Goal: Task Accomplishment & Management: Complete application form

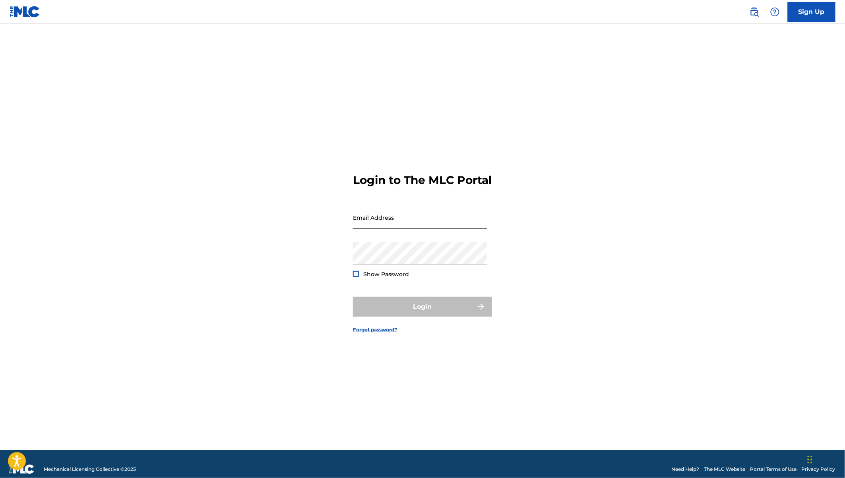
click at [364, 226] on input "Email Address" at bounding box center [420, 217] width 134 height 23
type input "[EMAIL_ADDRESS][DOMAIN_NAME]"
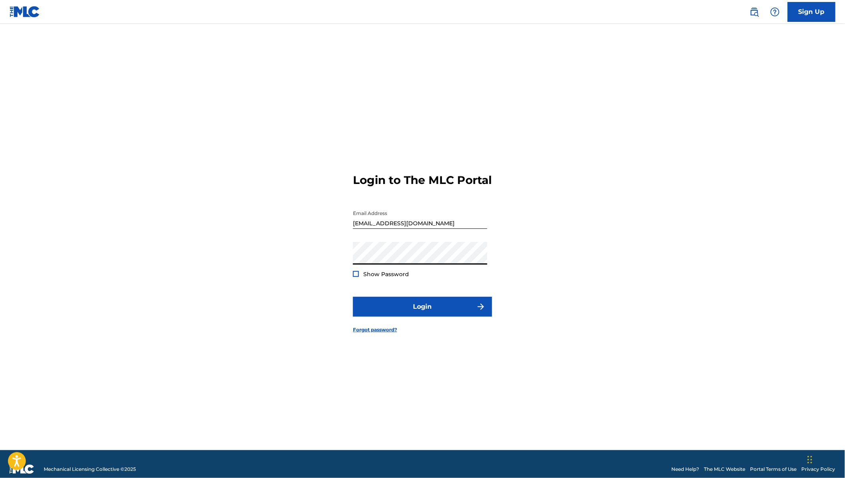
click at [353, 297] on button "Login" at bounding box center [422, 307] width 139 height 20
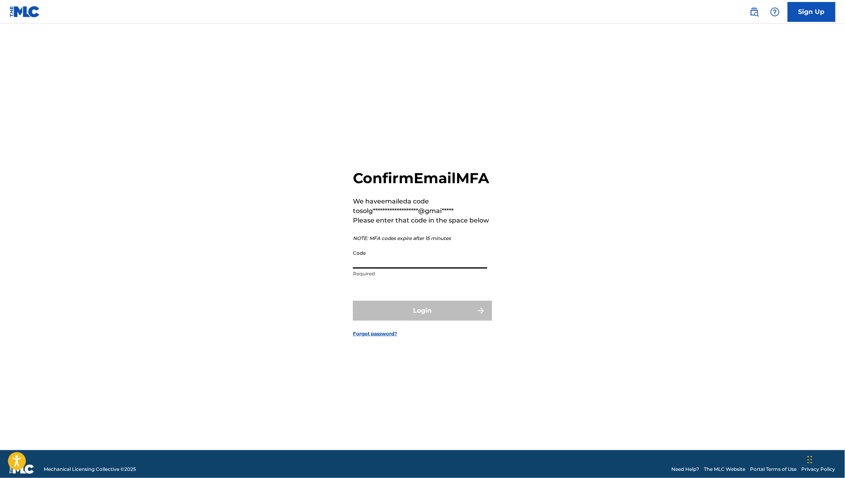
click at [369, 269] on input "Code" at bounding box center [420, 257] width 134 height 23
paste input "284375"
type input "284375"
click at [412, 321] on button "Login" at bounding box center [422, 311] width 139 height 20
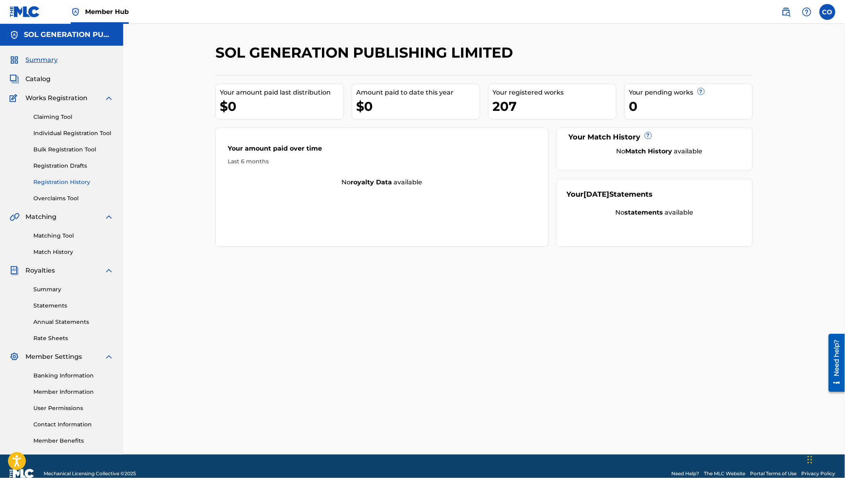
click at [61, 179] on link "Registration History" at bounding box center [73, 182] width 80 height 8
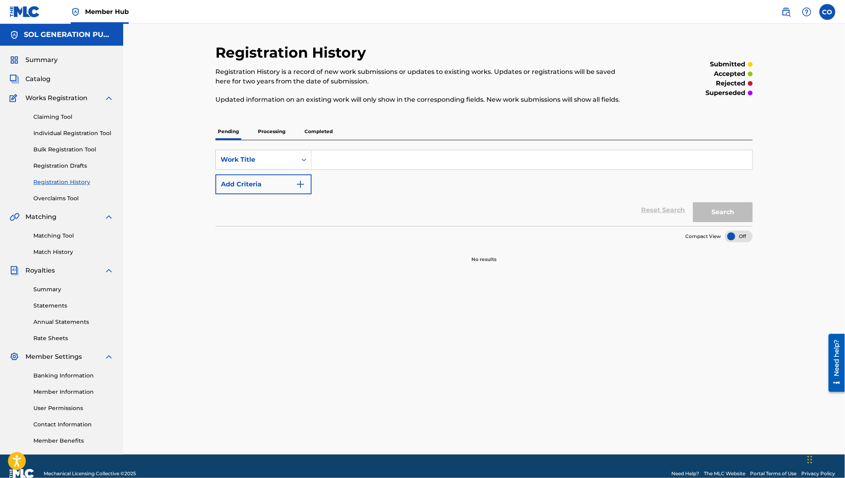
click at [277, 133] on p "Processing" at bounding box center [271, 131] width 32 height 17
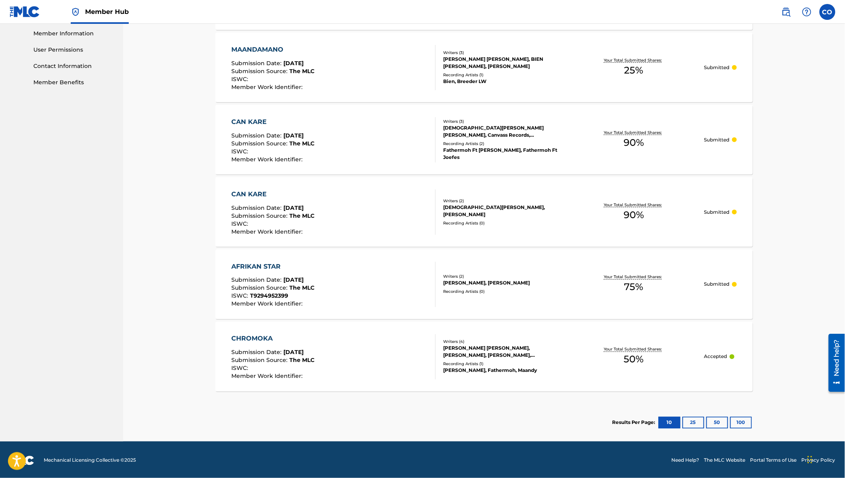
scroll to position [359, 0]
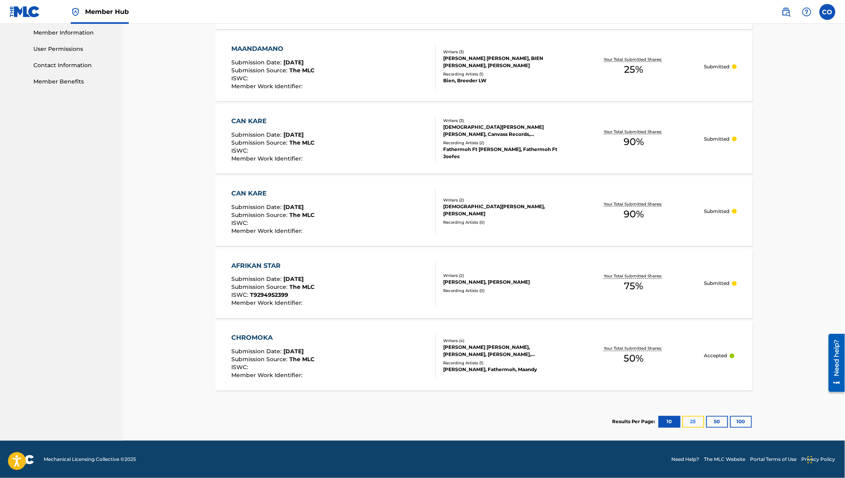
click at [696, 420] on button "25" at bounding box center [693, 422] width 22 height 12
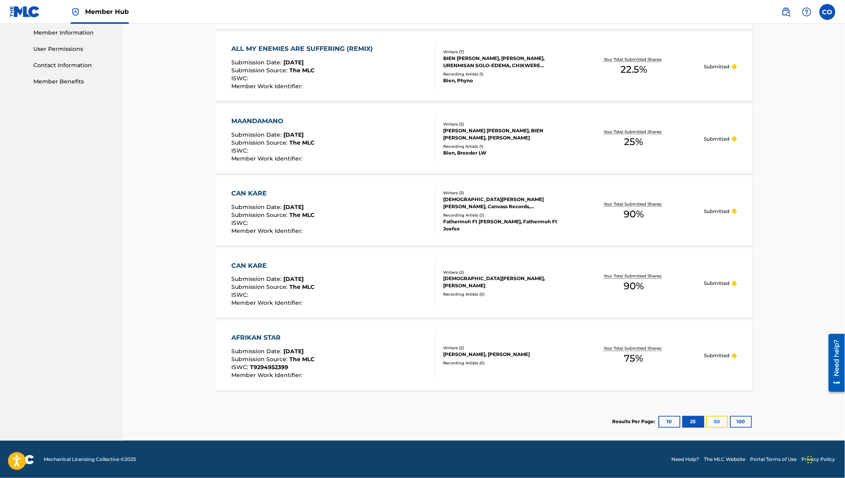
click at [714, 423] on button "50" at bounding box center [717, 422] width 22 height 12
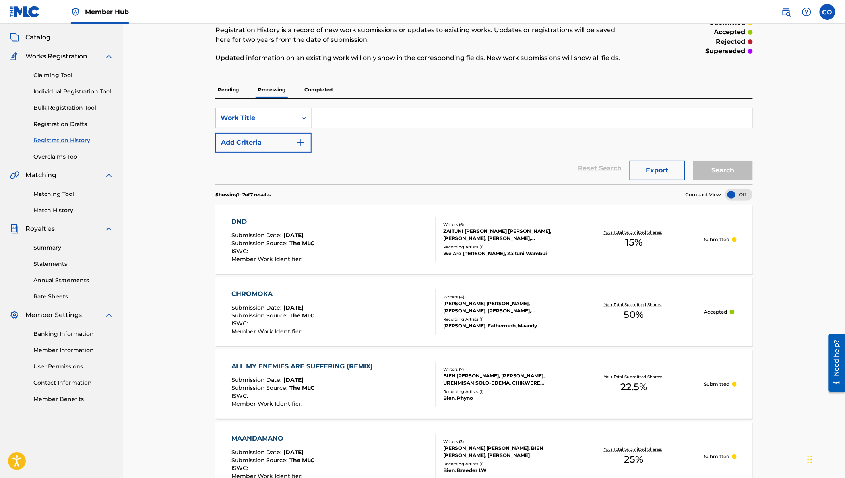
scroll to position [0, 0]
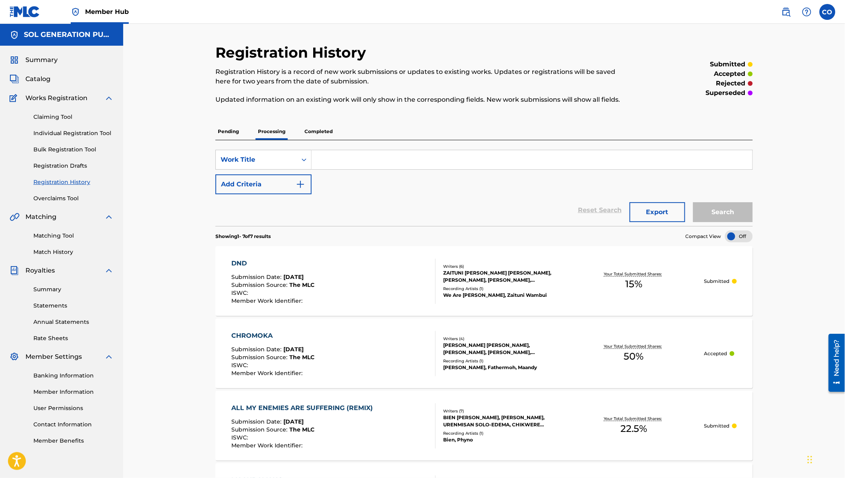
click at [328, 130] on p "Completed" at bounding box center [318, 131] width 33 height 17
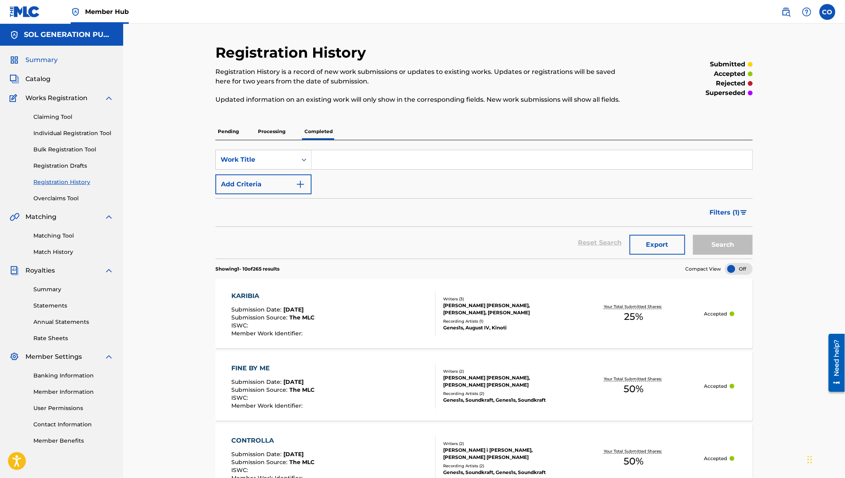
click at [48, 63] on span "Summary" at bounding box center [41, 60] width 32 height 10
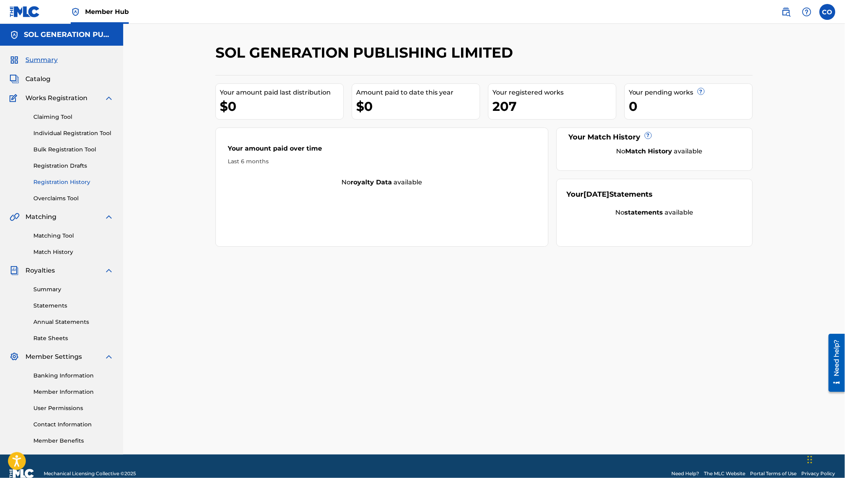
click at [68, 182] on link "Registration History" at bounding box center [73, 182] width 80 height 8
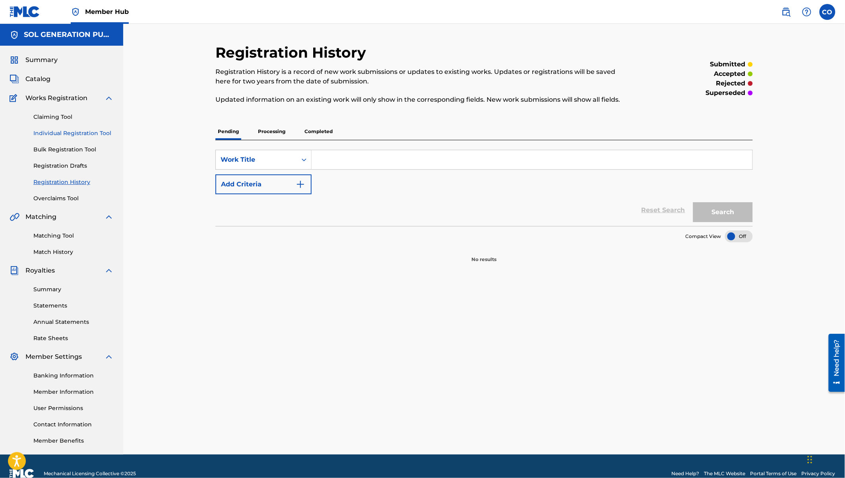
click at [57, 135] on link "Individual Registration Tool" at bounding box center [73, 133] width 80 height 8
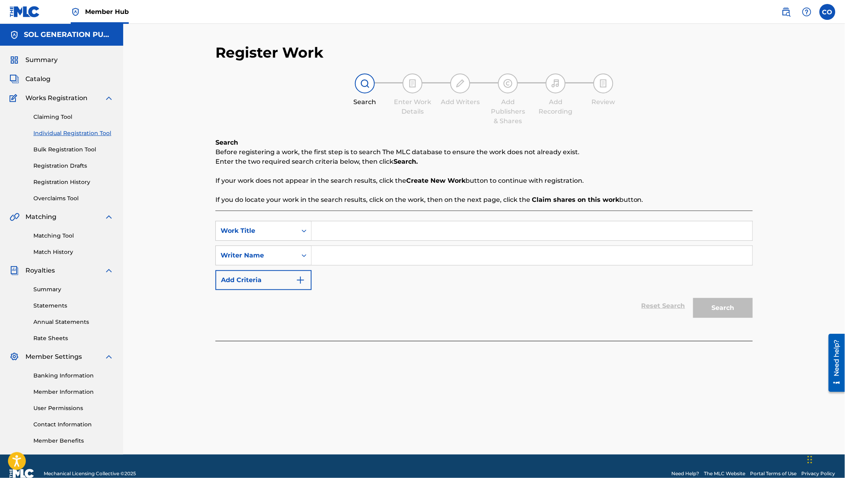
click at [335, 232] on input "Search Form" at bounding box center [531, 230] width 441 height 19
type input "Namkata"
click at [346, 258] on input "Search Form" at bounding box center [531, 255] width 441 height 19
type input "Gift"
click at [723, 310] on button "Search" at bounding box center [723, 308] width 60 height 20
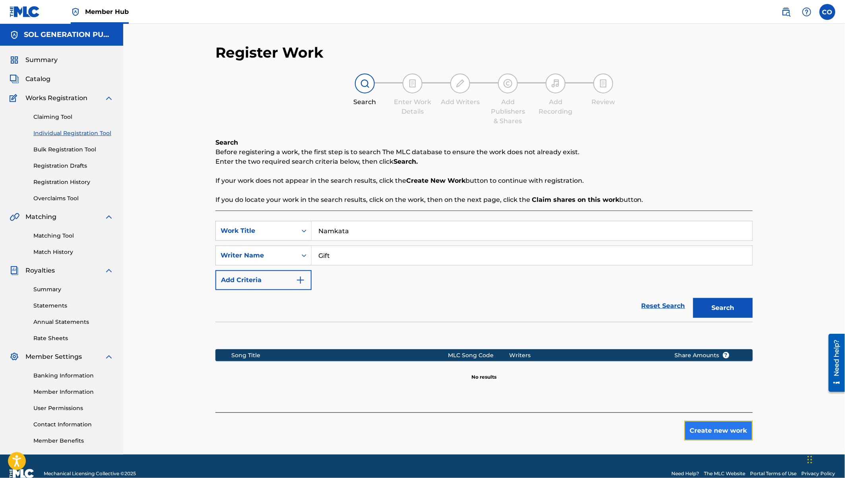
click at [731, 428] on button "Create new work" at bounding box center [718, 431] width 68 height 20
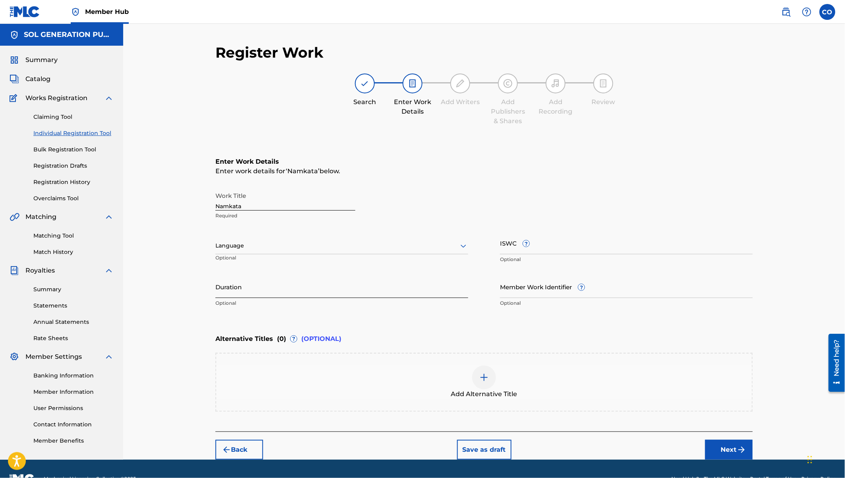
scroll to position [19, 0]
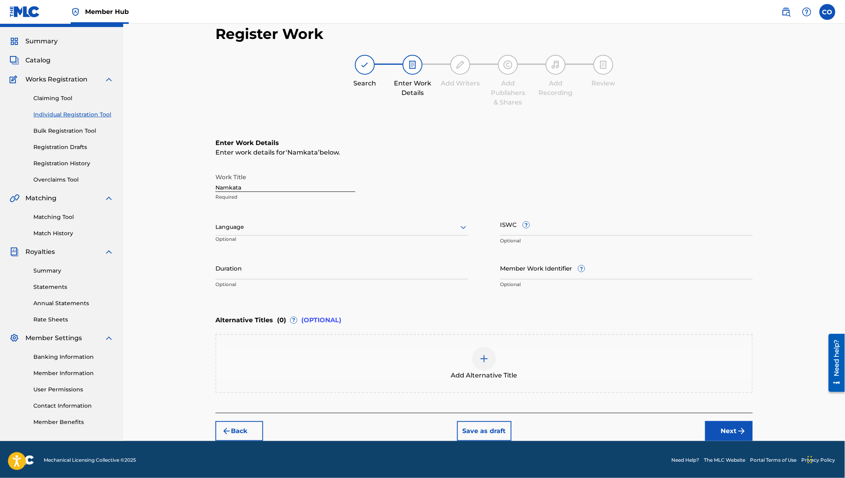
click at [232, 228] on div at bounding box center [341, 227] width 253 height 10
type input "swa"
click at [239, 276] on input "Duration" at bounding box center [341, 268] width 253 height 23
type input "0"
type input "02:24"
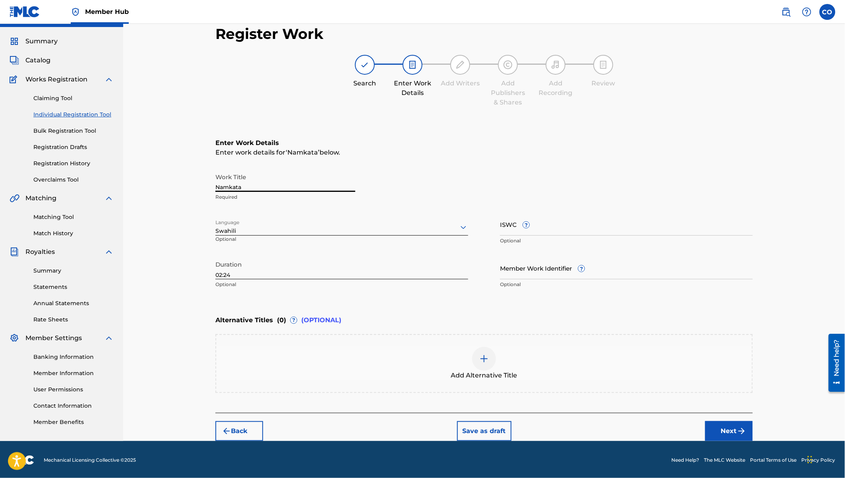
click at [260, 187] on input "Namkata" at bounding box center [285, 180] width 140 height 23
type input "Namkataa"
click at [727, 430] on button "Next" at bounding box center [729, 431] width 48 height 20
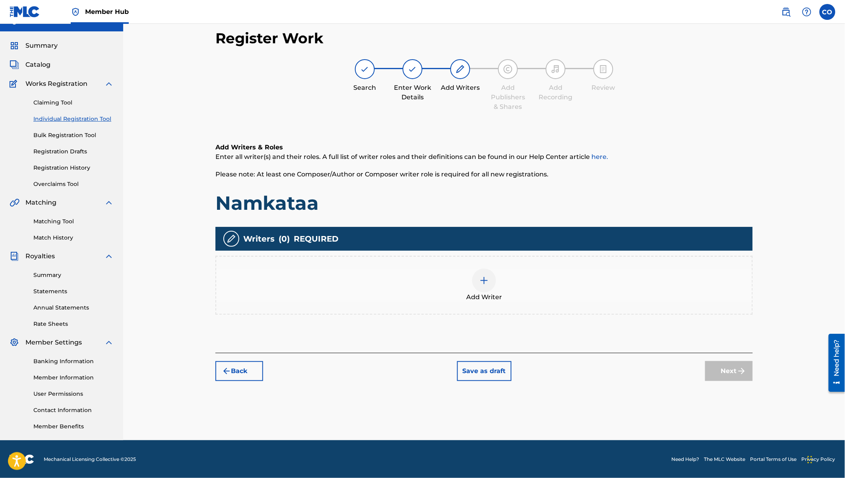
click at [488, 278] on img at bounding box center [484, 281] width 10 height 10
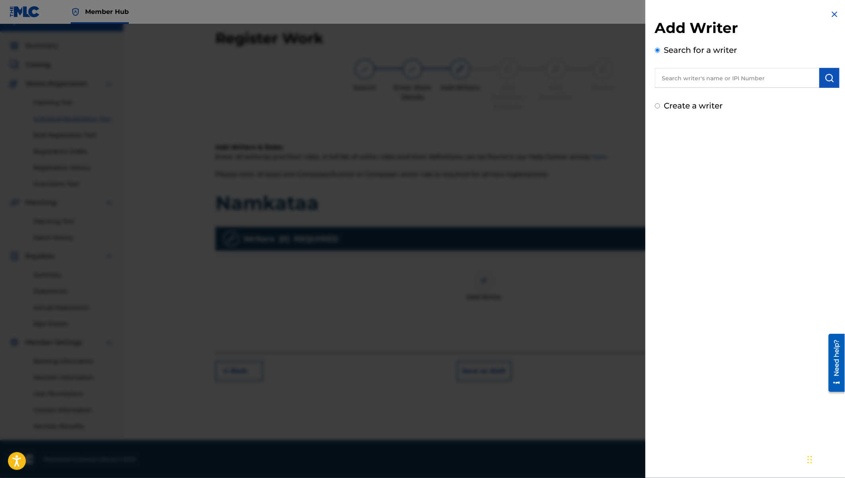
click at [696, 75] on input "text" at bounding box center [737, 78] width 164 height 20
click at [685, 77] on input "text" at bounding box center [737, 78] width 164 height 20
paste input "Gift [PERSON_NAME],"
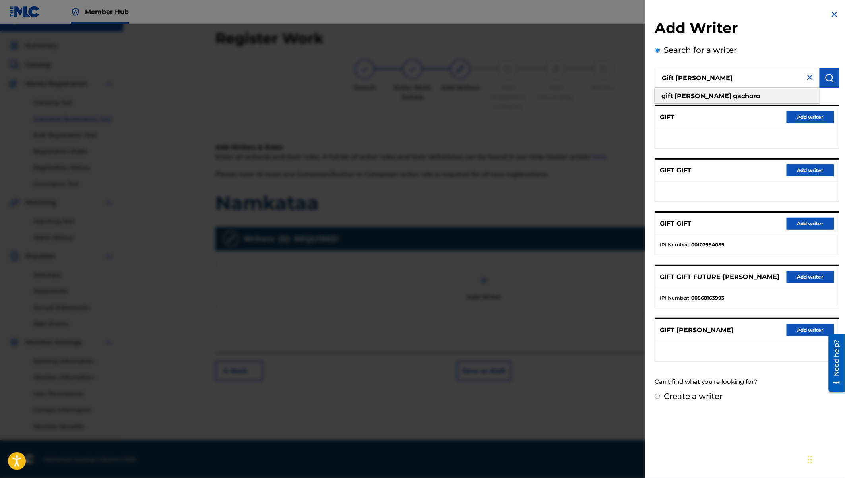
click at [707, 101] on div "gift [PERSON_NAME]" at bounding box center [737, 96] width 164 height 14
type input "gift [PERSON_NAME]"
click at [707, 101] on p "Pick from Suggested Writers" at bounding box center [724, 96] width 139 height 17
click at [794, 329] on button "Add writer" at bounding box center [810, 330] width 48 height 12
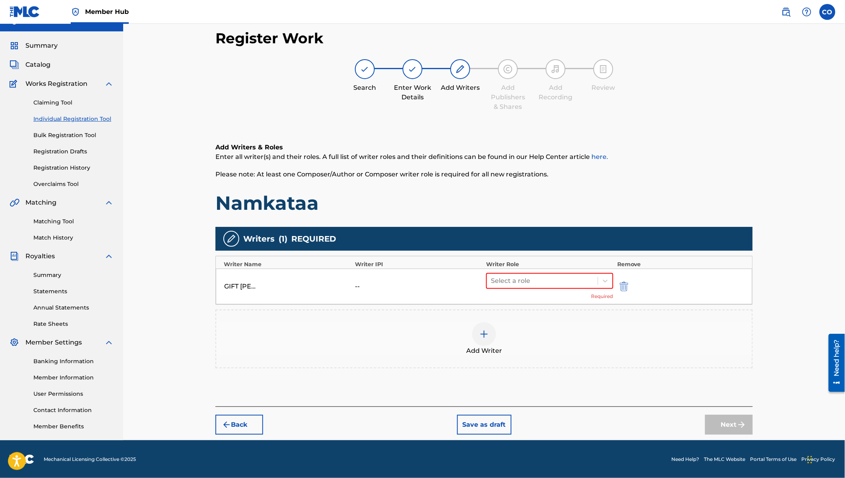
click at [554, 289] on div "Select a role Required" at bounding box center [549, 286] width 127 height 27
click at [536, 280] on div at bounding box center [542, 280] width 103 height 11
click at [523, 300] on div "Composer/Author" at bounding box center [549, 300] width 127 height 16
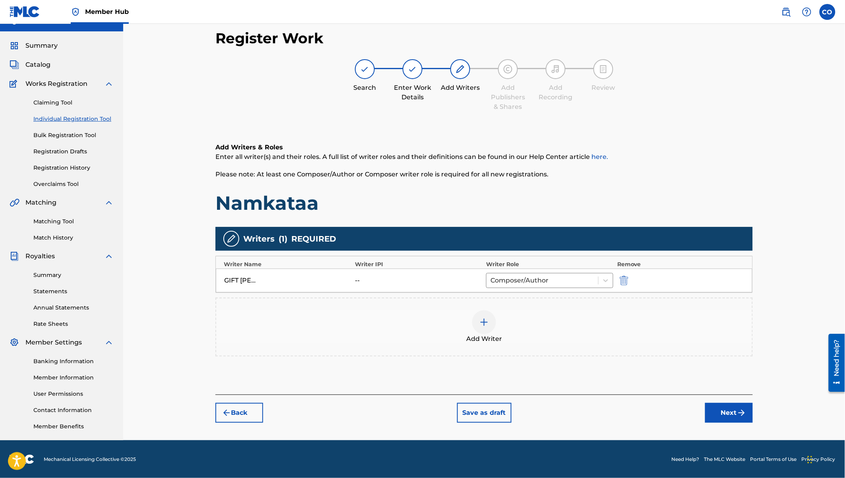
click at [489, 322] on div at bounding box center [484, 322] width 24 height 24
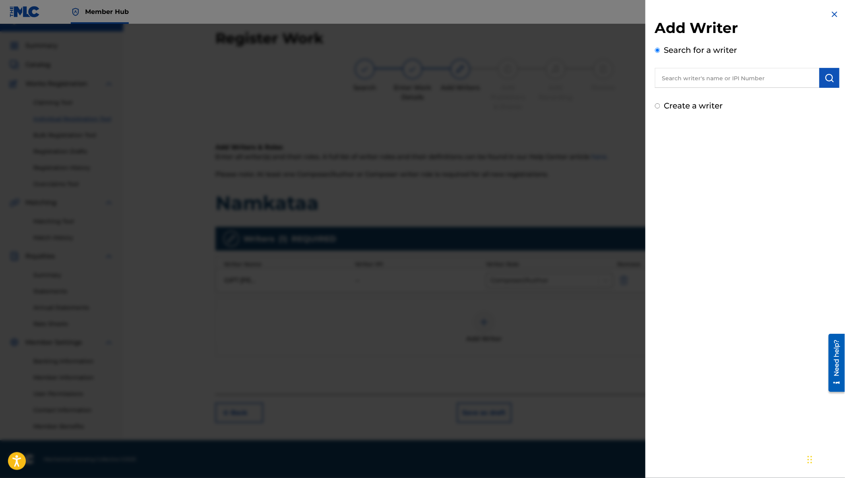
click at [748, 77] on input "text" at bounding box center [737, 78] width 164 height 20
click at [748, 92] on div "iansmith mwenda gikundi" at bounding box center [737, 96] width 164 height 14
type input "iansmith mwenda gikundi"
click at [824, 79] on img "submit" at bounding box center [829, 78] width 10 height 10
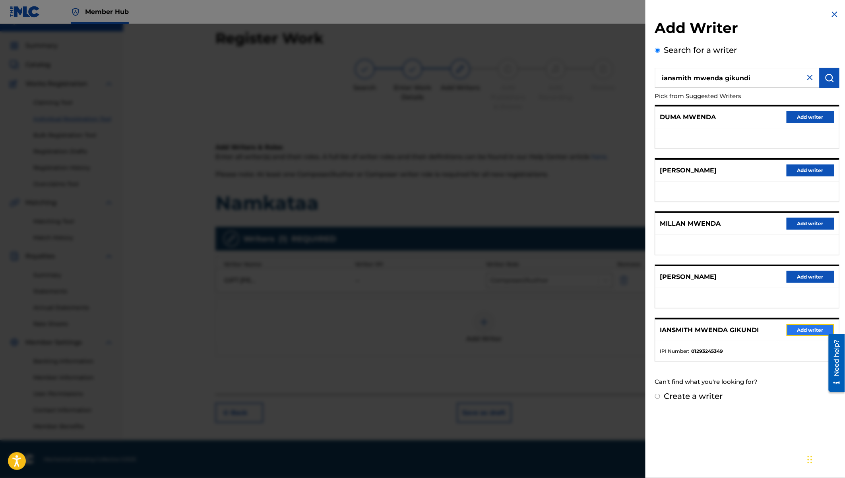
click at [797, 330] on button "Add writer" at bounding box center [810, 330] width 48 height 12
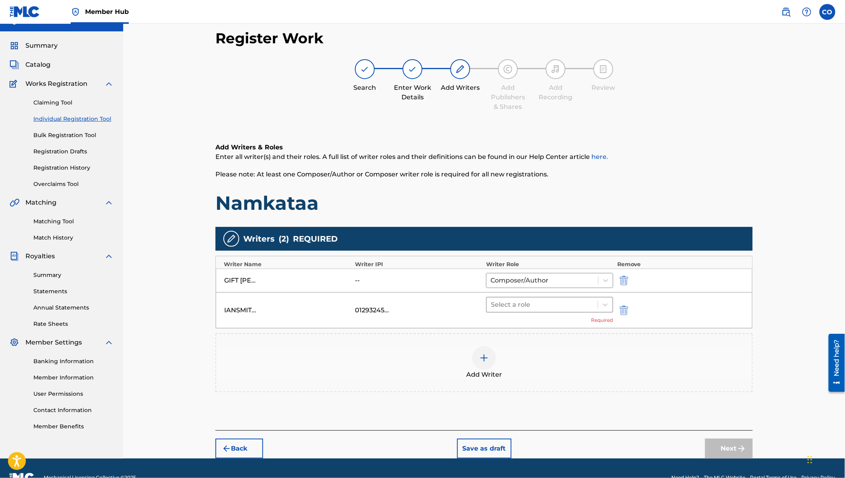
click at [499, 302] on div at bounding box center [542, 304] width 103 height 11
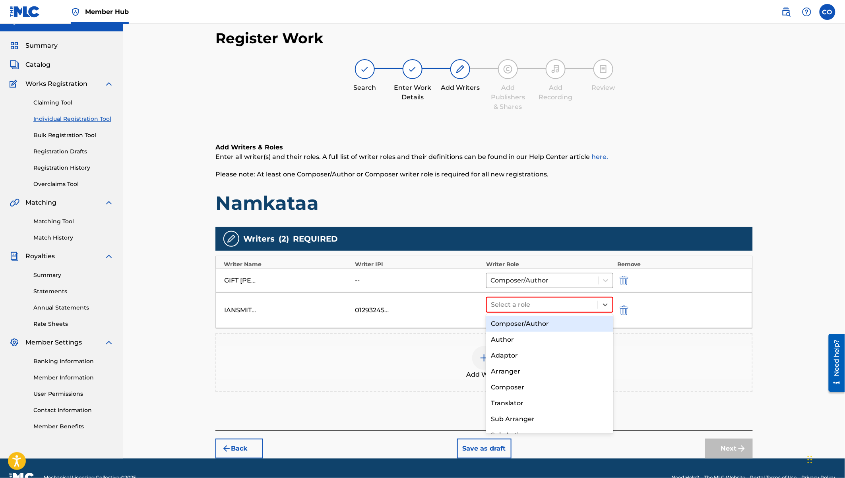
click at [510, 324] on div "Composer/Author" at bounding box center [549, 324] width 127 height 16
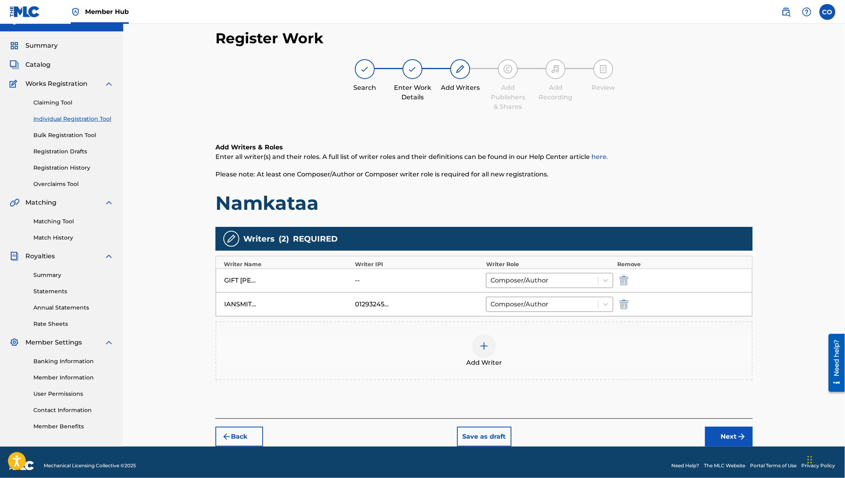
click at [481, 348] on img at bounding box center [484, 346] width 10 height 10
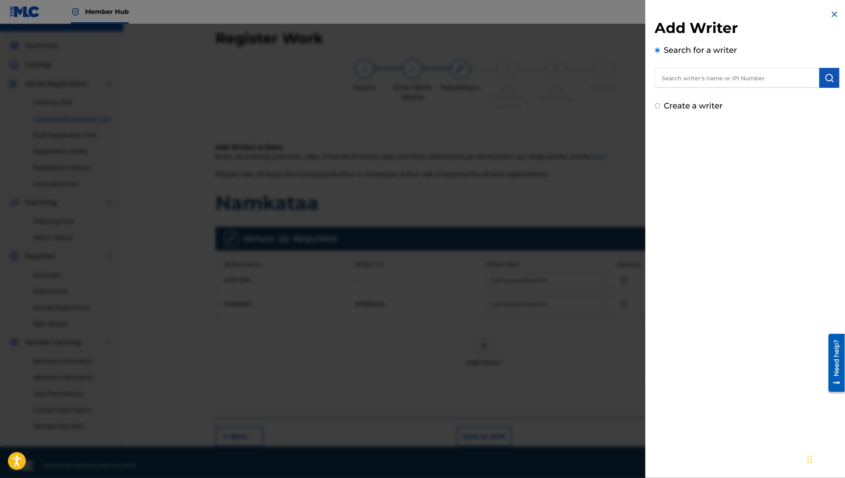
click at [682, 82] on input "text" at bounding box center [737, 78] width 164 height 20
click at [720, 95] on strong "kilavo" at bounding box center [730, 96] width 20 height 8
type input "[PERSON_NAME] mnene"
click at [832, 77] on button "submit" at bounding box center [829, 78] width 20 height 20
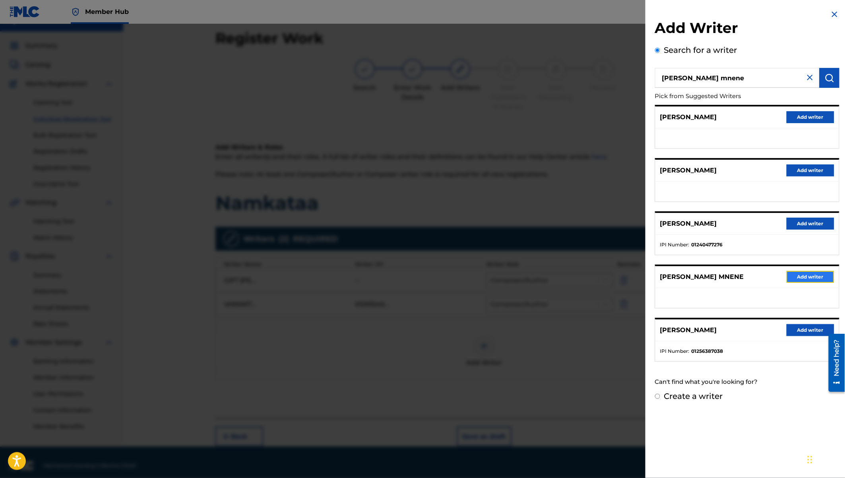
click at [804, 272] on button "Add writer" at bounding box center [810, 277] width 48 height 12
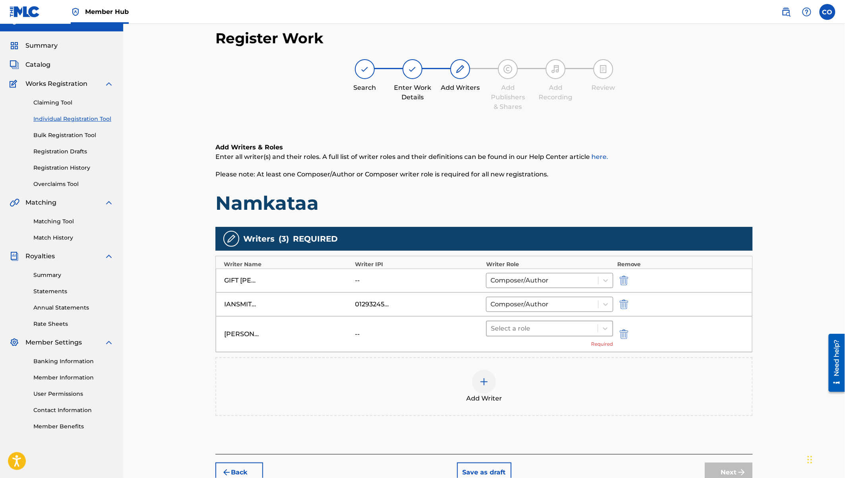
click at [532, 331] on div at bounding box center [542, 328] width 103 height 11
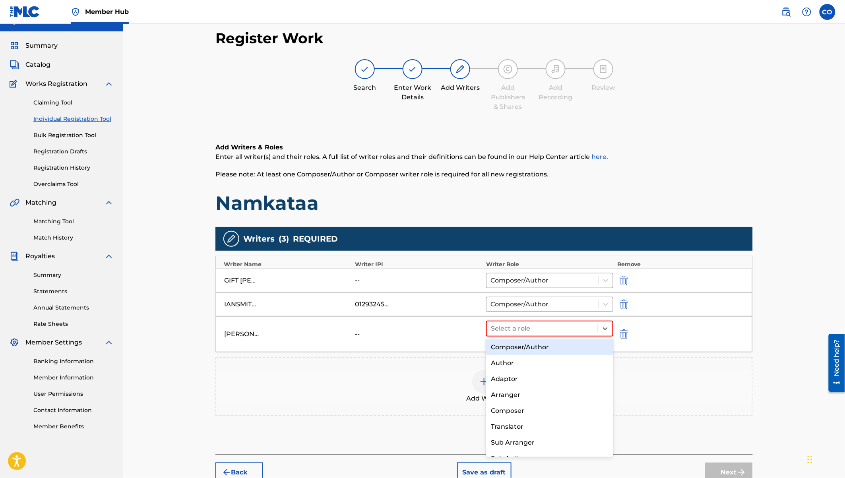
click at [525, 349] on div "Composer/Author" at bounding box center [549, 347] width 127 height 16
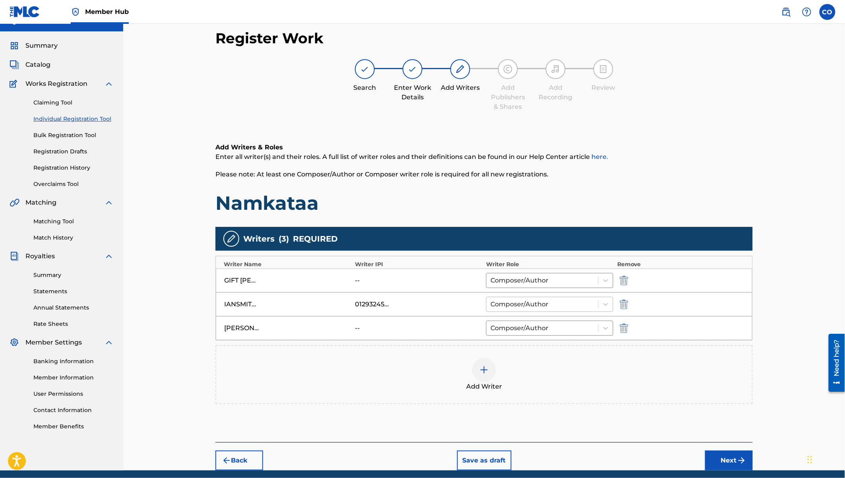
click at [525, 306] on div at bounding box center [542, 304] width 104 height 11
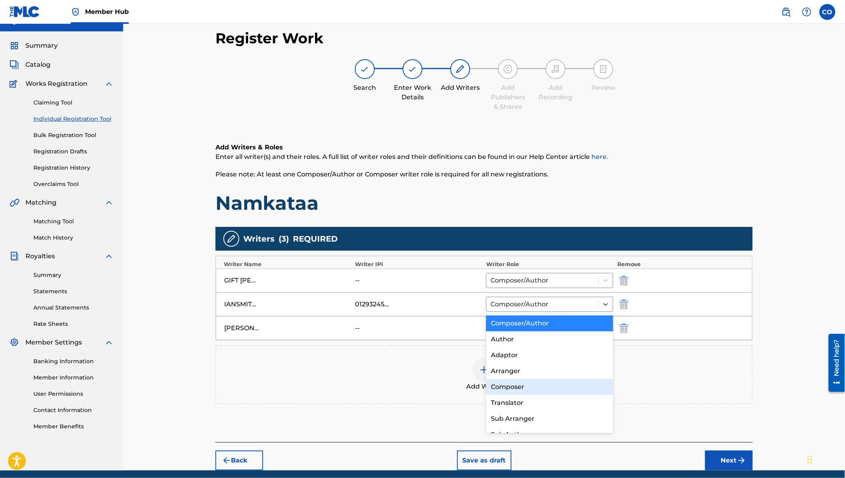
click at [518, 386] on div "Composer" at bounding box center [549, 387] width 127 height 16
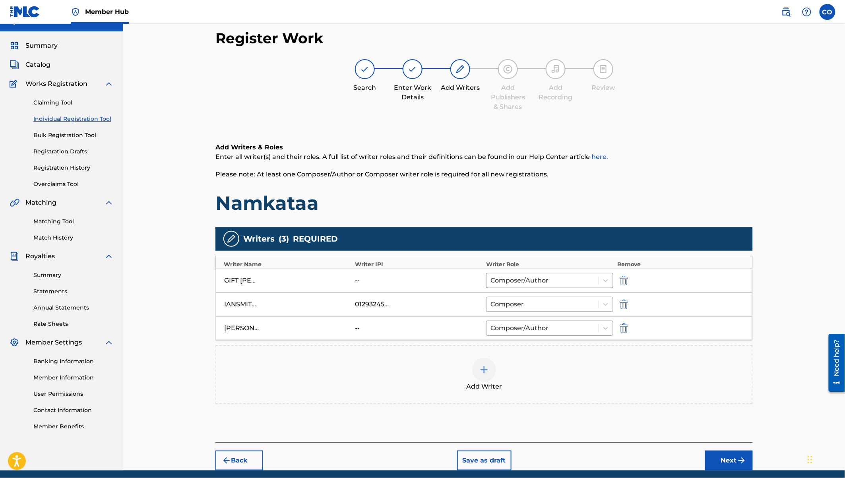
click at [482, 366] on img at bounding box center [484, 370] width 10 height 10
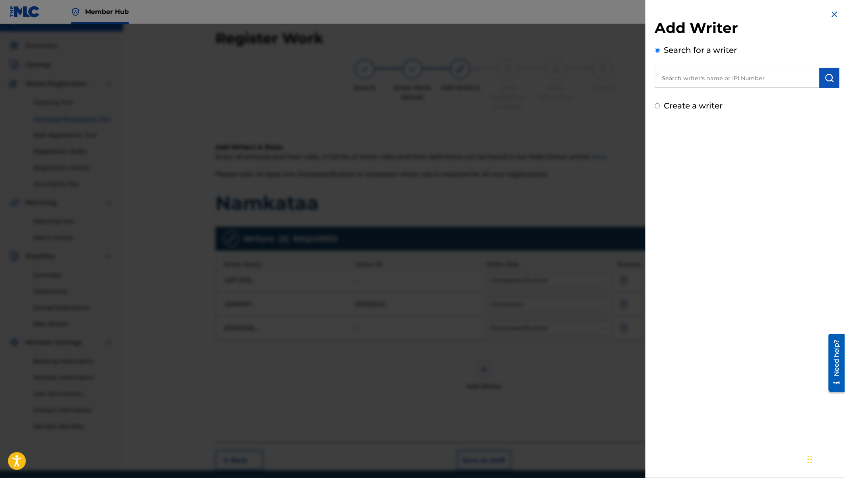
click at [684, 79] on input "text" at bounding box center [737, 78] width 164 height 20
click at [688, 77] on input "[PERSON_NAME]" at bounding box center [737, 78] width 164 height 20
type input "[PERSON_NAME] safari kasongo"
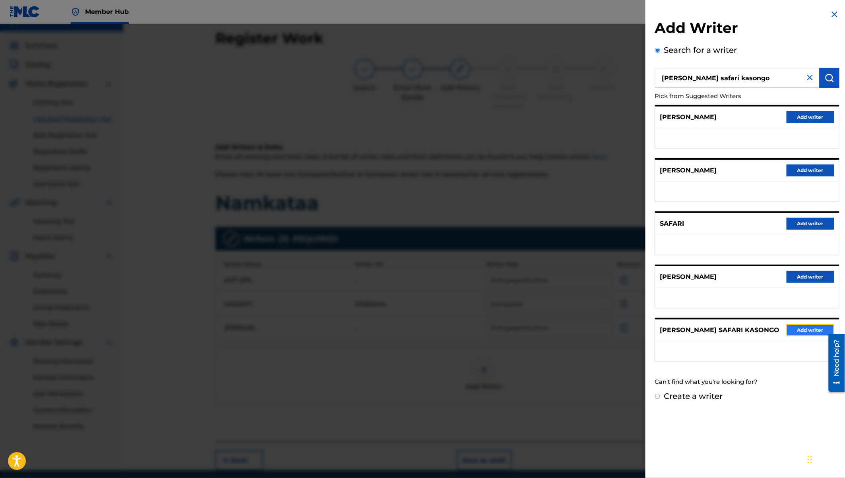
click at [807, 328] on button "Add writer" at bounding box center [810, 330] width 48 height 12
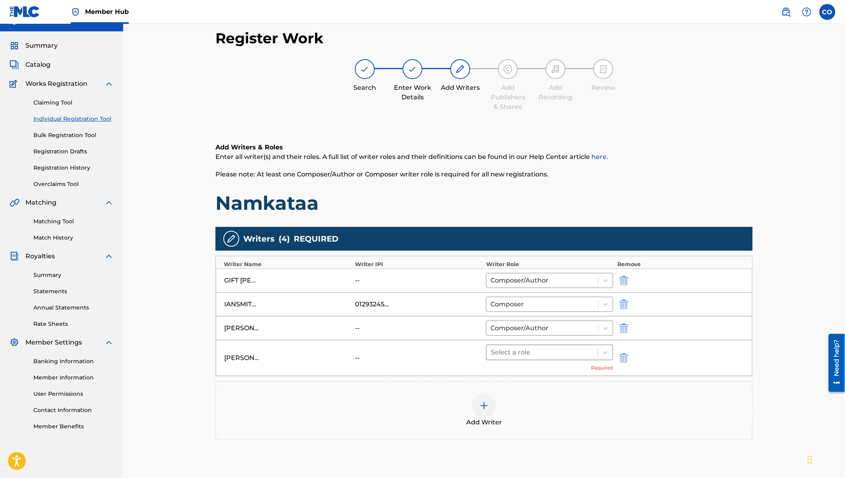
click at [530, 356] on div "Select a role" at bounding box center [542, 352] width 111 height 14
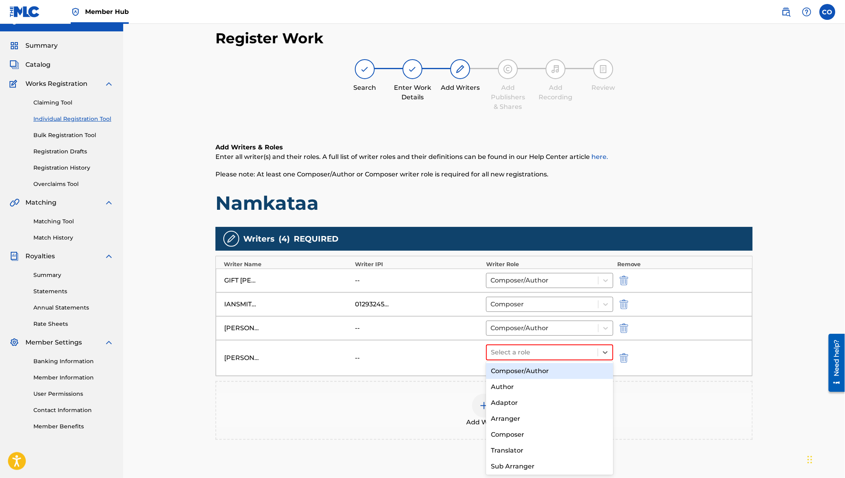
click at [526, 375] on div "Composer/Author" at bounding box center [549, 371] width 127 height 16
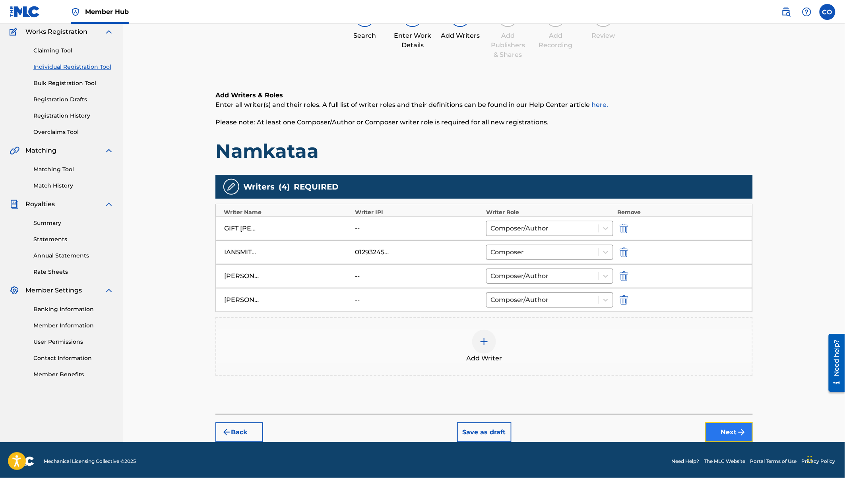
click at [733, 428] on button "Next" at bounding box center [729, 432] width 48 height 20
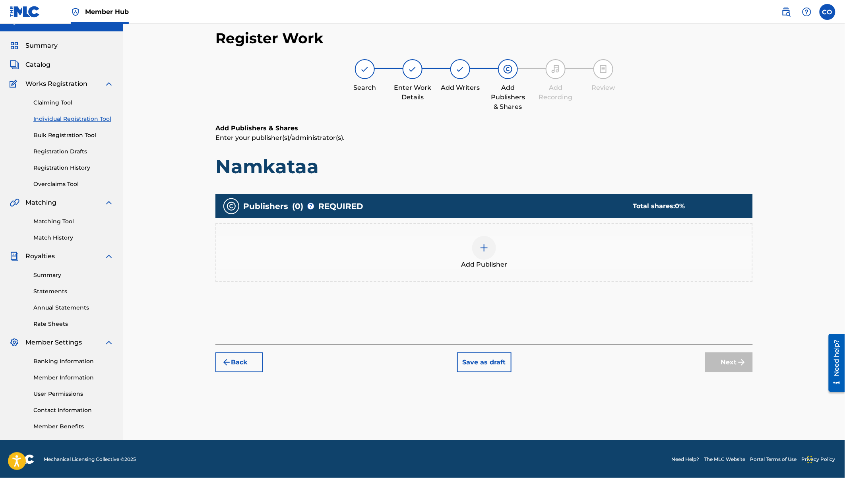
click at [485, 244] on img at bounding box center [484, 248] width 10 height 10
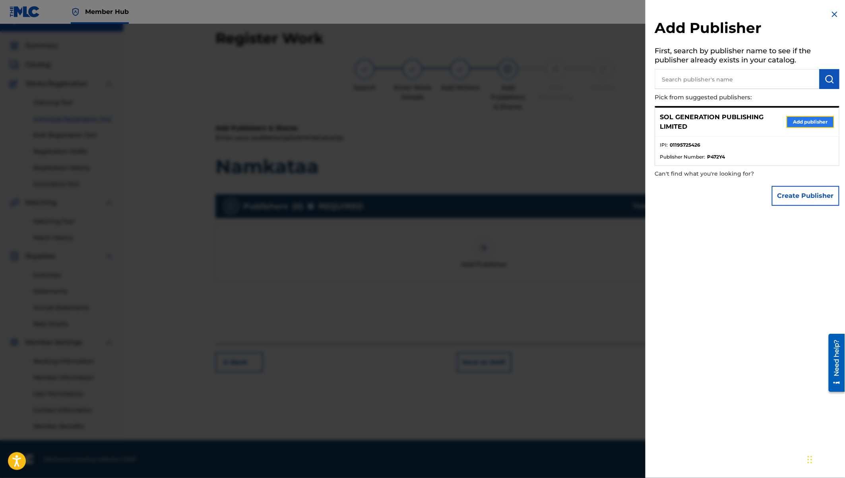
click at [812, 122] on button "Add publisher" at bounding box center [810, 122] width 48 height 12
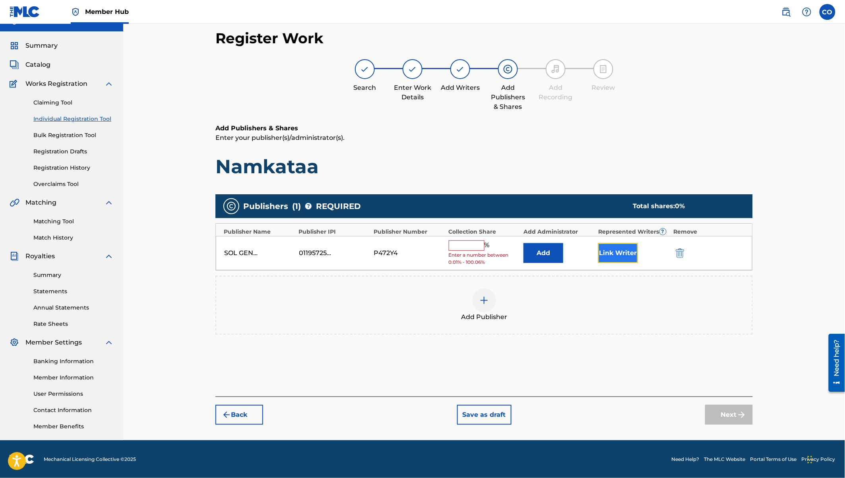
click at [624, 253] on button "Link Writer" at bounding box center [618, 253] width 40 height 20
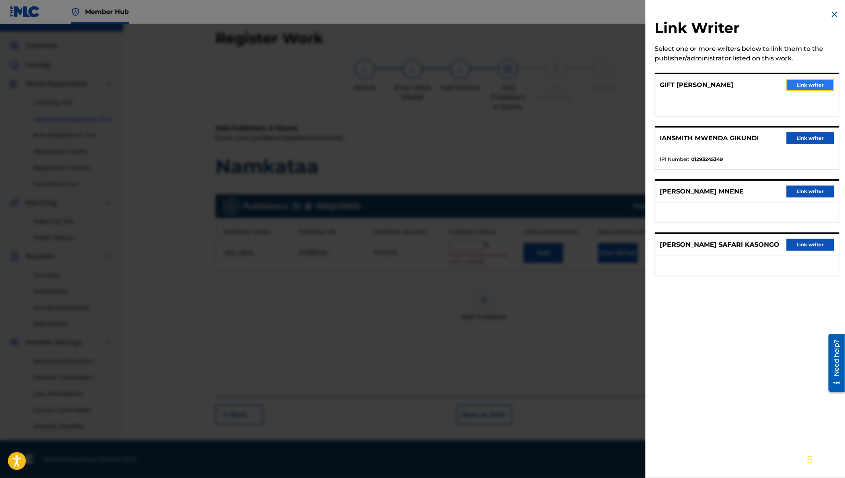
click at [804, 85] on button "Link writer" at bounding box center [810, 85] width 48 height 12
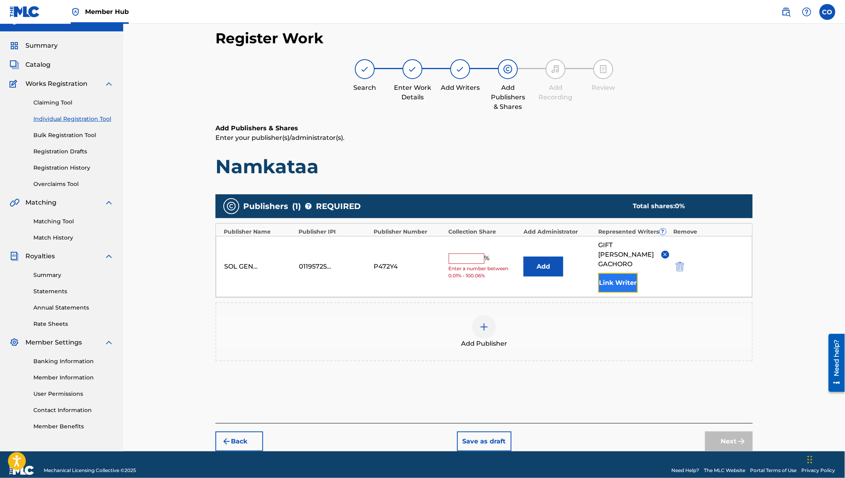
click at [618, 274] on button "Link Writer" at bounding box center [618, 283] width 40 height 20
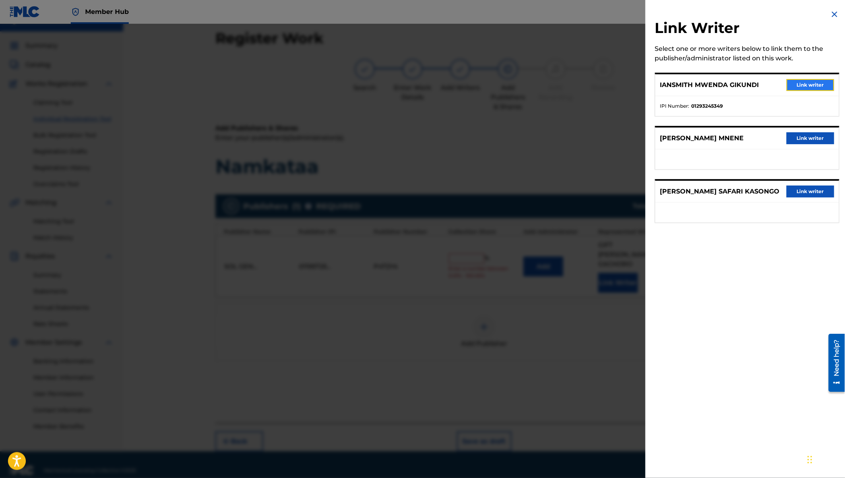
click at [813, 85] on button "Link writer" at bounding box center [810, 85] width 48 height 12
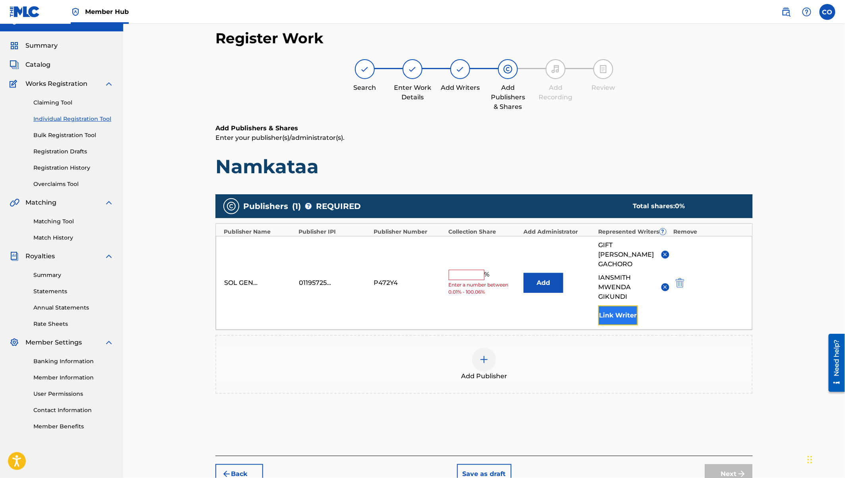
click at [613, 311] on button "Link Writer" at bounding box center [618, 315] width 40 height 20
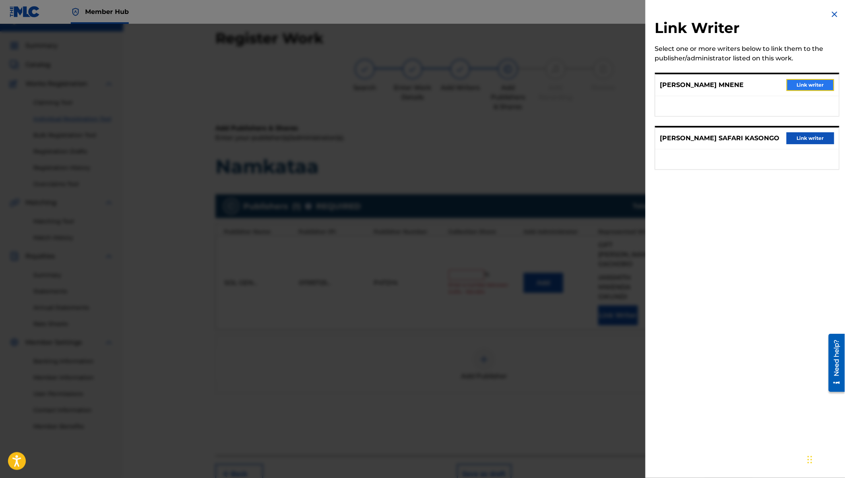
click at [808, 87] on button "Link writer" at bounding box center [810, 85] width 48 height 12
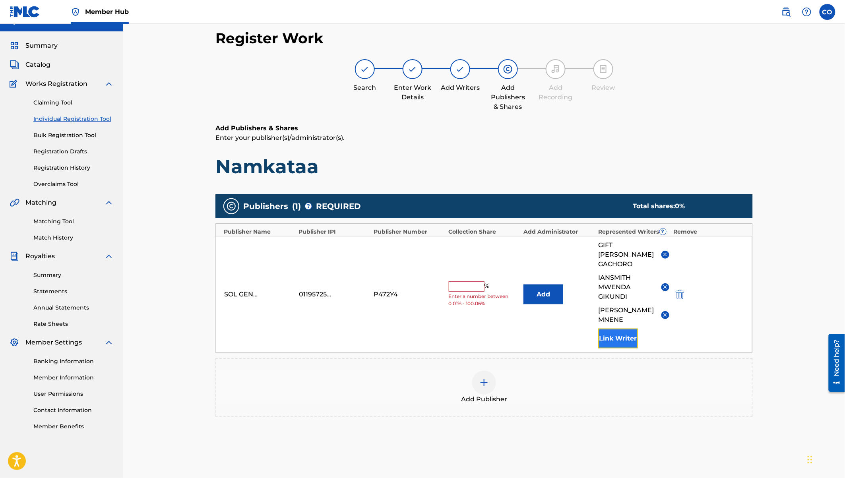
click at [620, 329] on button "Link Writer" at bounding box center [618, 339] width 40 height 20
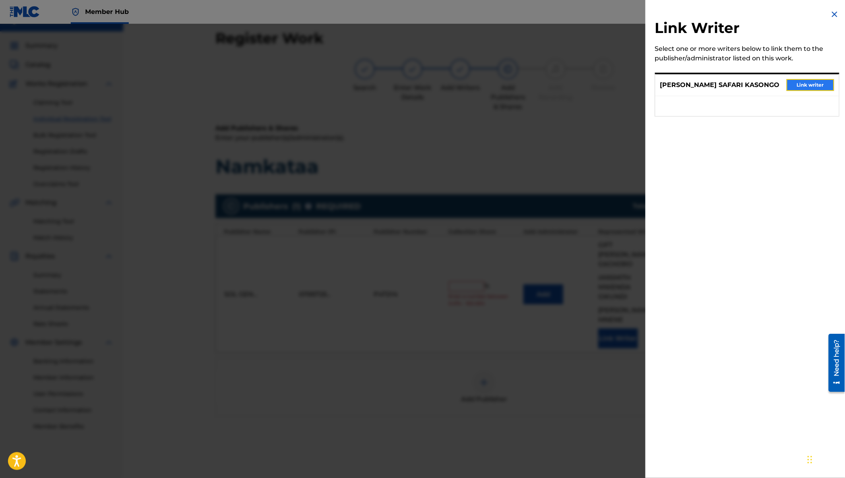
click at [802, 88] on button "Link writer" at bounding box center [810, 85] width 48 height 12
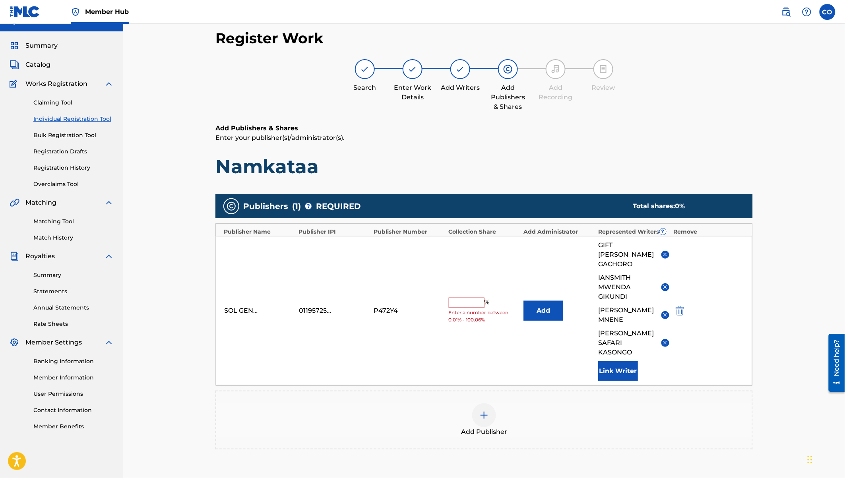
click at [460, 298] on input "text" at bounding box center [466, 303] width 36 height 10
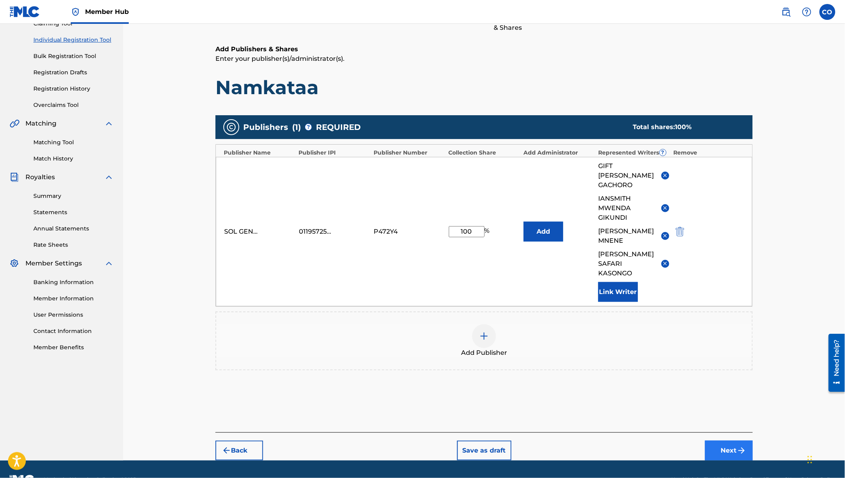
type input "100"
click at [736, 441] on button "Next" at bounding box center [729, 451] width 48 height 20
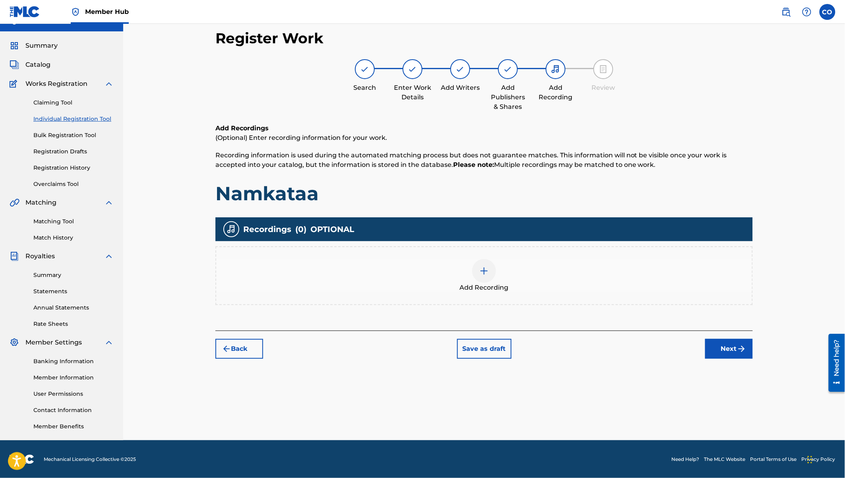
click at [490, 269] on div at bounding box center [484, 271] width 24 height 24
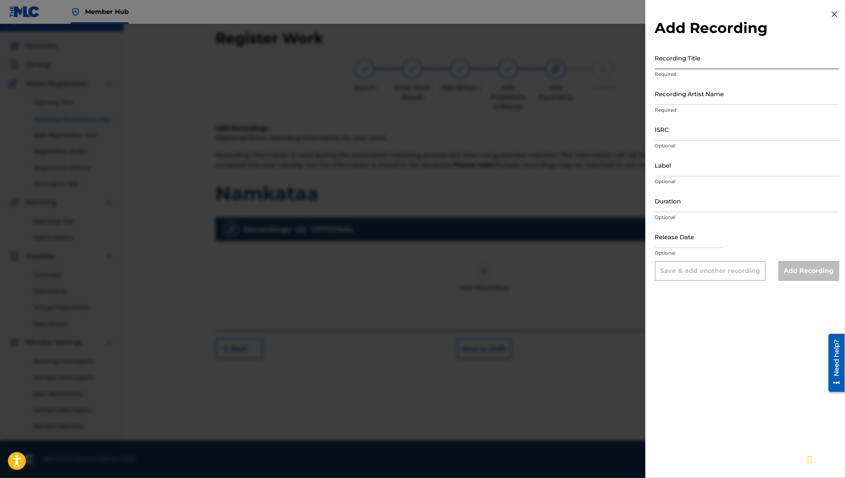
click at [690, 57] on input "Recording Title" at bounding box center [747, 57] width 184 height 23
type input "Namkataa"
click at [700, 99] on input "Recording Artist Name" at bounding box center [747, 93] width 184 height 23
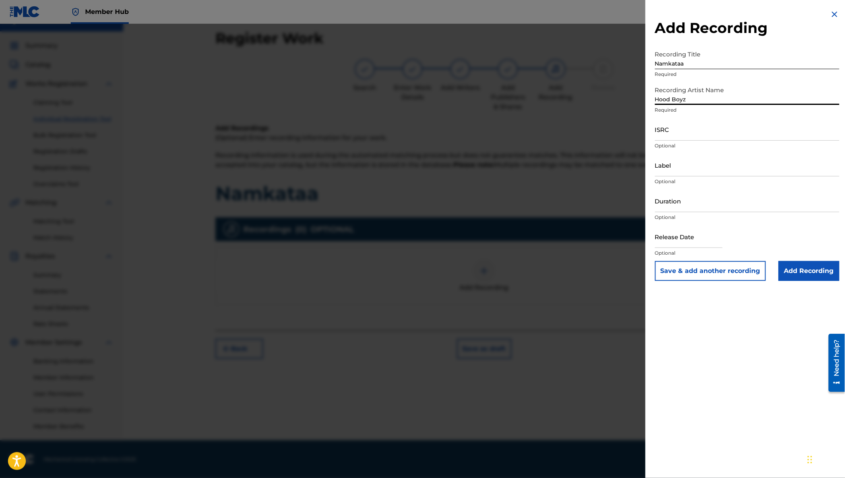
type input "Hood Boyz"
click at [661, 136] on input "ISRC" at bounding box center [747, 129] width 184 height 23
paste input "QZTBF2448258"
type input "QZTBF2448258"
click at [679, 167] on input "Label" at bounding box center [747, 165] width 184 height 23
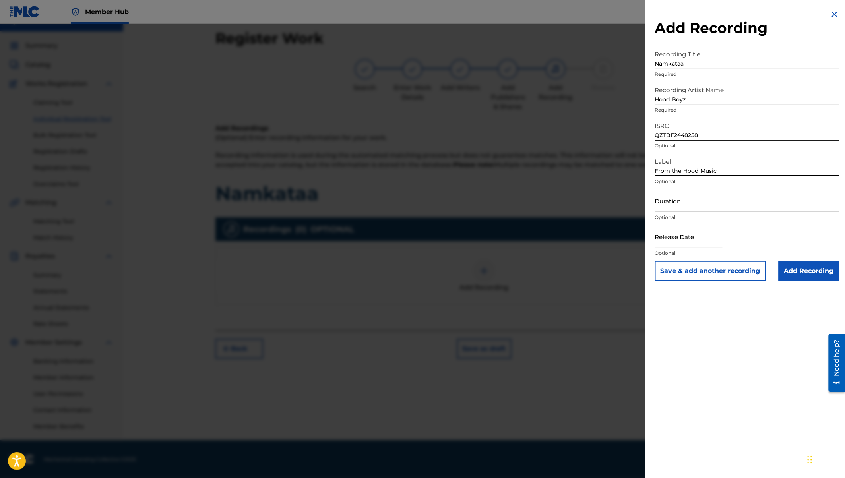
type input "From the Hood Music"
click at [682, 203] on input "Duration" at bounding box center [747, 200] width 184 height 23
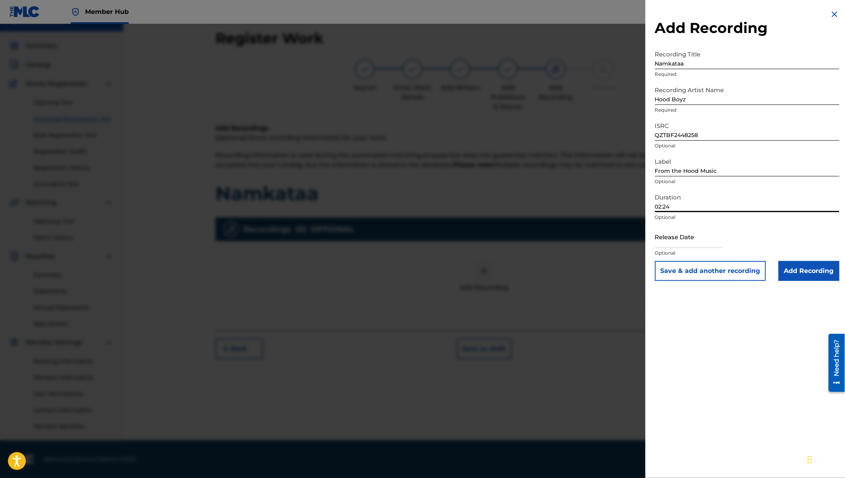
type input "02:24"
click at [685, 244] on input "text" at bounding box center [689, 236] width 68 height 23
select select "8"
select select "2025"
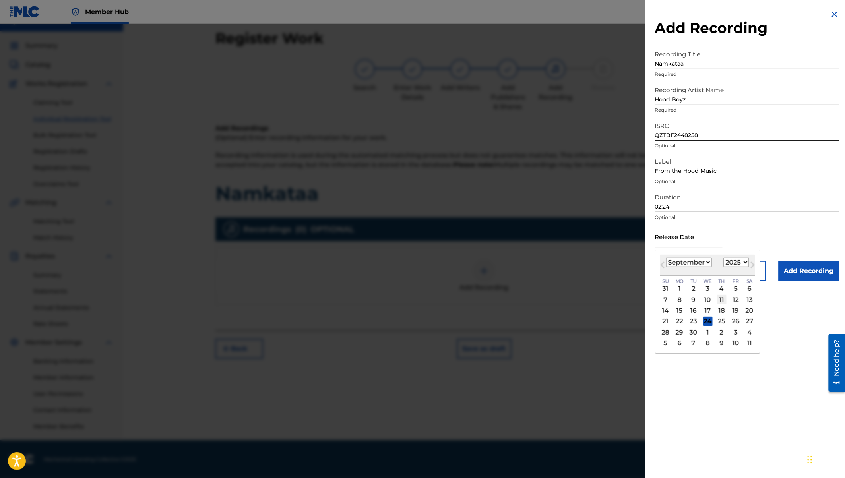
click at [723, 298] on div "11" at bounding box center [722, 300] width 10 height 10
type input "[DATE]"
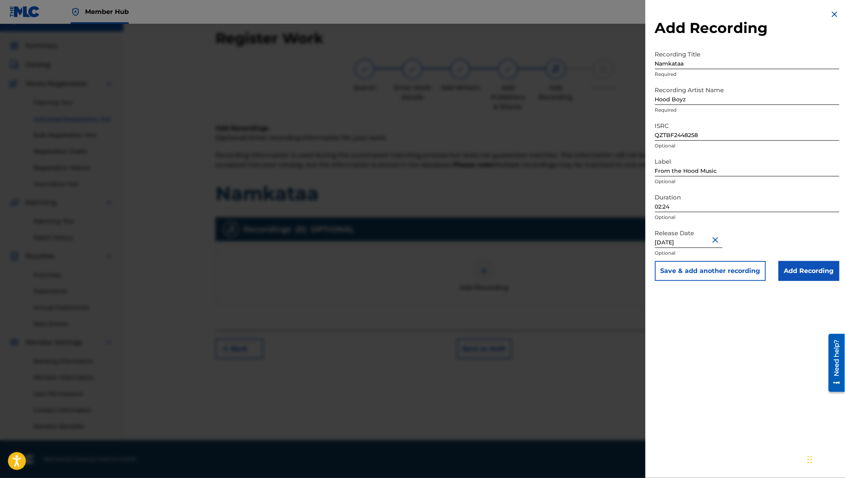
click at [697, 243] on input "[DATE]" at bounding box center [689, 236] width 68 height 23
select select "8"
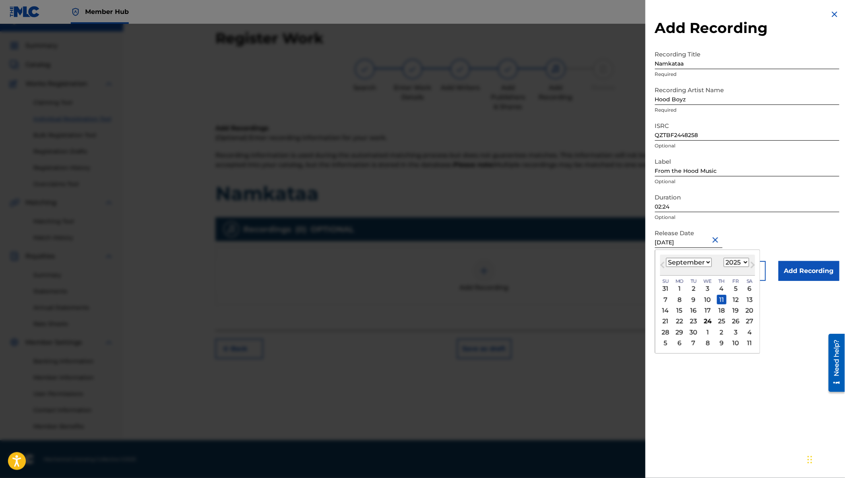
click at [739, 263] on select "1900 1901 1902 1903 1904 1905 1906 1907 1908 1909 1910 1911 1912 1913 1914 1915…" at bounding box center [735, 262] width 25 height 9
select select "2024"
click at [708, 298] on div "11" at bounding box center [708, 300] width 10 height 10
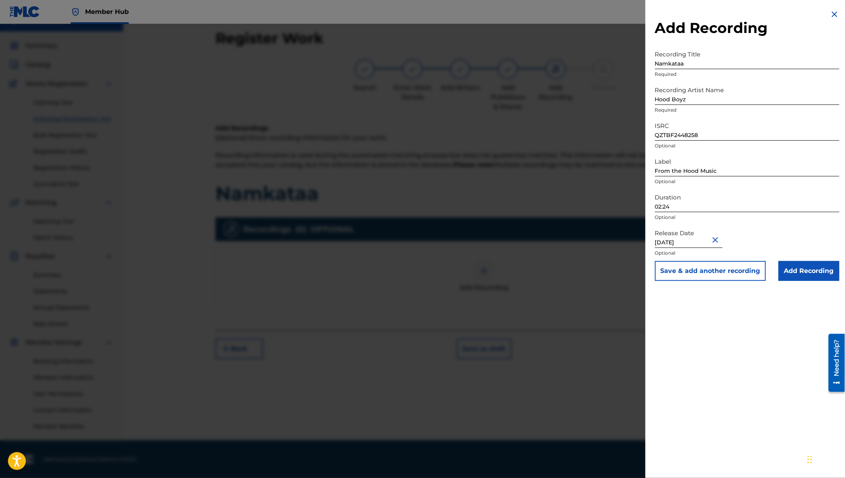
type input "[DATE]"
click at [806, 267] on input "Add Recording" at bounding box center [808, 271] width 61 height 20
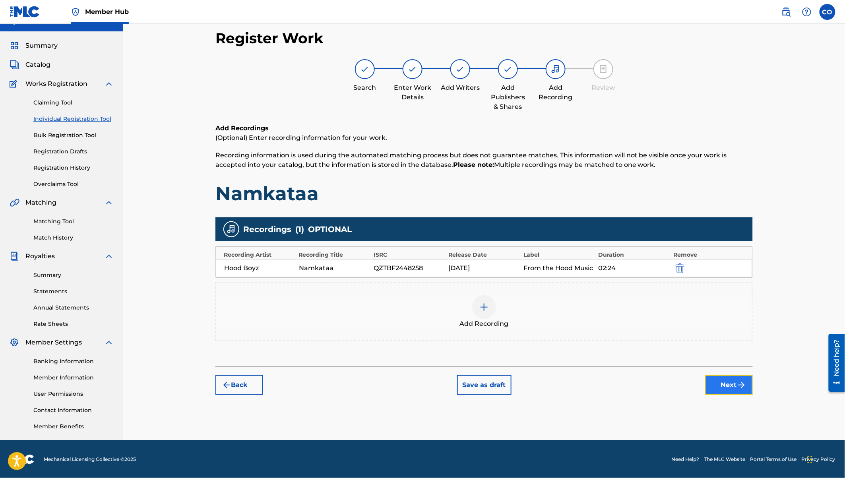
click at [729, 384] on button "Next" at bounding box center [729, 385] width 48 height 20
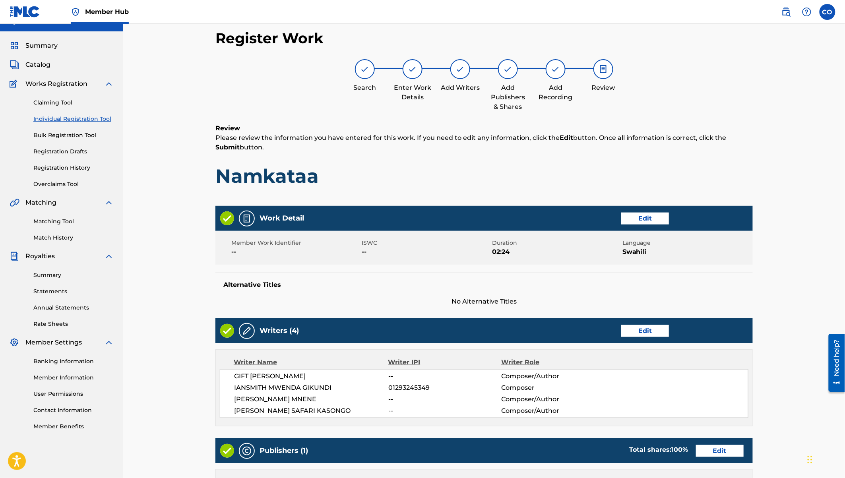
scroll to position [268, 0]
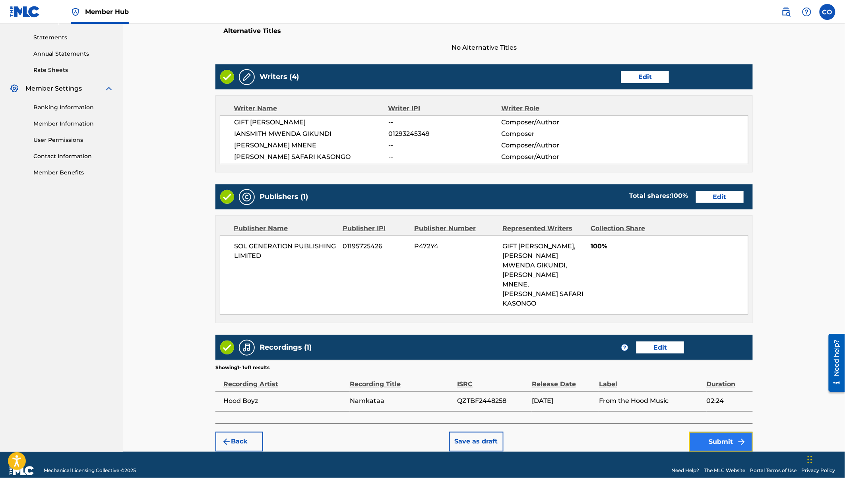
click at [721, 433] on button "Submit" at bounding box center [721, 442] width 64 height 20
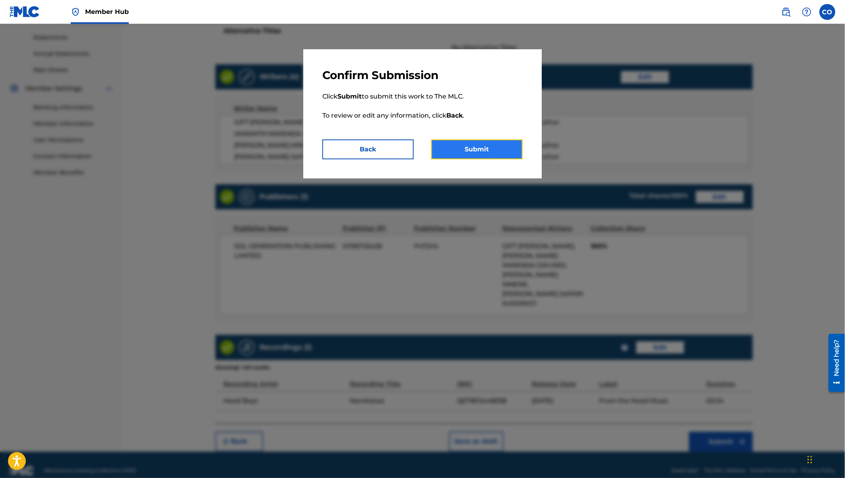
click at [499, 149] on button "Submit" at bounding box center [476, 149] width 91 height 20
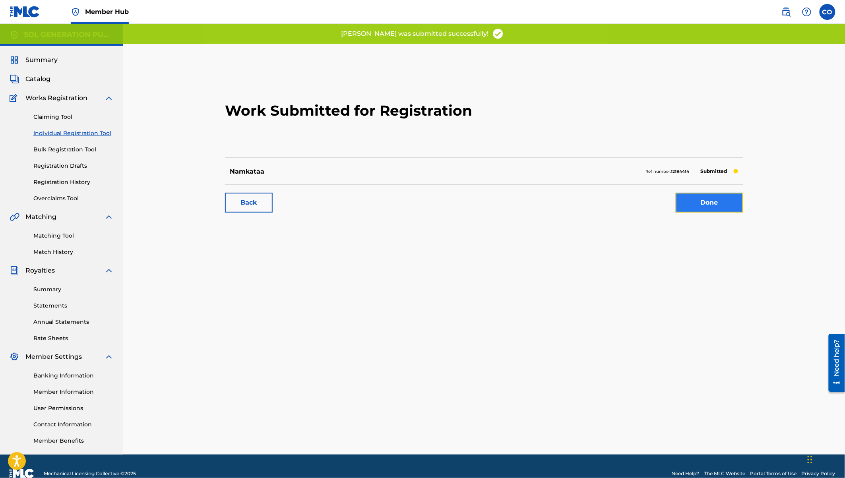
click at [704, 209] on link "Done" at bounding box center [709, 203] width 68 height 20
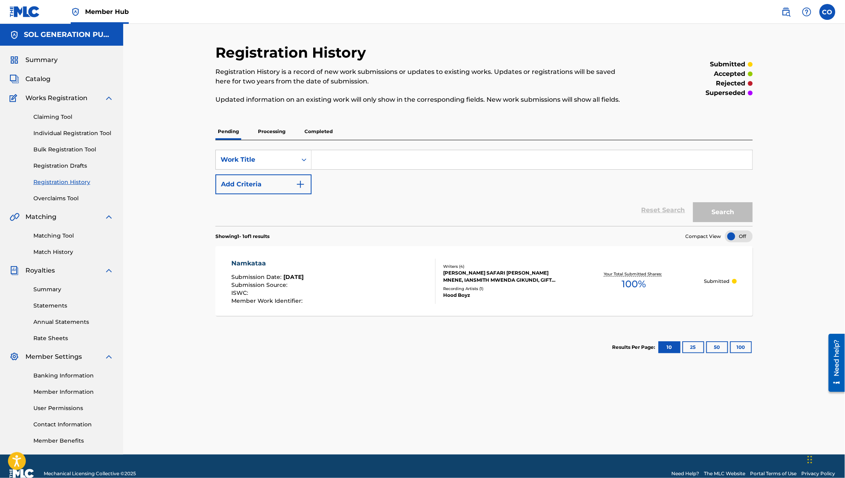
click at [61, 138] on div "Claiming Tool Individual Registration Tool Bulk Registration Tool Registration …" at bounding box center [62, 153] width 104 height 100
click at [68, 135] on link "Individual Registration Tool" at bounding box center [73, 133] width 80 height 8
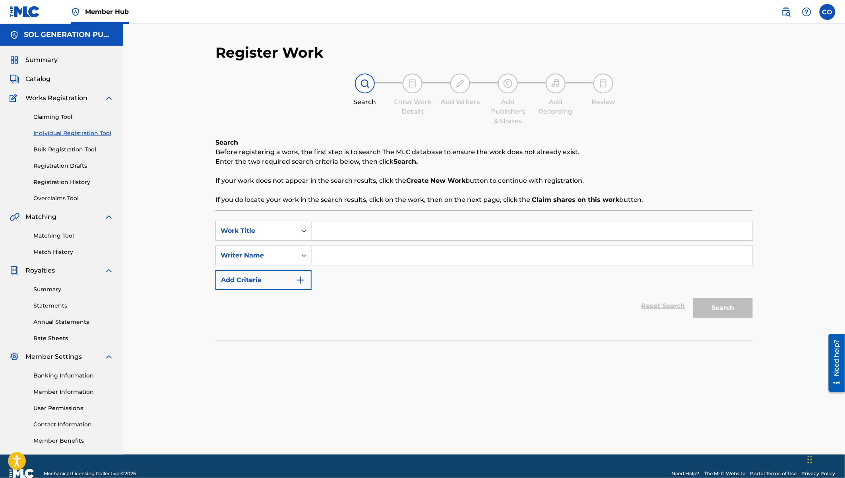
click at [344, 236] on input "Search Form" at bounding box center [531, 230] width 441 height 19
type input "Banjuka"
click at [350, 263] on input "Search Form" at bounding box center [531, 255] width 441 height 19
type input "Gift"
click at [693, 298] on button "Search" at bounding box center [723, 308] width 60 height 20
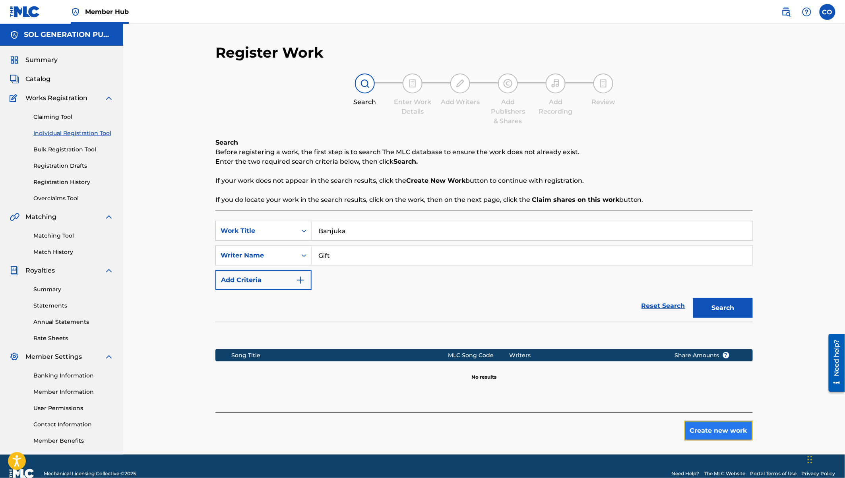
click at [725, 426] on button "Create new work" at bounding box center [718, 431] width 68 height 20
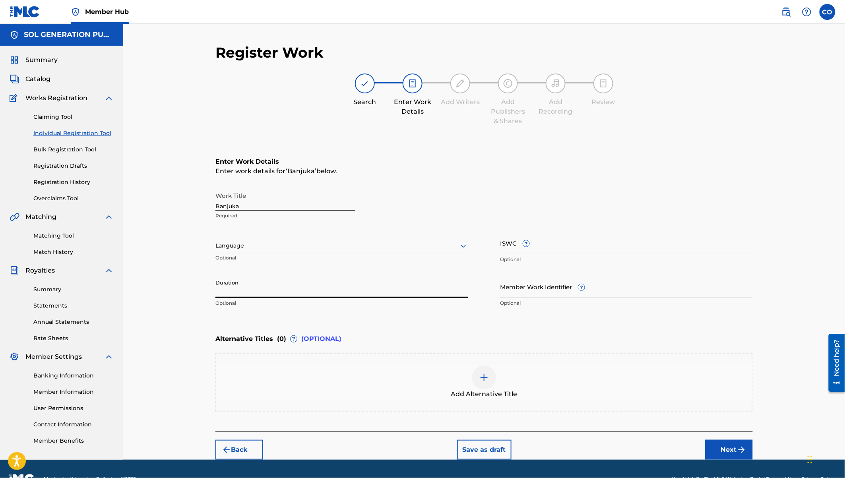
click at [235, 283] on input "Duration" at bounding box center [341, 286] width 253 height 23
type input "03:30"
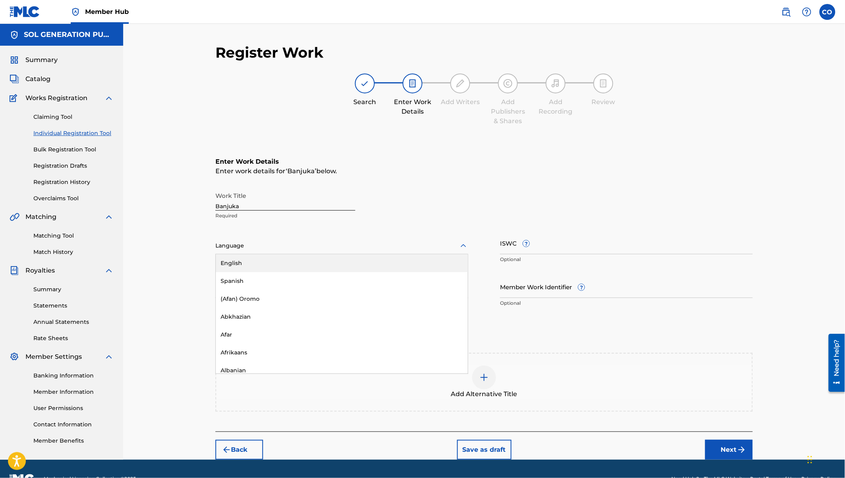
click at [227, 248] on div at bounding box center [341, 246] width 253 height 10
type input "swa"
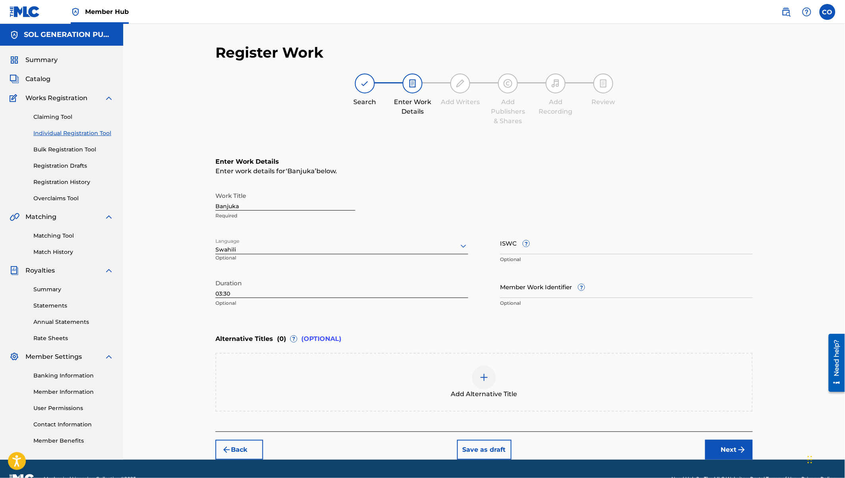
scroll to position [19, 0]
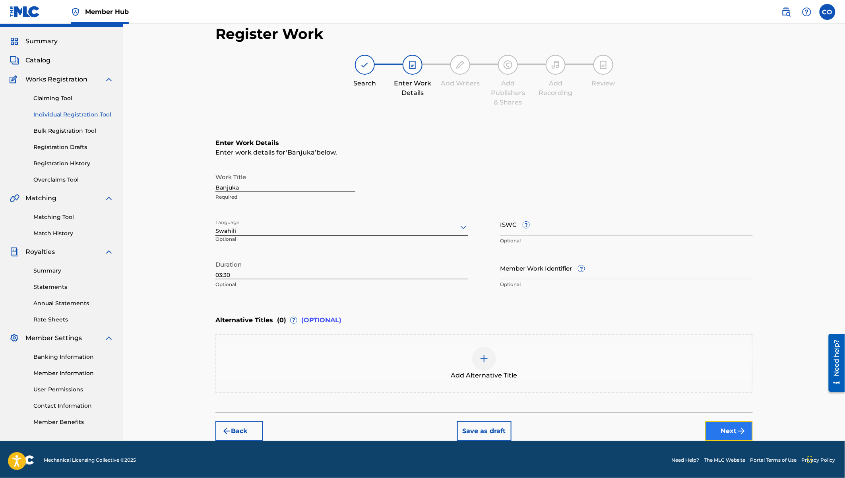
click at [724, 427] on button "Next" at bounding box center [729, 431] width 48 height 20
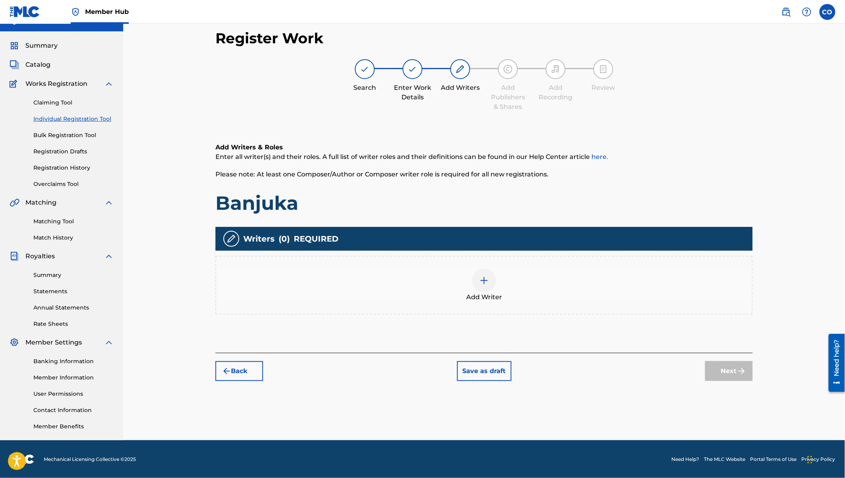
click at [480, 280] on img at bounding box center [484, 281] width 10 height 10
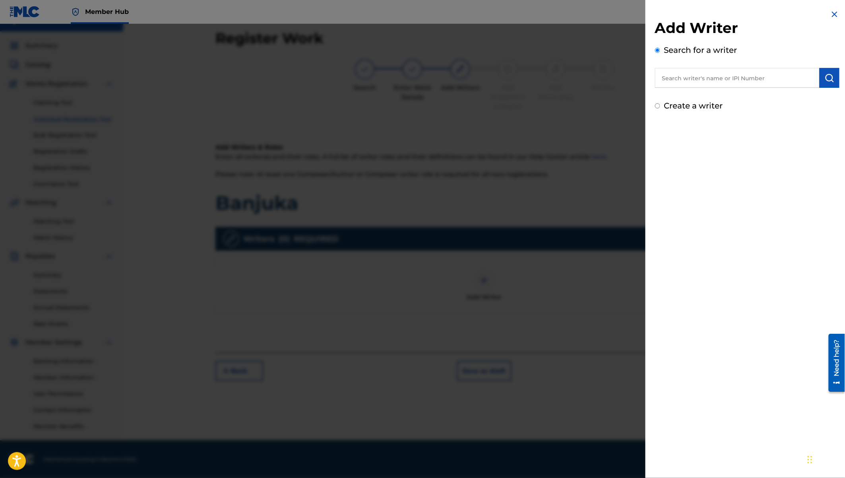
click at [695, 77] on input "text" at bounding box center [737, 78] width 164 height 20
type input "Gift [PERSON_NAME]"
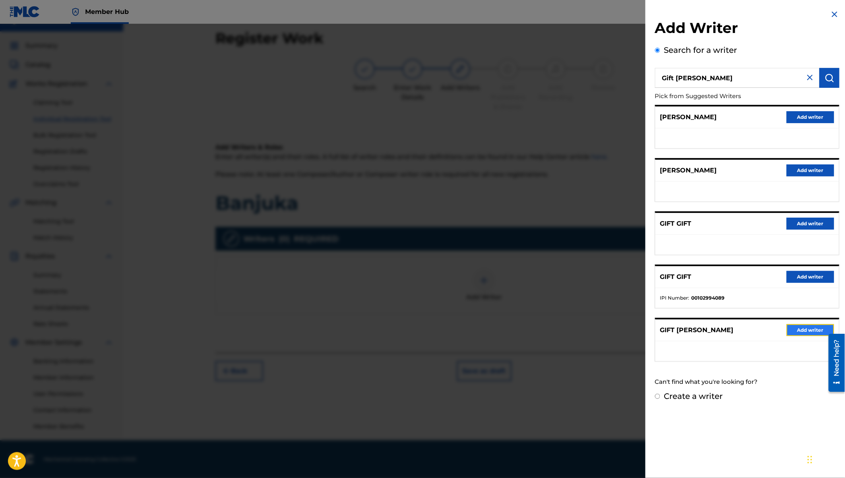
click at [812, 328] on button "Add writer" at bounding box center [810, 330] width 48 height 12
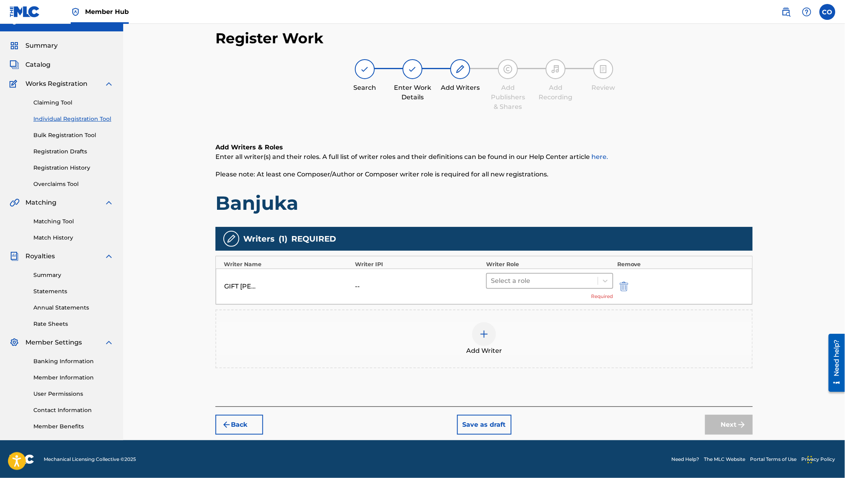
click at [545, 279] on div at bounding box center [542, 280] width 103 height 11
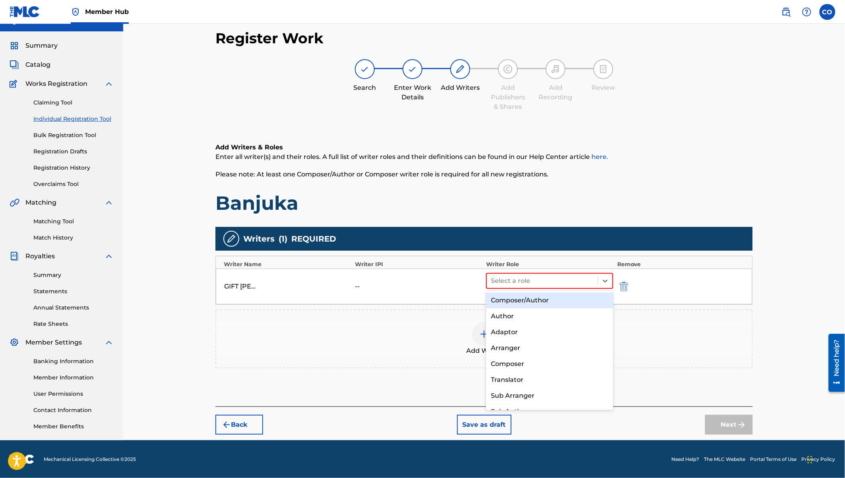
click at [526, 302] on div "Composer/Author" at bounding box center [549, 300] width 127 height 16
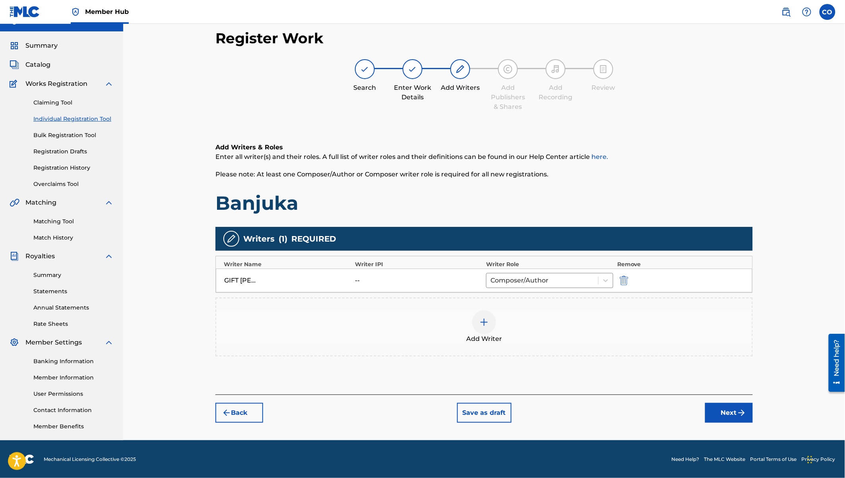
click at [488, 315] on div at bounding box center [484, 322] width 24 height 24
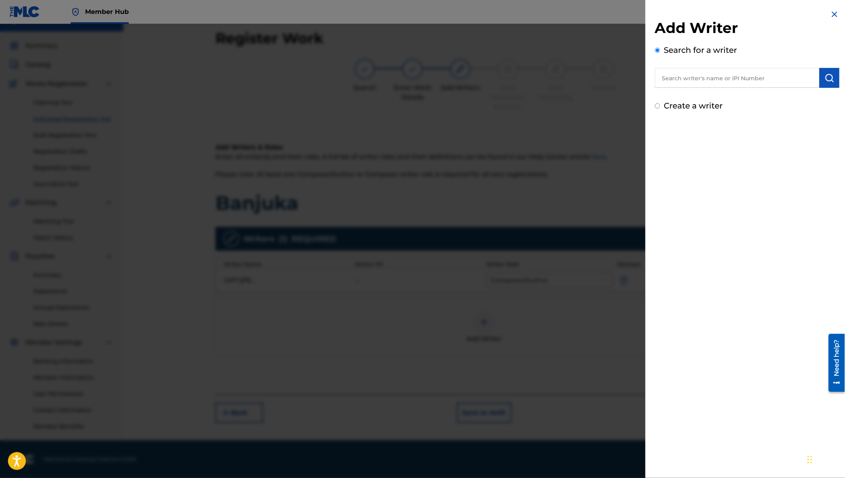
click at [682, 79] on input "text" at bounding box center [737, 78] width 164 height 20
click at [667, 80] on input "text" at bounding box center [737, 78] width 164 height 20
type input "[PERSON_NAME] safari kasongo"
click at [827, 79] on img "submit" at bounding box center [829, 78] width 10 height 10
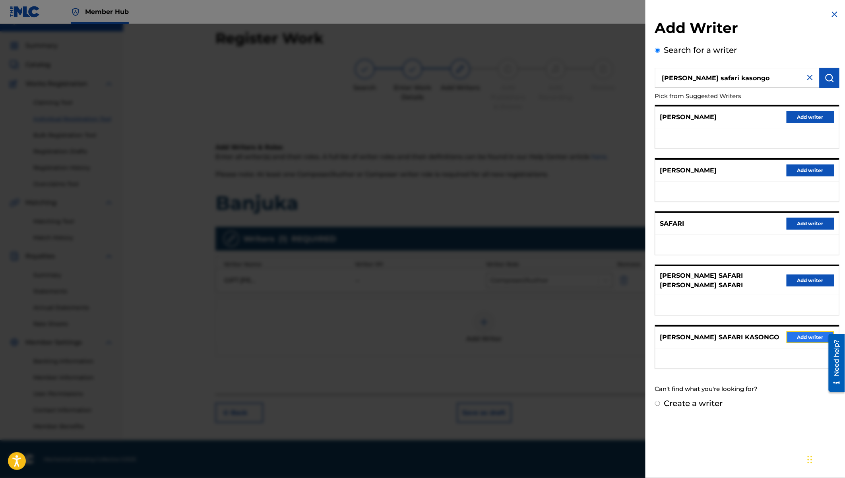
click at [786, 331] on button "Add writer" at bounding box center [810, 337] width 48 height 12
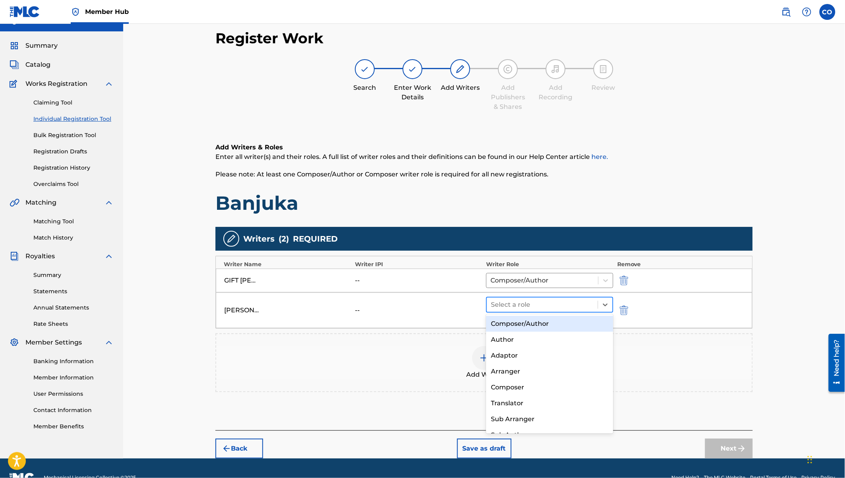
click at [540, 303] on div at bounding box center [542, 304] width 103 height 11
click at [535, 327] on div "Composer/Author" at bounding box center [549, 324] width 127 height 16
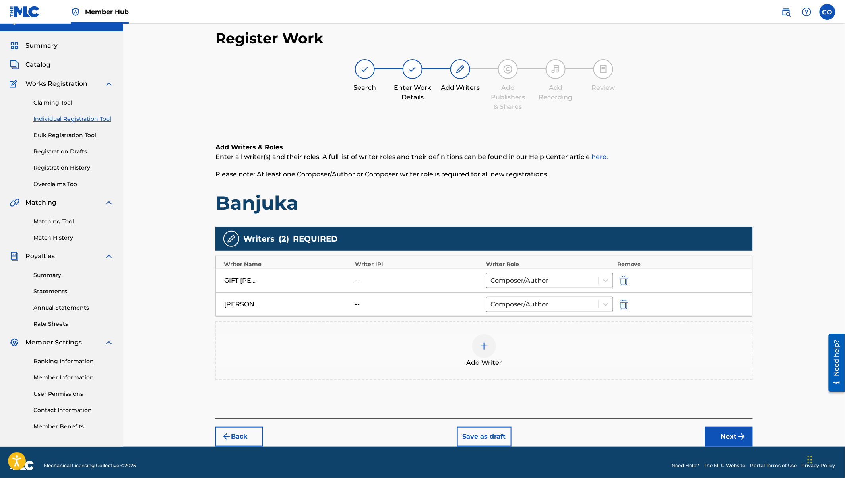
click at [491, 338] on div at bounding box center [484, 346] width 24 height 24
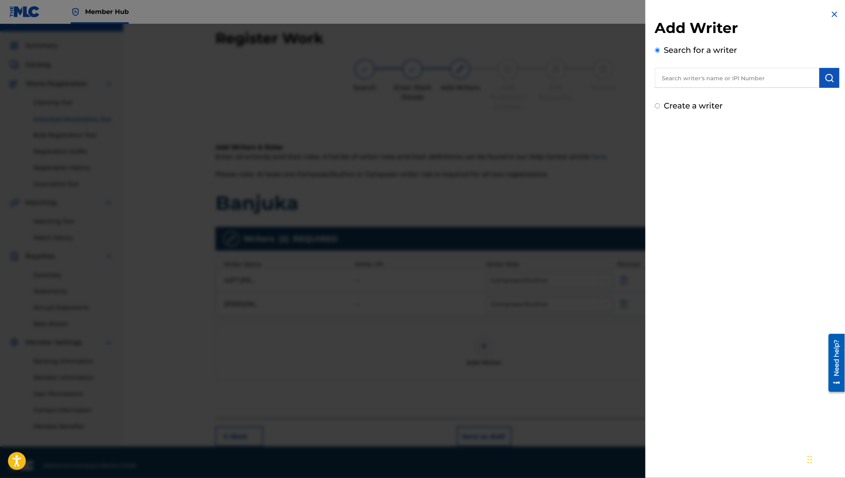
click at [673, 80] on input "text" at bounding box center [737, 78] width 164 height 20
click at [720, 97] on strong "kilavo" at bounding box center [730, 96] width 20 height 8
type input "[PERSON_NAME] mnene"
click at [829, 82] on img "submit" at bounding box center [829, 78] width 10 height 10
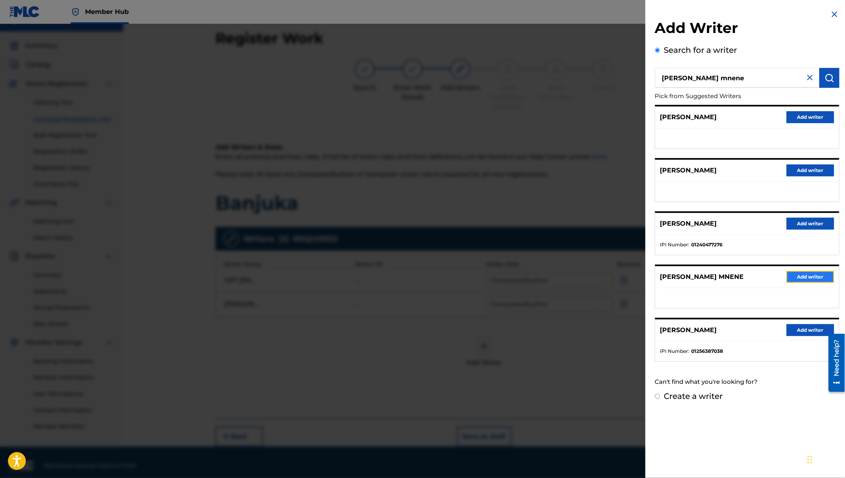
click at [802, 275] on button "Add writer" at bounding box center [810, 277] width 48 height 12
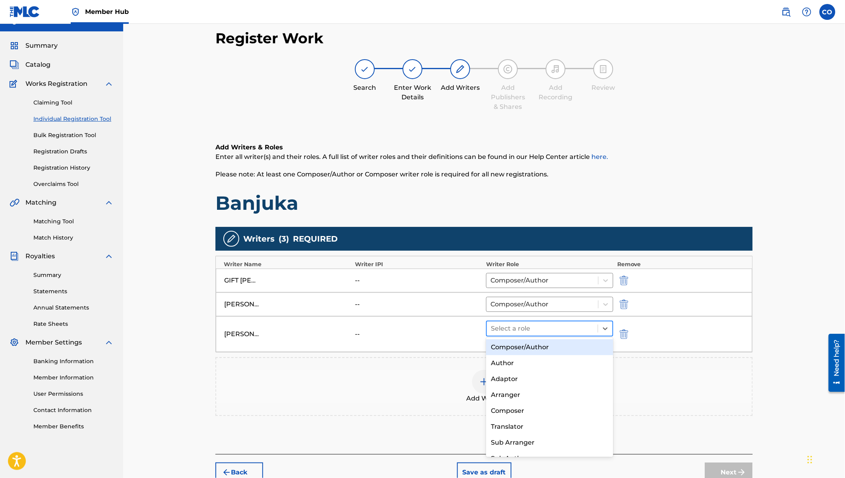
click at [515, 330] on div at bounding box center [542, 328] width 103 height 11
click at [511, 346] on div "Composer/Author" at bounding box center [549, 347] width 127 height 16
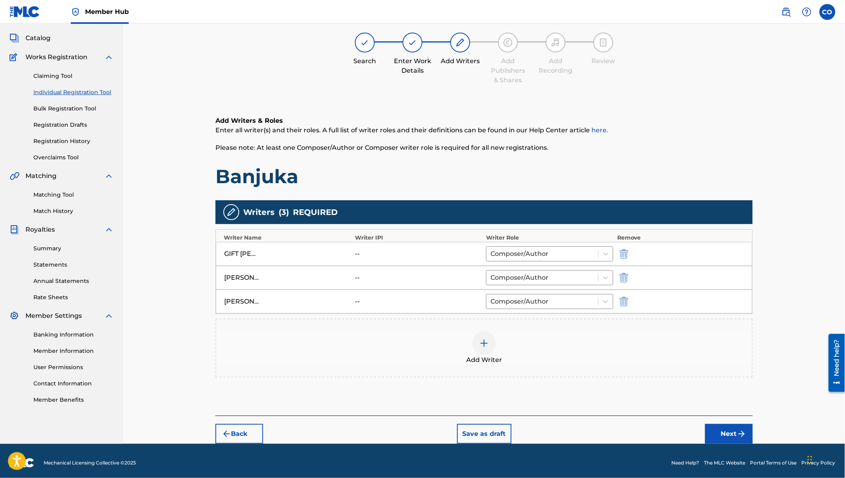
scroll to position [43, 0]
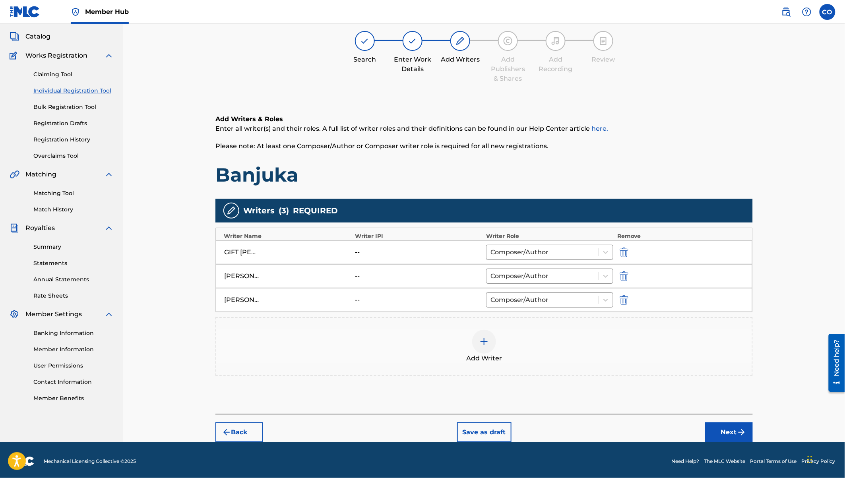
click at [487, 331] on div at bounding box center [484, 342] width 24 height 24
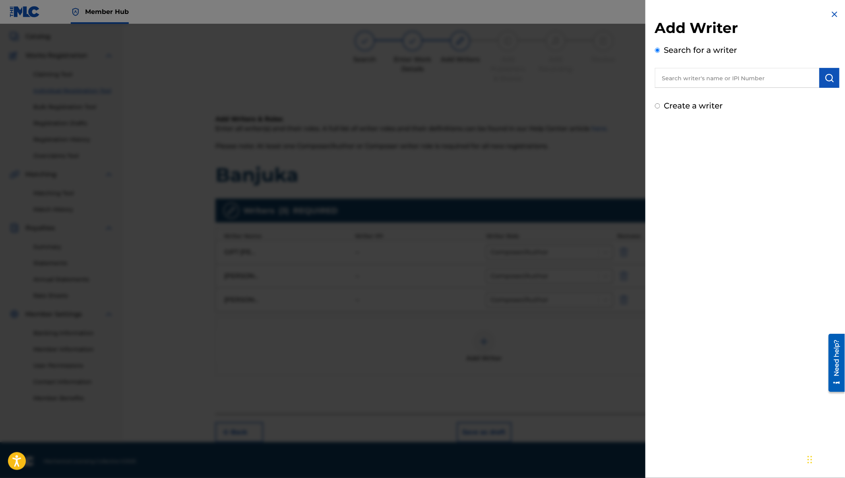
click at [685, 79] on input "text" at bounding box center [737, 78] width 164 height 20
click at [720, 95] on span "mwenda gikundi" at bounding box center [718, 96] width 55 height 8
type input "iansmith mwenda gikundi"
click at [829, 81] on img "submit" at bounding box center [829, 78] width 10 height 10
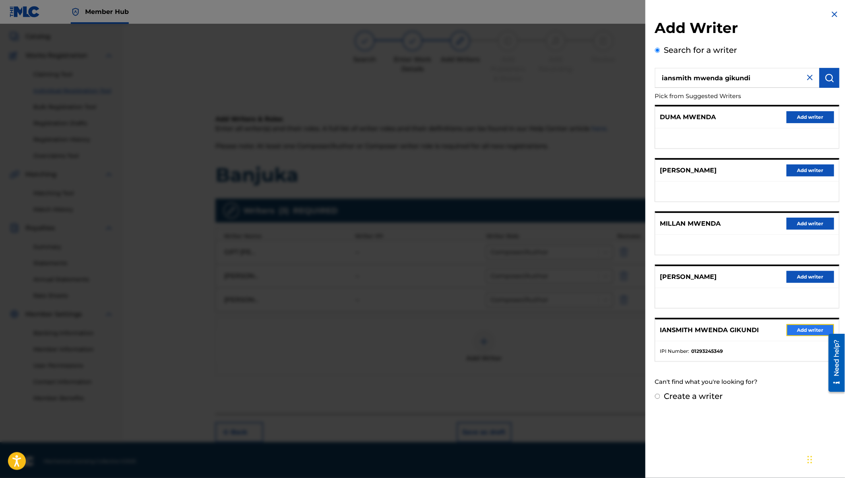
click at [801, 326] on button "Add writer" at bounding box center [810, 330] width 48 height 12
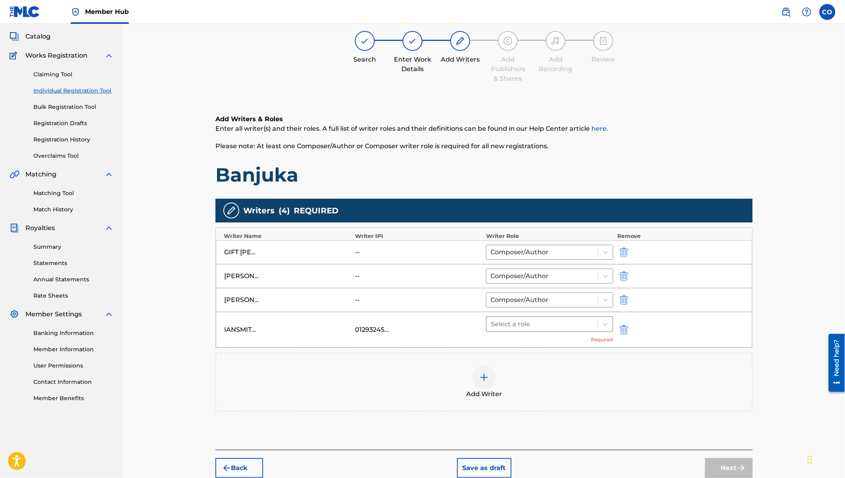
click at [551, 319] on div at bounding box center [542, 324] width 103 height 11
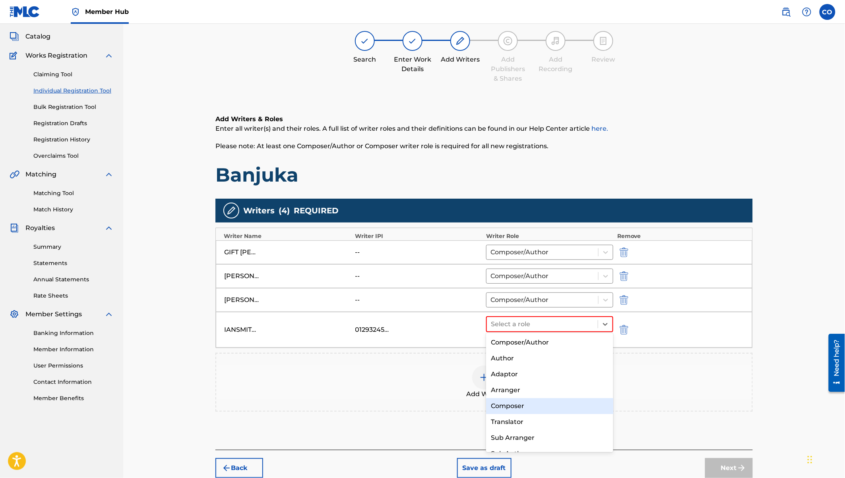
click at [516, 405] on div "Composer" at bounding box center [549, 406] width 127 height 16
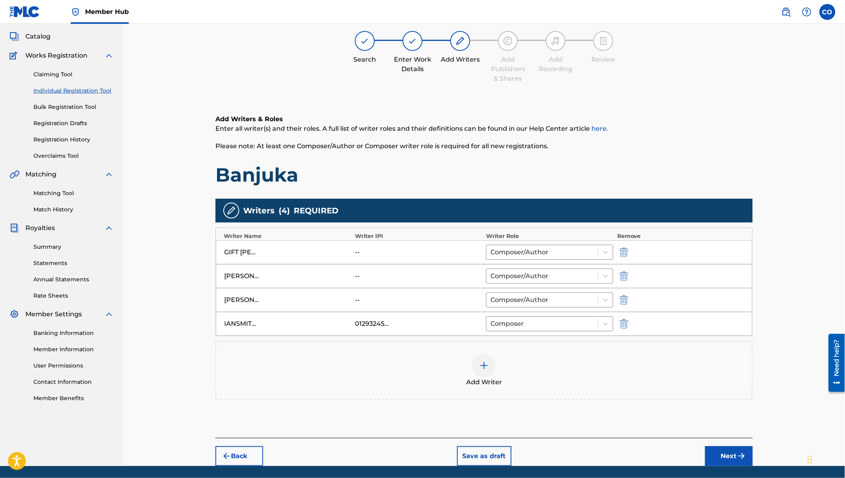
click at [483, 361] on img at bounding box center [484, 366] width 10 height 10
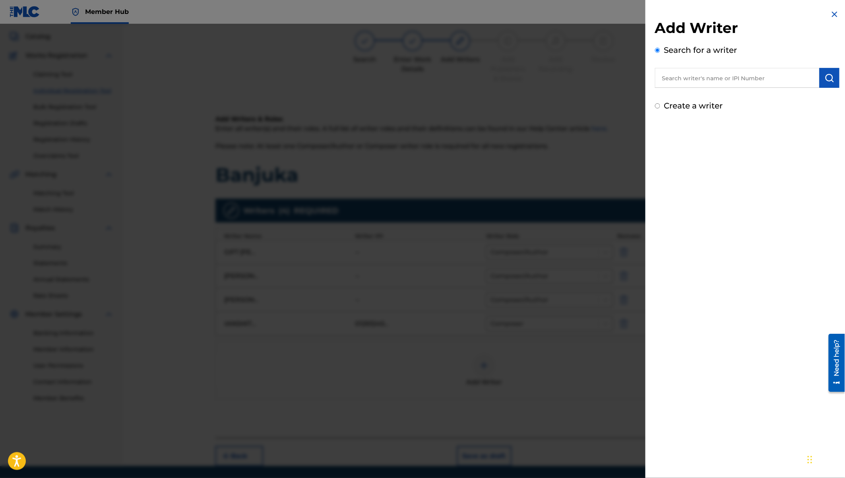
click at [694, 80] on input "text" at bounding box center [737, 78] width 164 height 20
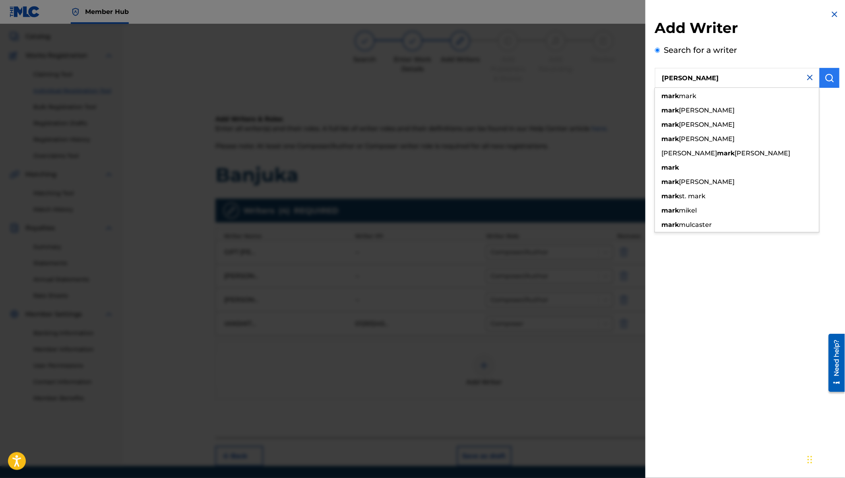
type input "[PERSON_NAME]"
click at [828, 75] on img "submit" at bounding box center [829, 78] width 10 height 10
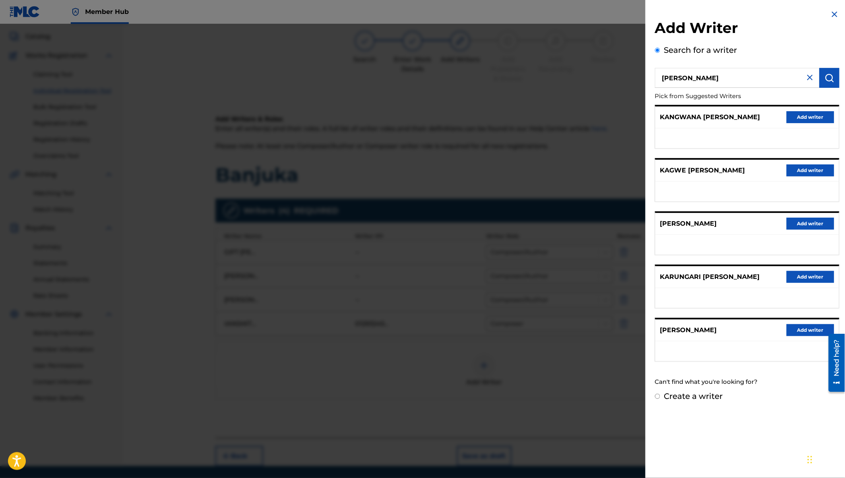
click at [691, 397] on label "Create a writer" at bounding box center [693, 396] width 59 height 10
radio input "true"
click at [660, 397] on input "Create a writer" at bounding box center [657, 396] width 5 height 5
radio input "false"
radio input "true"
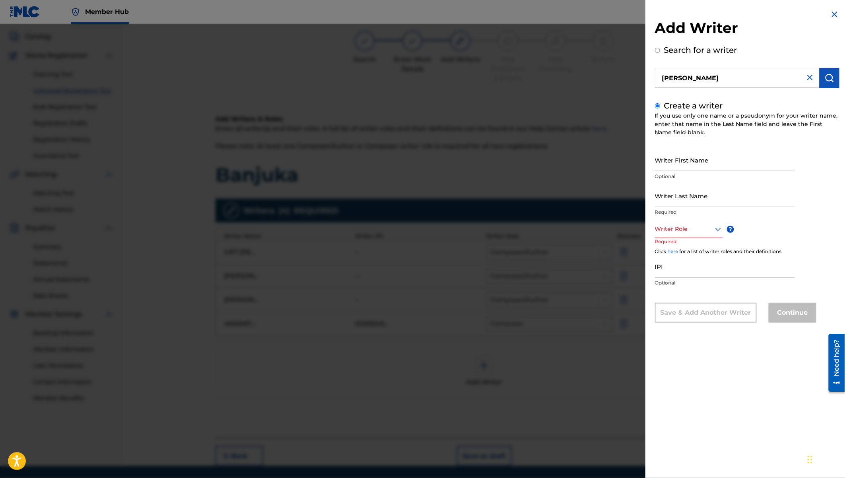
click at [665, 162] on input "Writer First Name" at bounding box center [725, 160] width 140 height 23
type input "Mark"
click at [666, 197] on input "Writer Last Name" at bounding box center [725, 195] width 140 height 23
type input "[PERSON_NAME]"
click at [691, 230] on div at bounding box center [689, 229] width 68 height 10
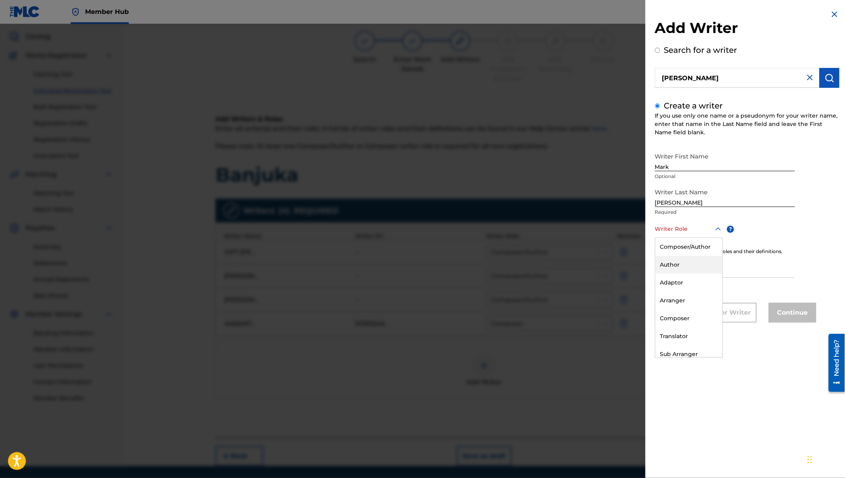
click at [675, 263] on div "Author" at bounding box center [688, 265] width 67 height 18
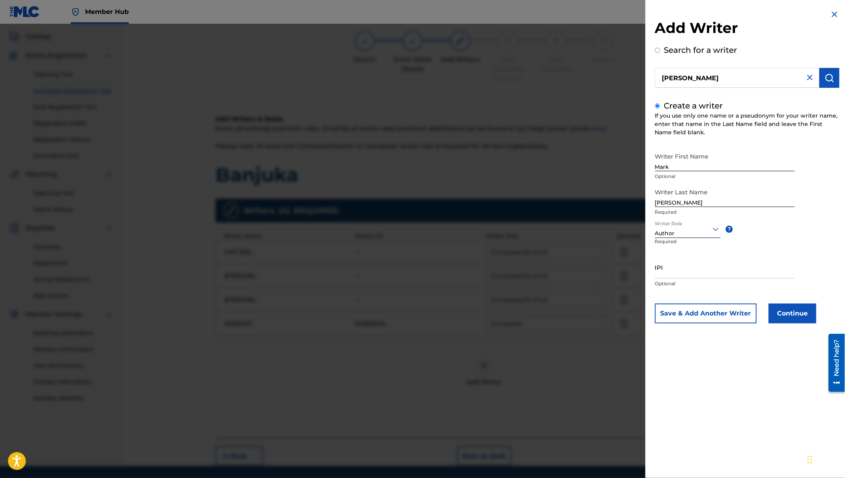
click at [678, 228] on div at bounding box center [688, 229] width 66 height 10
click at [674, 316] on div "Composer" at bounding box center [687, 318] width 65 height 18
click at [789, 314] on button "Continue" at bounding box center [792, 313] width 48 height 20
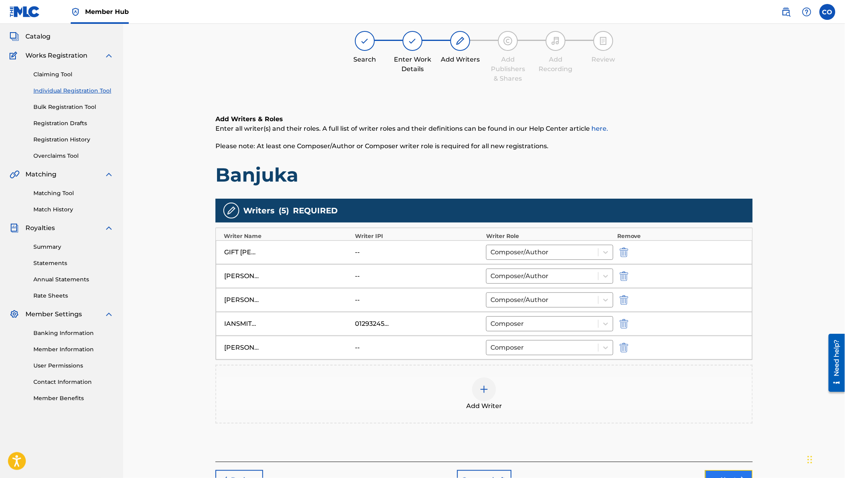
click at [721, 472] on button "Next" at bounding box center [729, 480] width 48 height 20
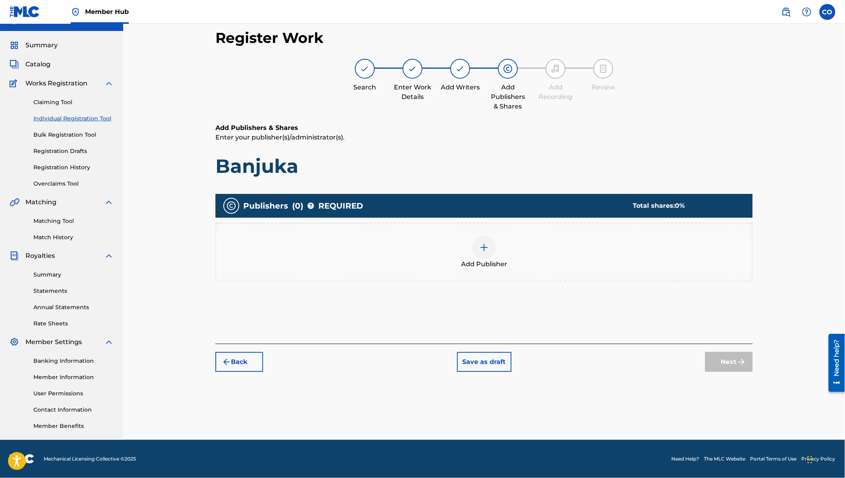
scroll to position [14, 0]
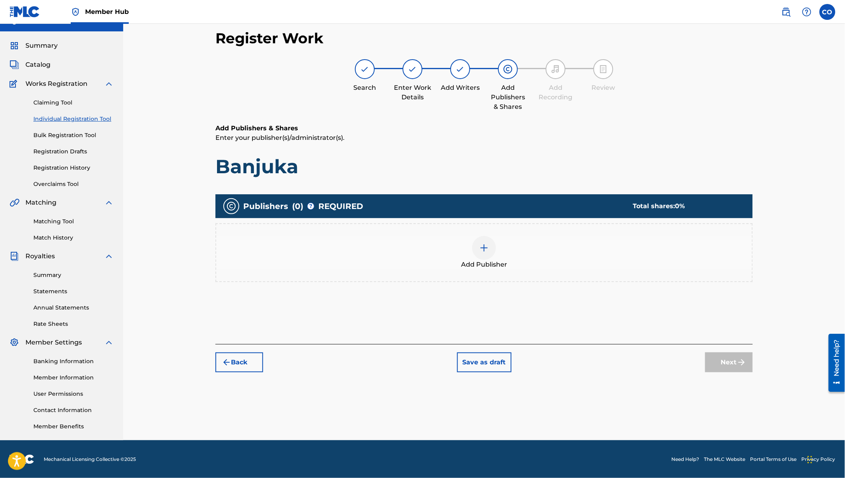
click at [490, 248] on div at bounding box center [484, 248] width 24 height 24
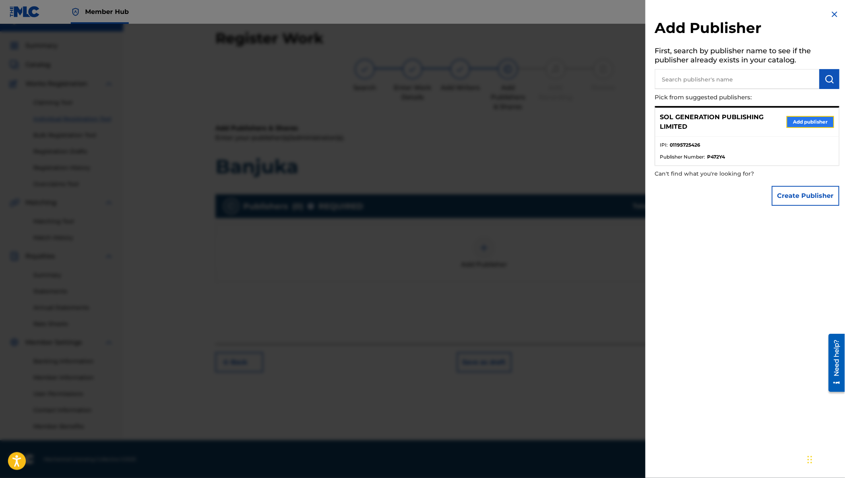
click at [802, 120] on button "Add publisher" at bounding box center [810, 122] width 48 height 12
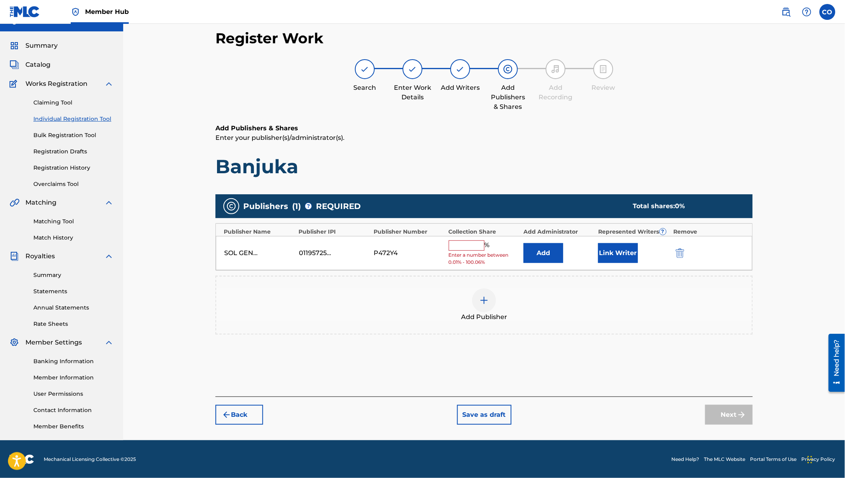
click at [473, 245] on input "text" at bounding box center [466, 245] width 36 height 10
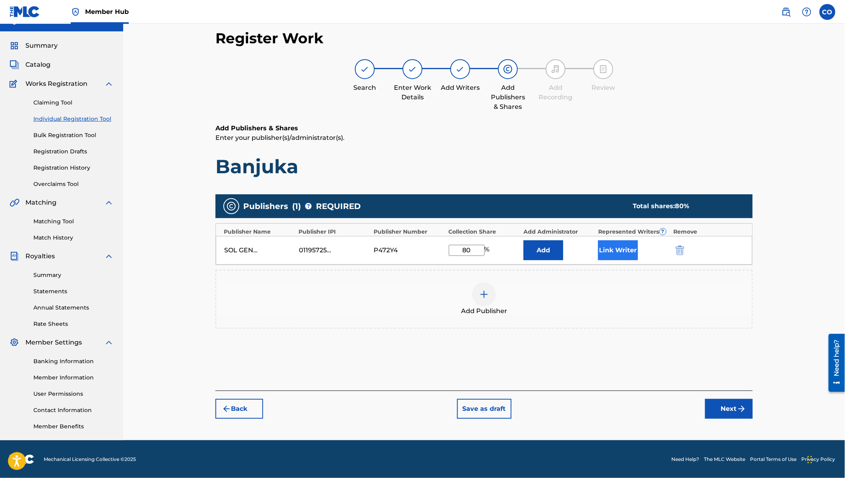
type input "80"
click at [621, 249] on button "Link Writer" at bounding box center [618, 250] width 40 height 20
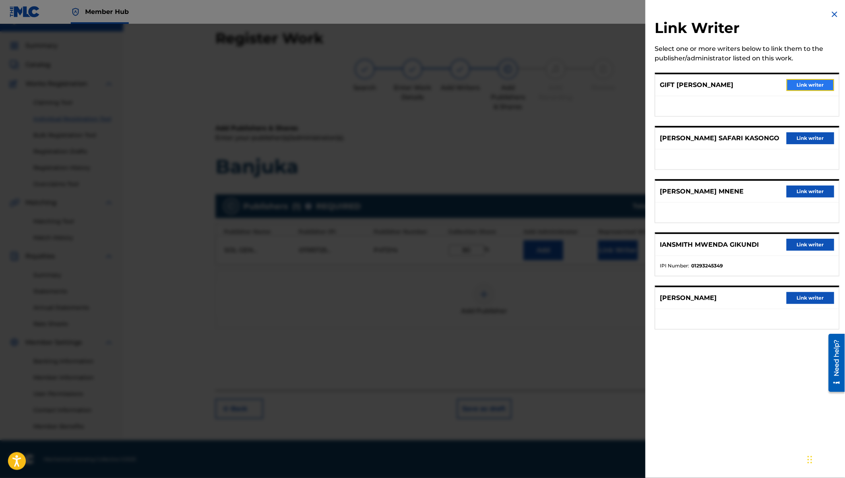
click at [812, 80] on button "Link writer" at bounding box center [810, 85] width 48 height 12
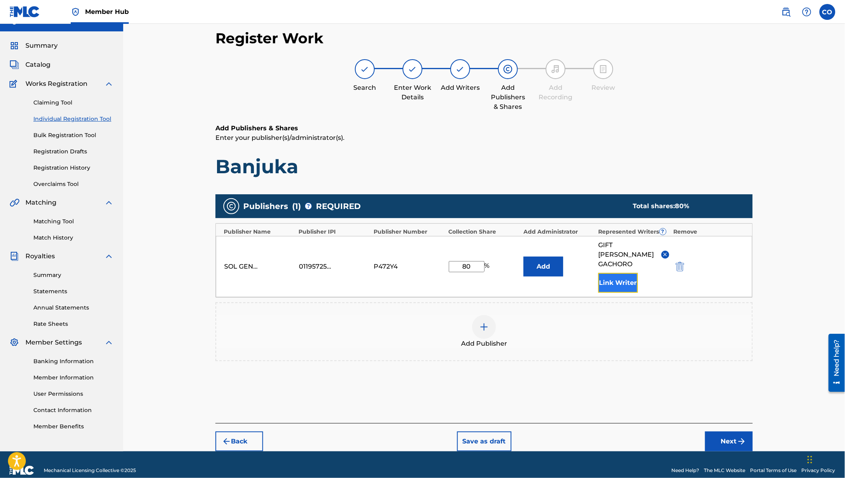
click at [629, 274] on button "Link Writer" at bounding box center [618, 283] width 40 height 20
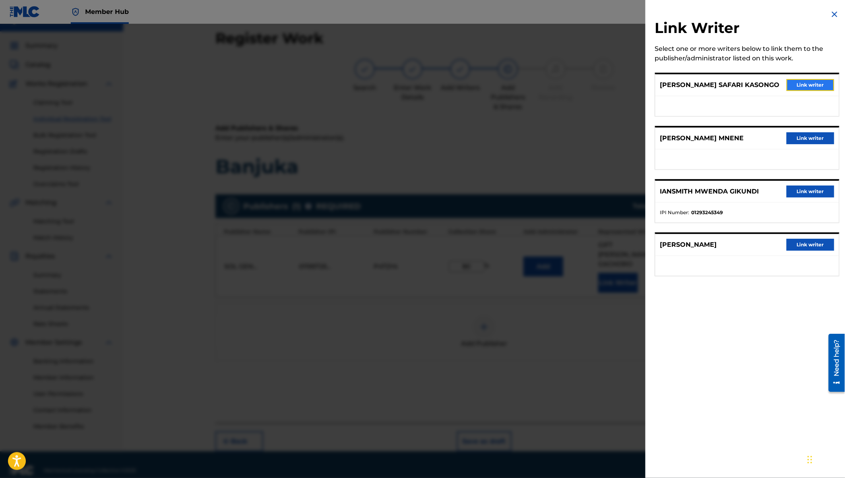
click at [804, 88] on button "Link writer" at bounding box center [810, 85] width 48 height 12
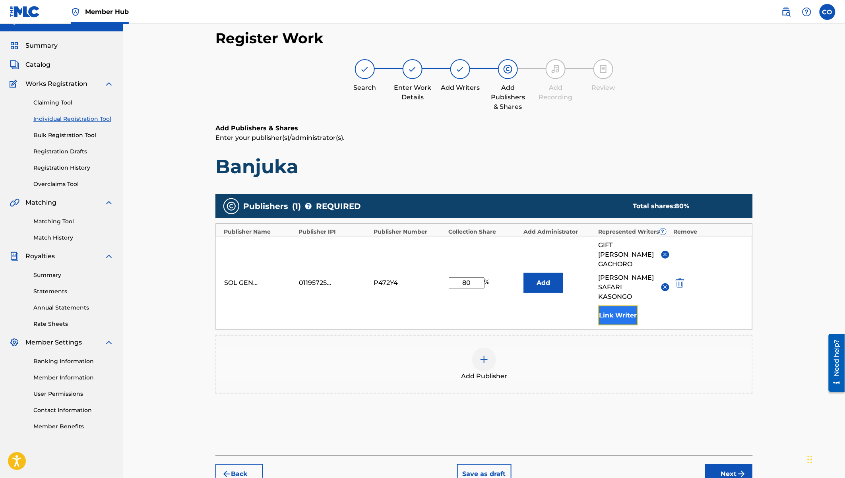
click at [619, 305] on button "Link Writer" at bounding box center [618, 315] width 40 height 20
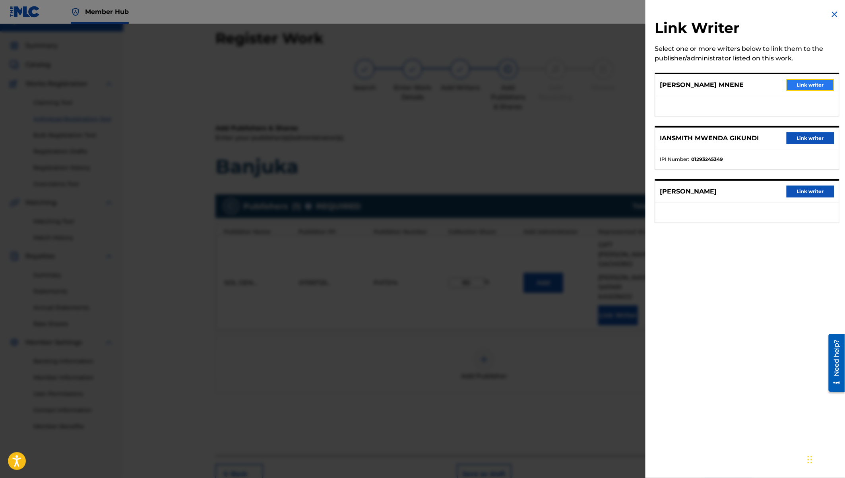
click at [814, 85] on button "Link writer" at bounding box center [810, 85] width 48 height 12
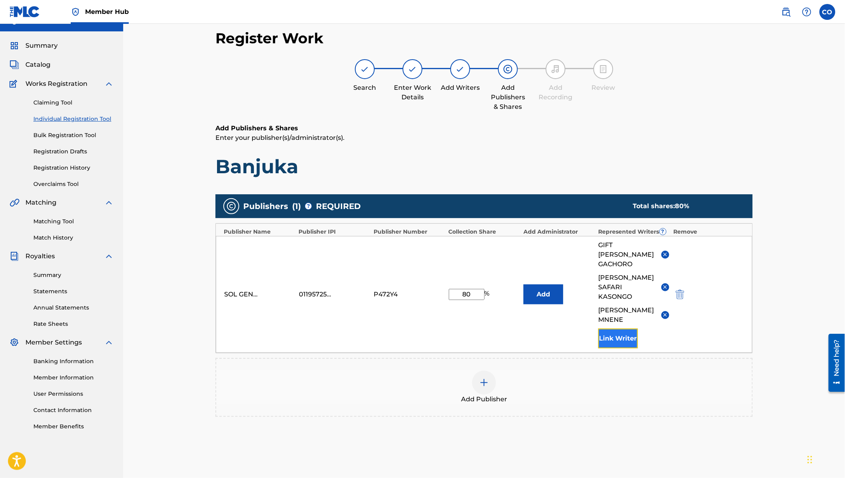
click at [631, 329] on button "Link Writer" at bounding box center [618, 339] width 40 height 20
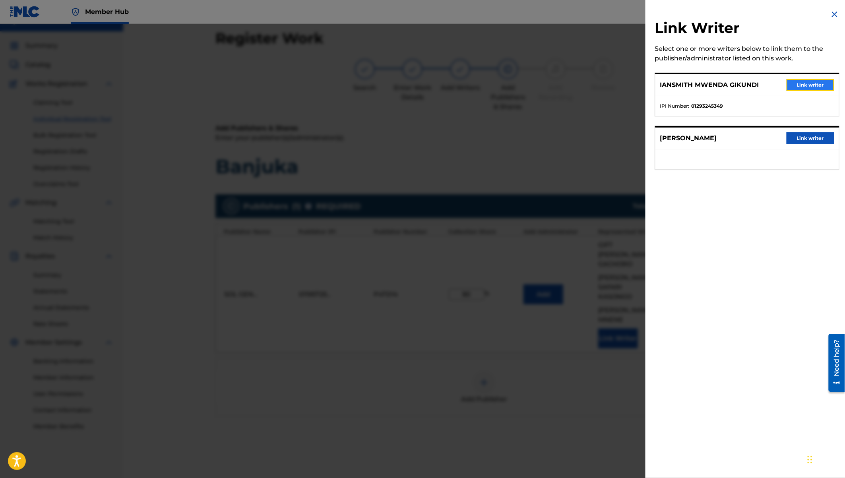
click at [803, 83] on button "Link writer" at bounding box center [810, 85] width 48 height 12
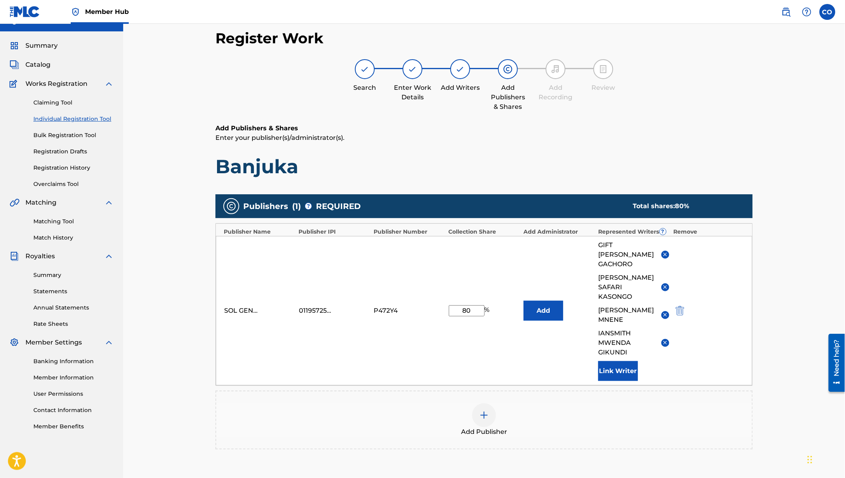
scroll to position [93, 0]
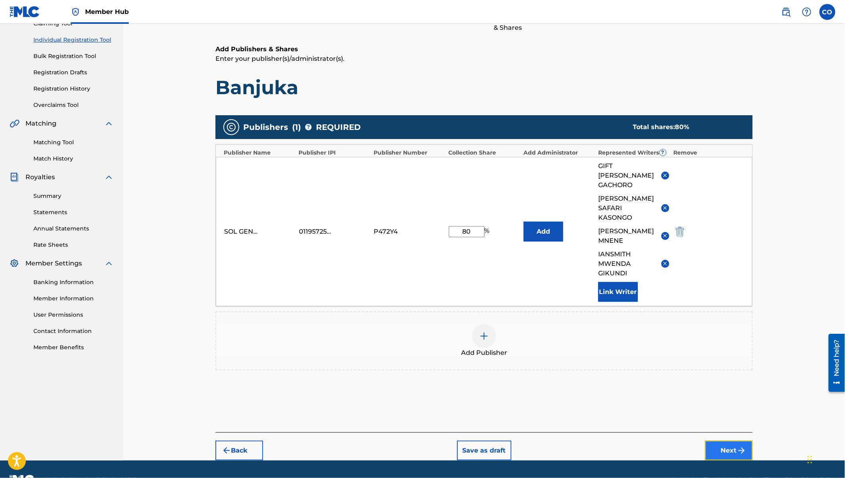
click at [733, 441] on button "Next" at bounding box center [729, 451] width 48 height 20
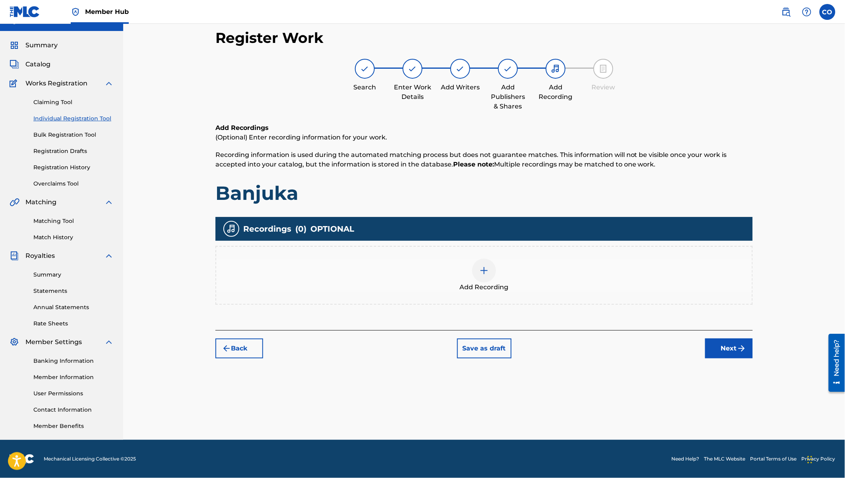
scroll to position [14, 0]
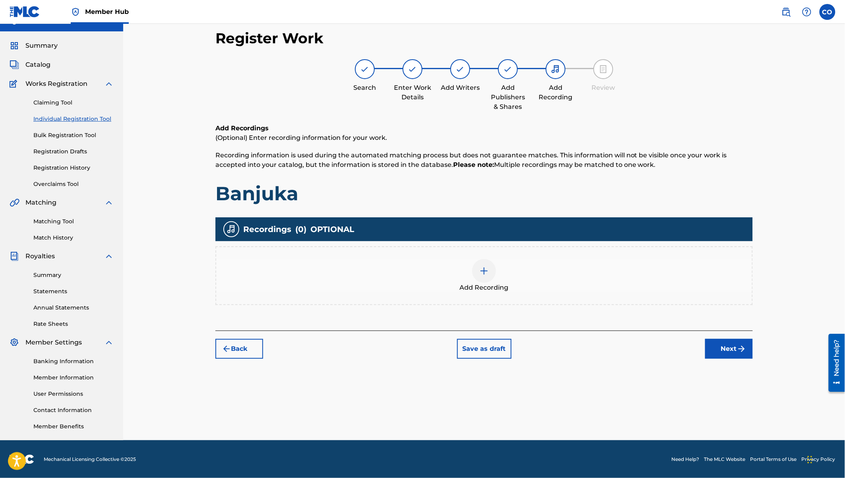
click at [484, 266] on img at bounding box center [484, 271] width 10 height 10
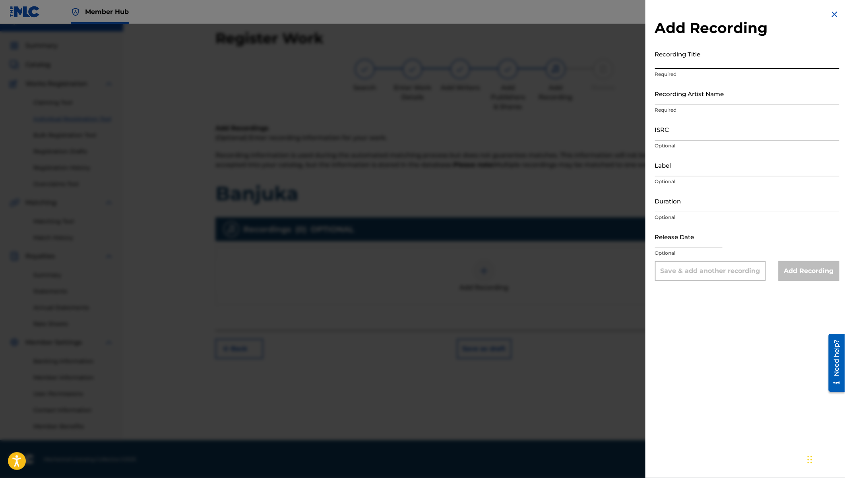
click at [666, 63] on input "Recording Title" at bounding box center [747, 57] width 184 height 23
type input "Banjuka"
click at [681, 98] on input "Recording Artist Name" at bounding box center [747, 93] width 184 height 23
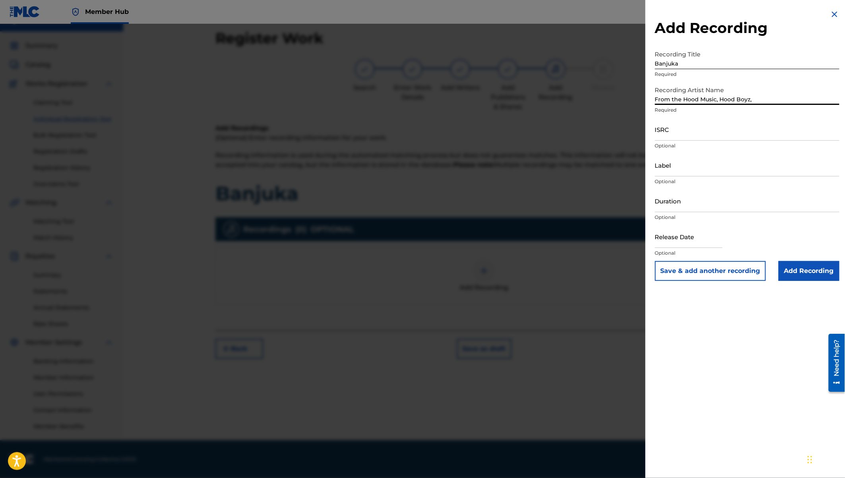
paste input "[PERSON_NAME]"
type input "From the Hood Music, Hood Boyz, [PERSON_NAME]"
click at [709, 62] on input "Banjuka" at bounding box center [747, 57] width 184 height 23
type input "Banjuka (Hood Boyz) feat"
drag, startPoint x: 798, startPoint y: 100, endPoint x: 754, endPoint y: 100, distance: 44.1
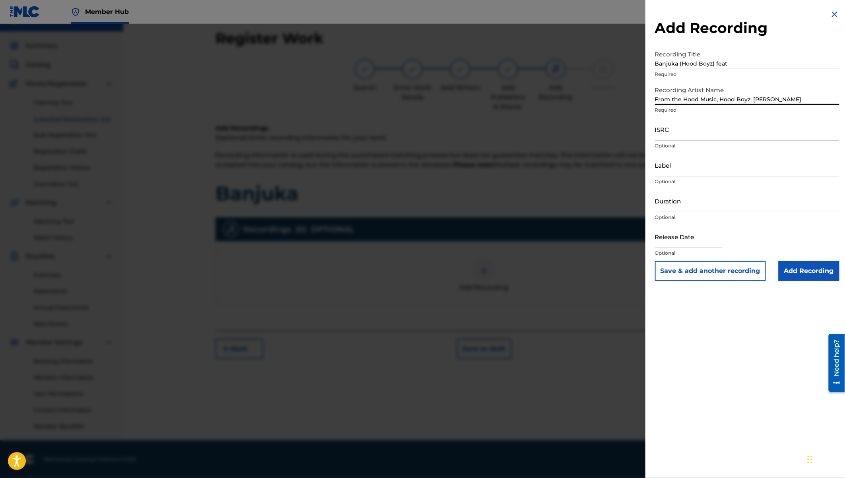
click at [754, 100] on input "From the Hood Music, Hood Boyz, [PERSON_NAME]" at bounding box center [747, 93] width 184 height 23
type input "From the Hood Music, Hood Boyz,"
click at [735, 62] on input "Banjuka (Hood Boyz) feat" at bounding box center [747, 57] width 184 height 23
paste input "[PERSON_NAME]"
type input "Banjuka (Hood Boyz) feat [PERSON_NAME]"
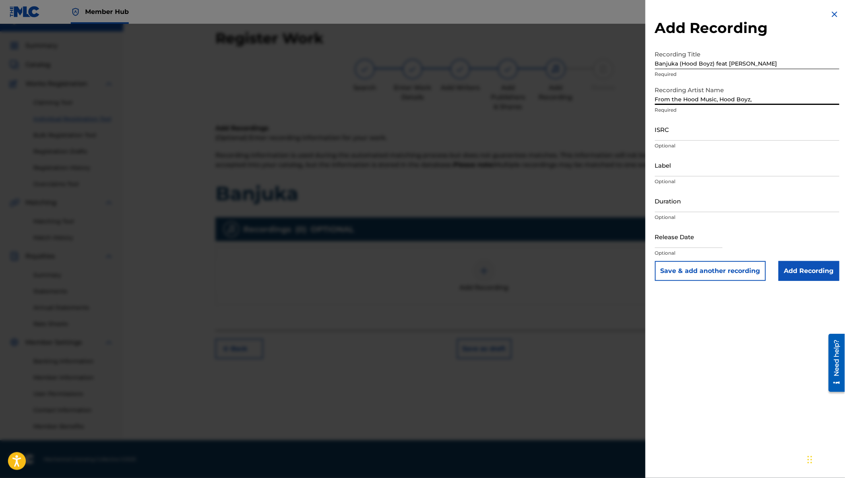
drag, startPoint x: 753, startPoint y: 101, endPoint x: 717, endPoint y: 100, distance: 35.8
click at [717, 100] on input "From the Hood Music, Hood Boyz," at bounding box center [747, 93] width 184 height 23
type input "From the Hood Music"
click at [675, 171] on input "Label" at bounding box center [747, 165] width 184 height 23
type input "From the Hood Music"
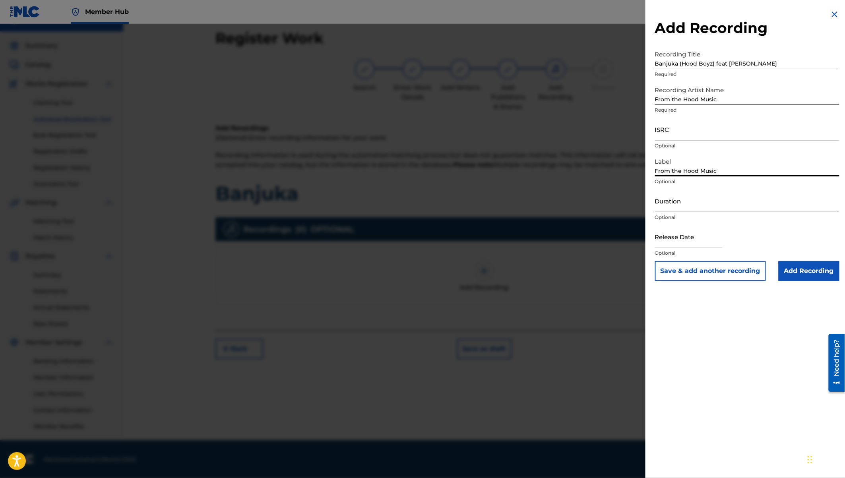
click at [686, 207] on input "Duration" at bounding box center [747, 200] width 184 height 23
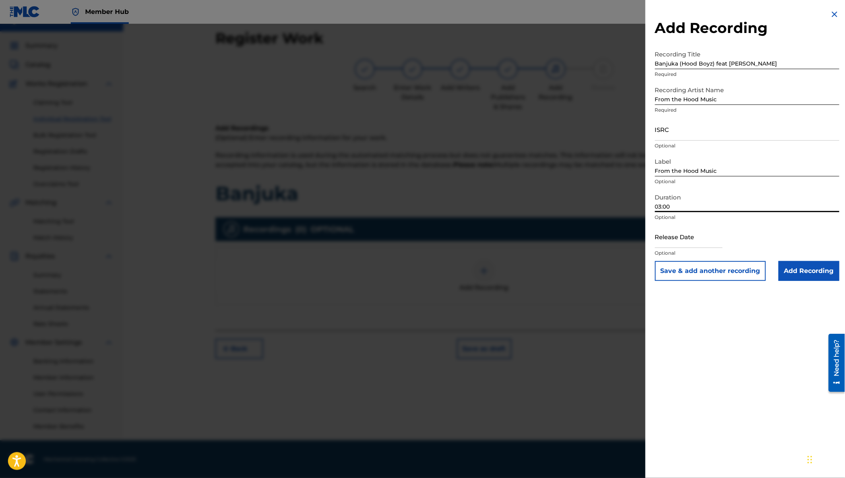
type input "03:00"
click at [670, 131] on input "ISRC" at bounding box center [747, 129] width 184 height 23
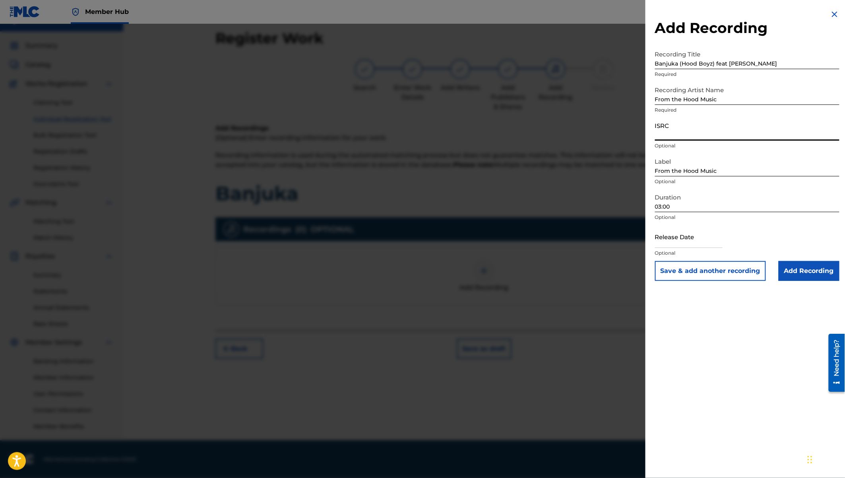
paste input "QZK6G2405967"
type input "QZK6G2405967"
click at [692, 241] on input "text" at bounding box center [689, 236] width 68 height 23
select select "8"
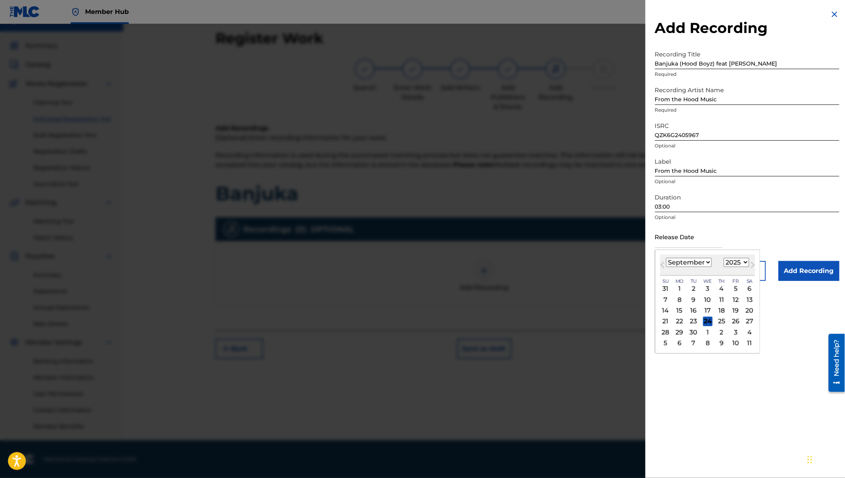
click at [738, 261] on select "1900 1901 1902 1903 1904 1905 1906 1907 1908 1909 1910 1911 1912 1913 1914 1915…" at bounding box center [735, 262] width 25 height 9
select select "2024"
click at [703, 261] on select "January February March April May June July August September October November De…" at bounding box center [689, 262] width 46 height 9
select select "4"
click at [735, 290] on div "3" at bounding box center [736, 289] width 10 height 10
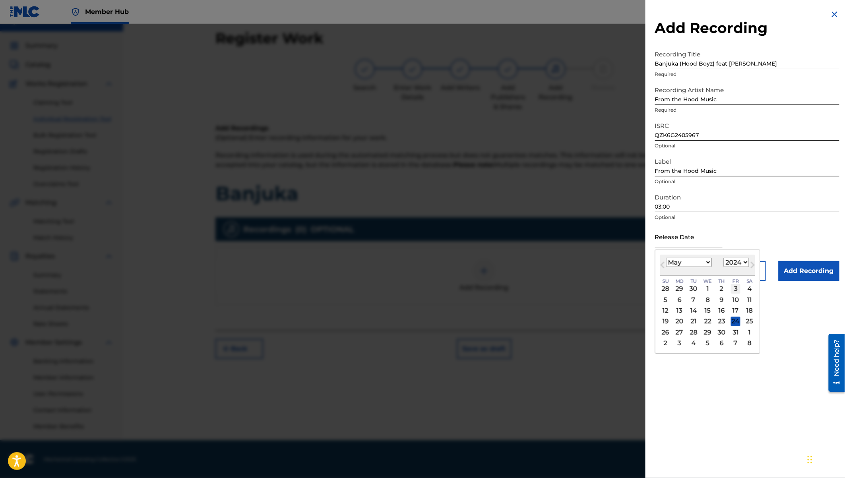
type input "[DATE]"
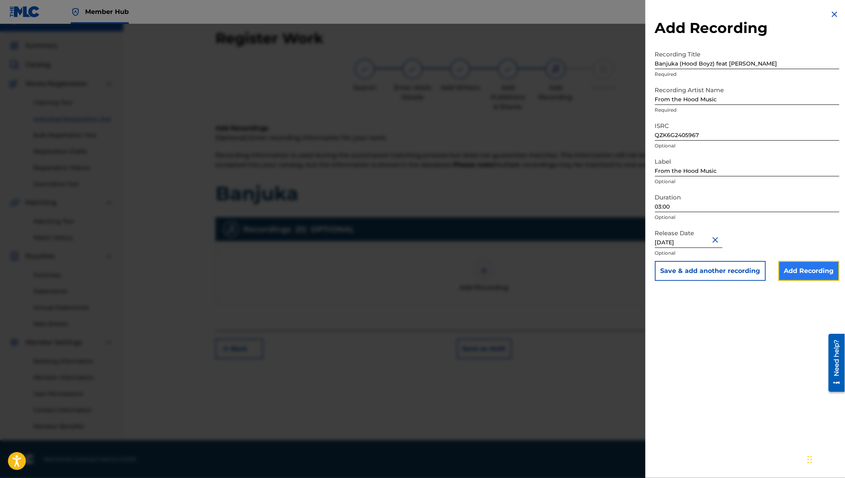
click at [797, 273] on input "Add Recording" at bounding box center [808, 271] width 61 height 20
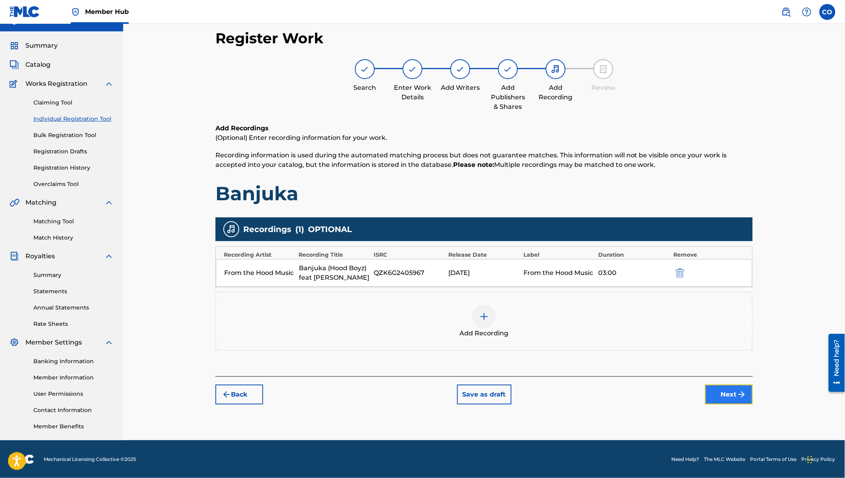
click at [727, 395] on button "Next" at bounding box center [729, 395] width 48 height 20
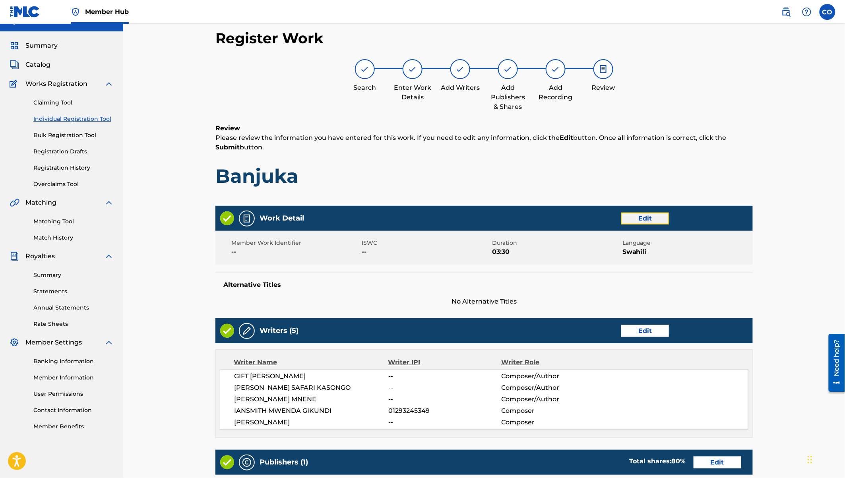
click at [655, 218] on button "Edit" at bounding box center [645, 219] width 48 height 12
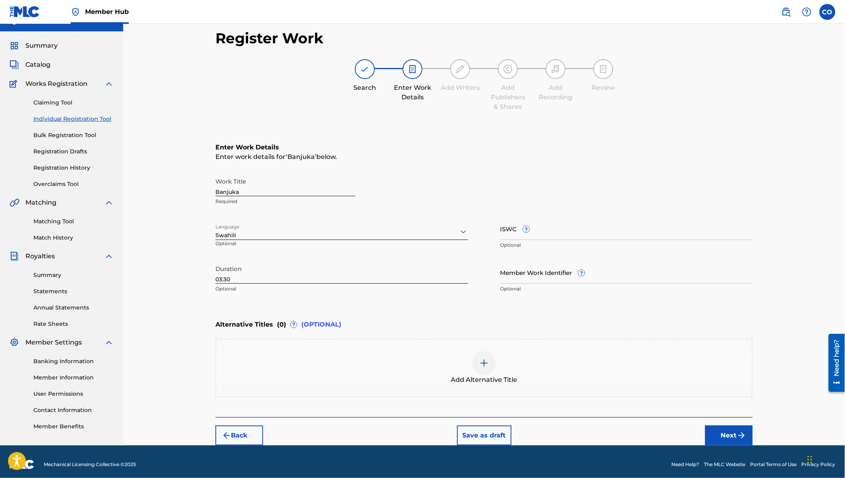
click at [272, 277] on input "03:30" at bounding box center [341, 272] width 253 height 23
type input "03:00"
click at [719, 431] on button "Next" at bounding box center [729, 435] width 48 height 20
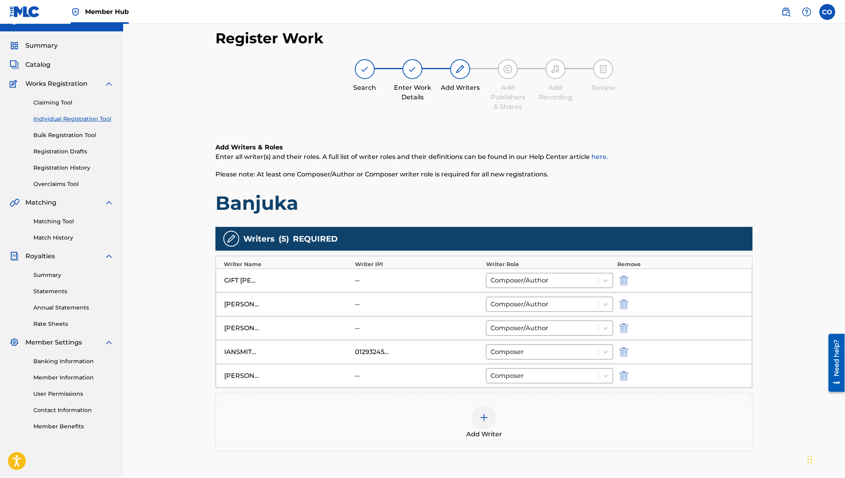
scroll to position [19, 0]
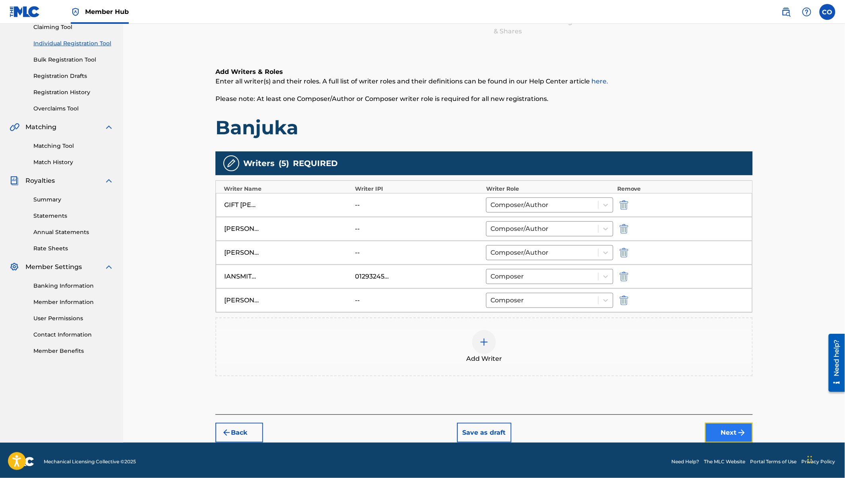
click at [733, 431] on button "Next" at bounding box center [729, 433] width 48 height 20
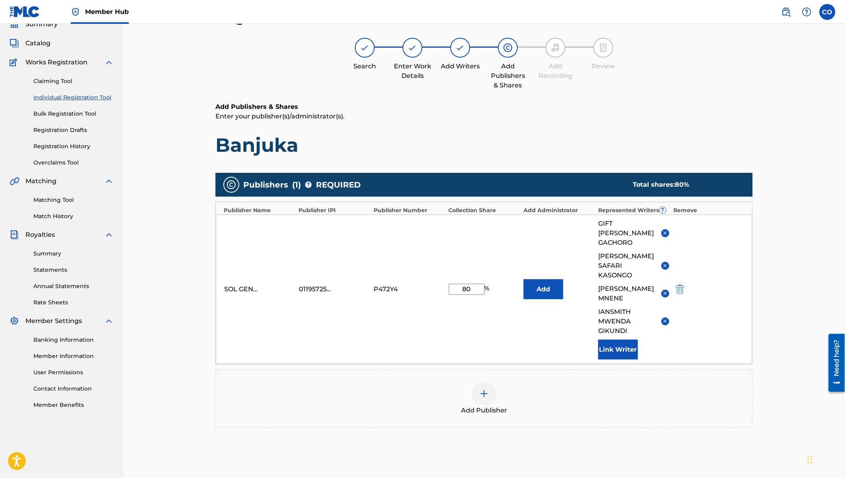
scroll to position [93, 0]
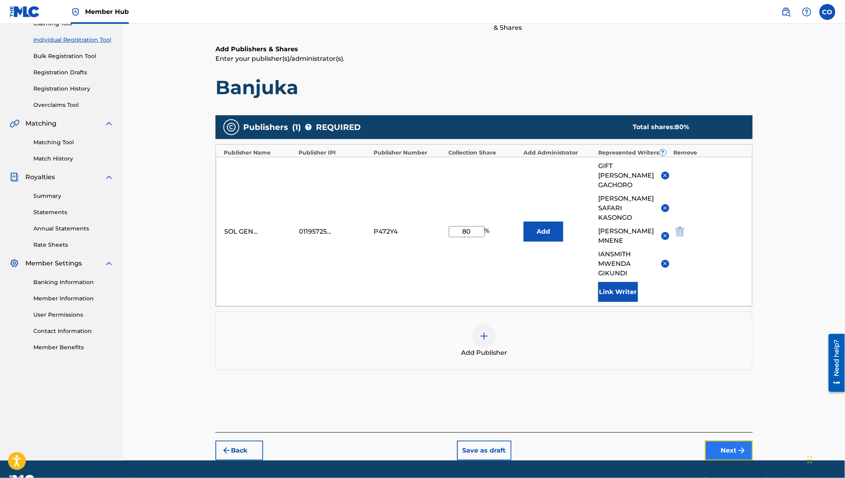
click at [736, 441] on button "Next" at bounding box center [729, 451] width 48 height 20
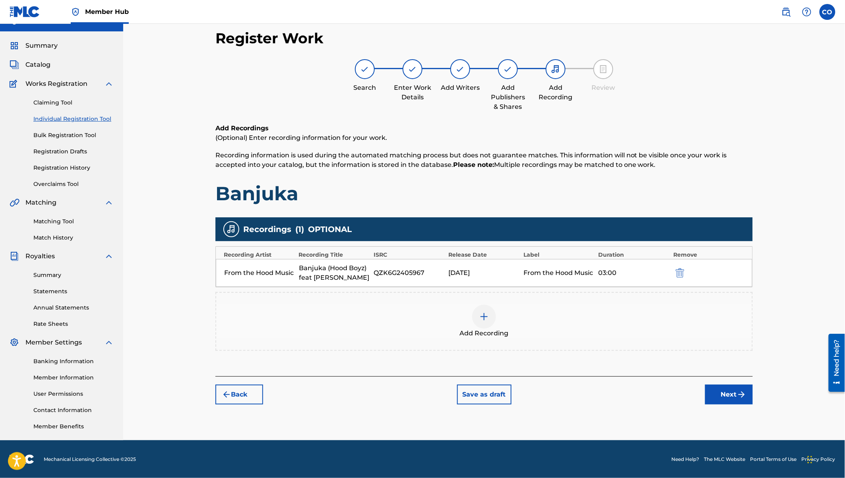
click at [483, 321] on div at bounding box center [484, 317] width 24 height 24
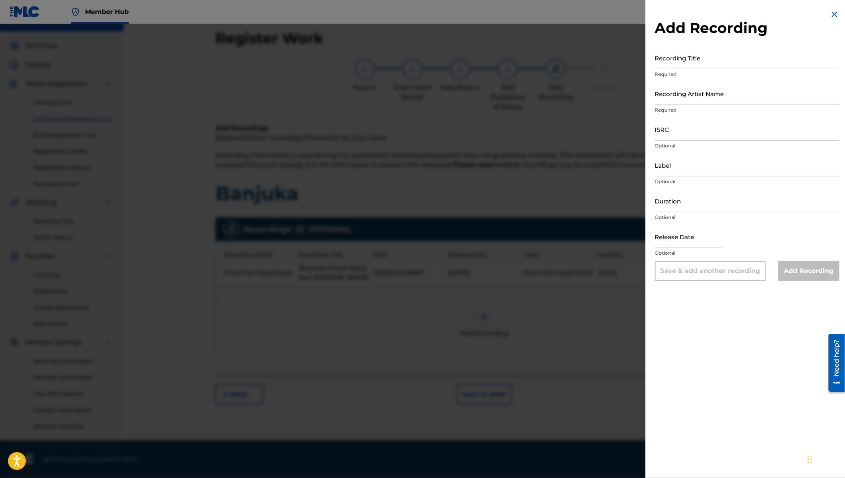
click at [683, 65] on input "Recording Title" at bounding box center [747, 57] width 184 height 23
drag, startPoint x: 742, startPoint y: 63, endPoint x: 730, endPoint y: 63, distance: 12.7
click at [730, 63] on input "Banjuka (Hood Boyz) feat [PERSON_NAME]" at bounding box center [747, 57] width 184 height 23
paste input "Acairasan"
type input "Banjuka (Hood Boyz) feat [PERSON_NAME]"
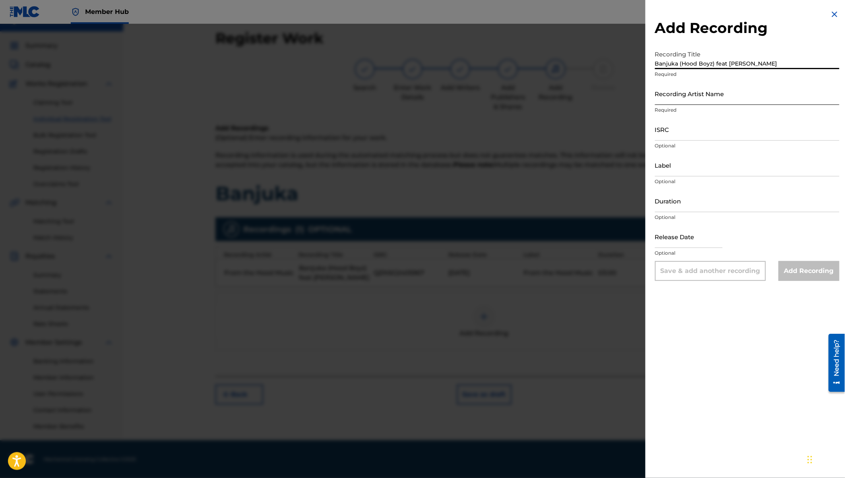
click at [700, 94] on input "Recording Artist Name" at bounding box center [747, 93] width 184 height 23
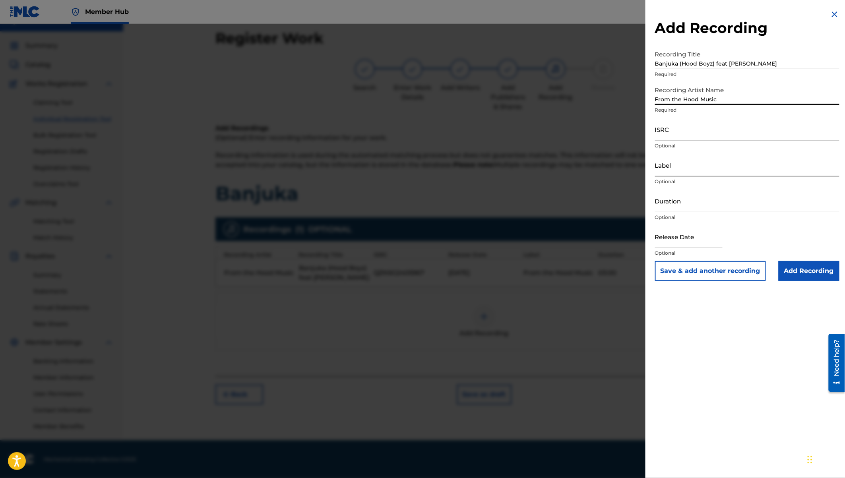
type input "From the Hood Music"
click at [687, 170] on input "Label" at bounding box center [747, 165] width 184 height 23
type input "From the Hood Music"
click at [687, 205] on input "Duration" at bounding box center [747, 200] width 184 height 23
type input "03:00"
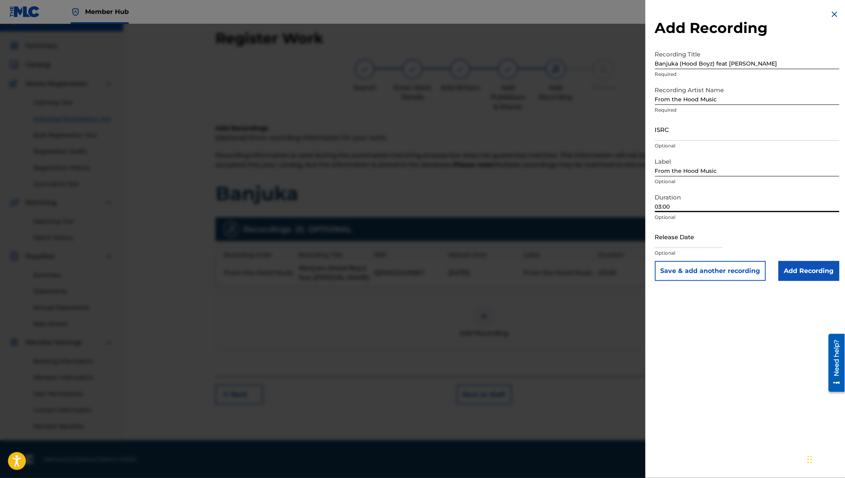
click at [716, 62] on input "Banjuka (Hood Boyz) feat [PERSON_NAME]" at bounding box center [747, 57] width 184 height 23
click at [774, 62] on input "Banjuka (Hood Boyz) (feat [PERSON_NAME]" at bounding box center [747, 57] width 184 height 23
click at [776, 64] on input "Banjuka (Hood Boyz) (feat [PERSON_NAME]) Extended Version" at bounding box center [747, 57] width 184 height 23
click at [830, 64] on input "Banjuka (Hood Boyz) (feat [PERSON_NAME]) [Extended Version" at bounding box center [747, 57] width 184 height 23
click at [728, 63] on input "Banjuka (Hood Boyz) (feat [PERSON_NAME]) [Extended Version]" at bounding box center [747, 57] width 184 height 23
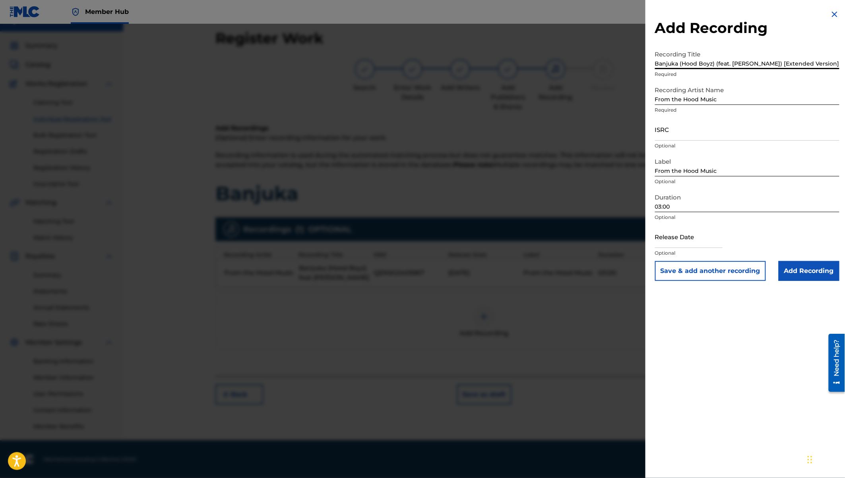
type input "Banjuka (Hood Boyz) (feat. [PERSON_NAME]) [Extended Version]"
click at [675, 130] on input "ISRC" at bounding box center [747, 129] width 184 height 23
paste input "QZMEN2481582"
type input "QZMEN2481582"
click at [688, 236] on input "text" at bounding box center [689, 236] width 68 height 23
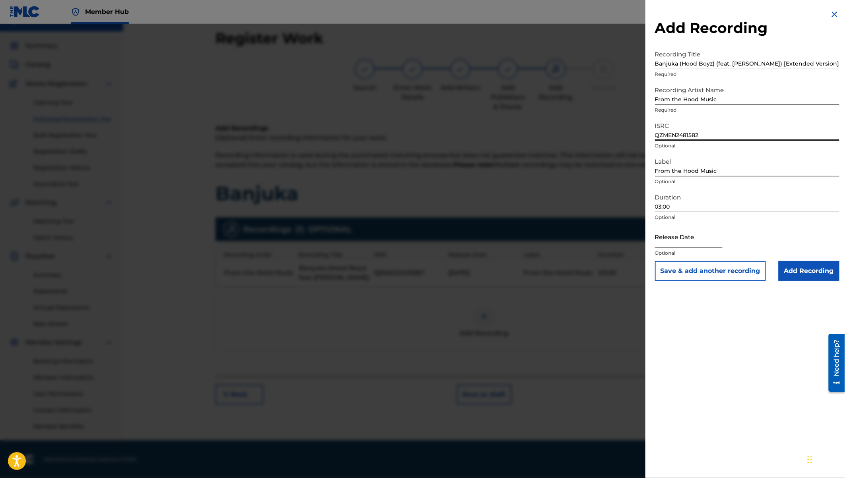
select select "8"
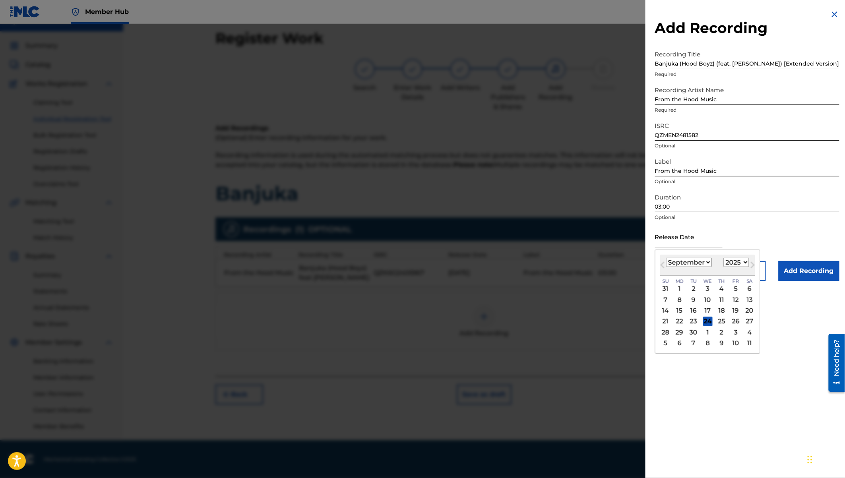
click at [734, 261] on select "1900 1901 1902 1903 1904 1905 1906 1907 1908 1909 1910 1911 1912 1913 1914 1915…" at bounding box center [735, 262] width 25 height 9
select select "2024"
click at [694, 261] on select "January February March April May June July August September October November De…" at bounding box center [689, 262] width 46 height 9
select select "4"
click at [748, 287] on div "4" at bounding box center [749, 289] width 10 height 10
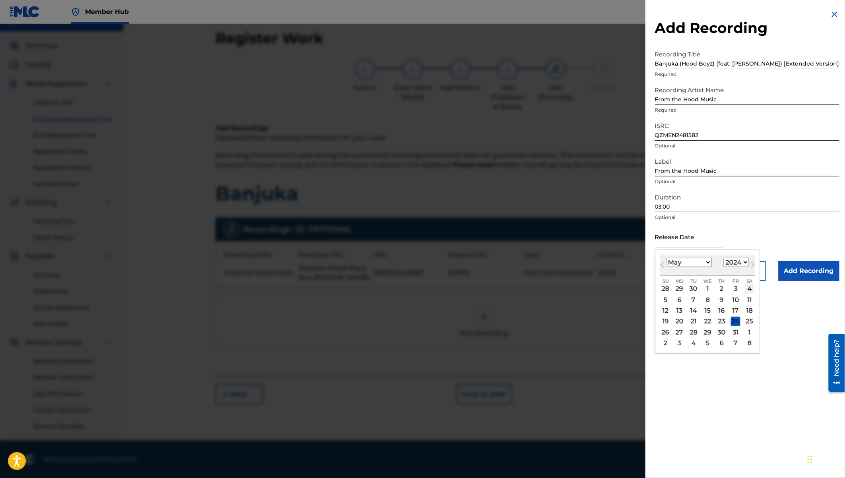
type input "[DATE]"
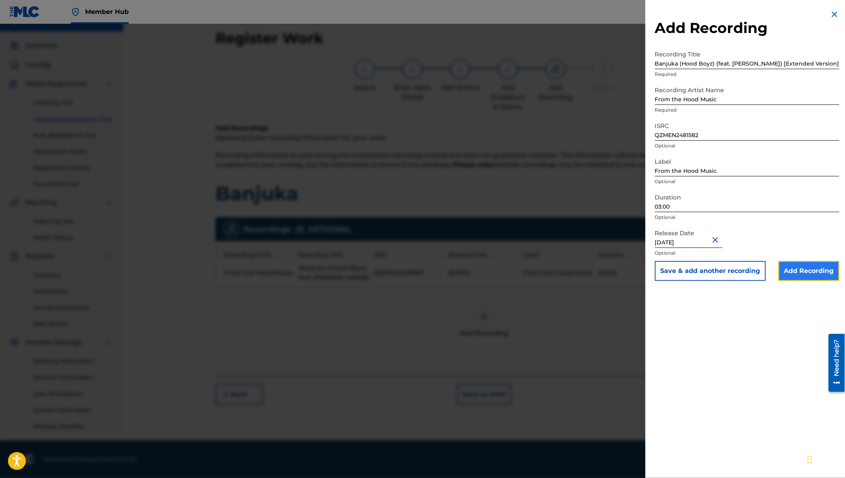
click at [802, 271] on input "Add Recording" at bounding box center [808, 271] width 61 height 20
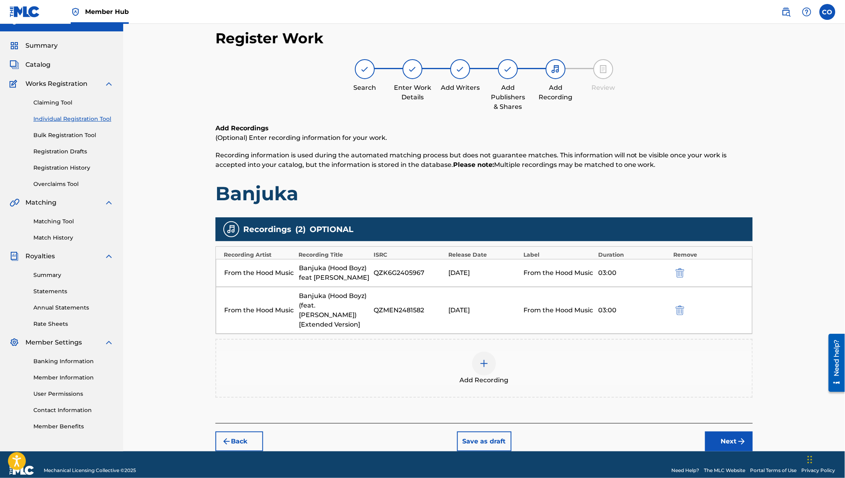
click at [486, 359] on img at bounding box center [484, 364] width 10 height 10
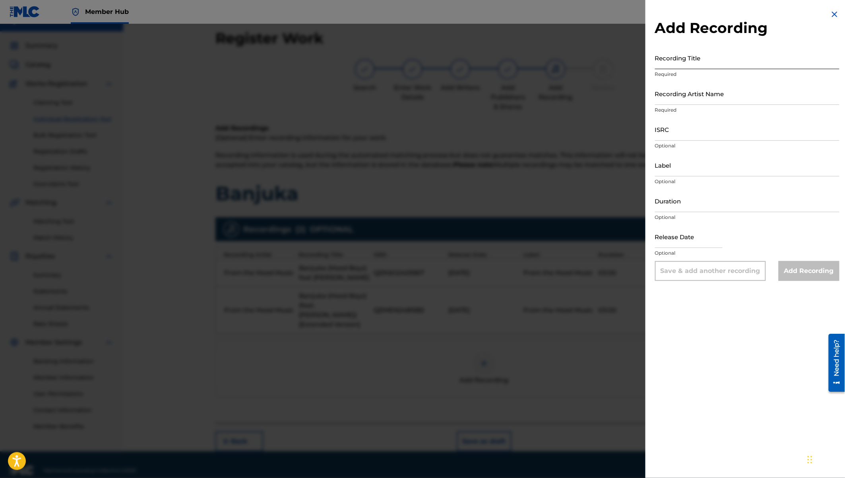
click at [671, 57] on input "Recording Title" at bounding box center [747, 57] width 184 height 23
paste input "[PERSON_NAME]"
click at [717, 63] on input "Banjuka (Hood Boyz) feat [PERSON_NAME]" at bounding box center [747, 57] width 184 height 23
click at [787, 62] on input "Banjuka (Hood Boyz) f(eat [PERSON_NAME]" at bounding box center [747, 57] width 184 height 23
type input "Banjuka (Hood Boyz) f(eat [PERSON_NAME] & Hood Boyz)"
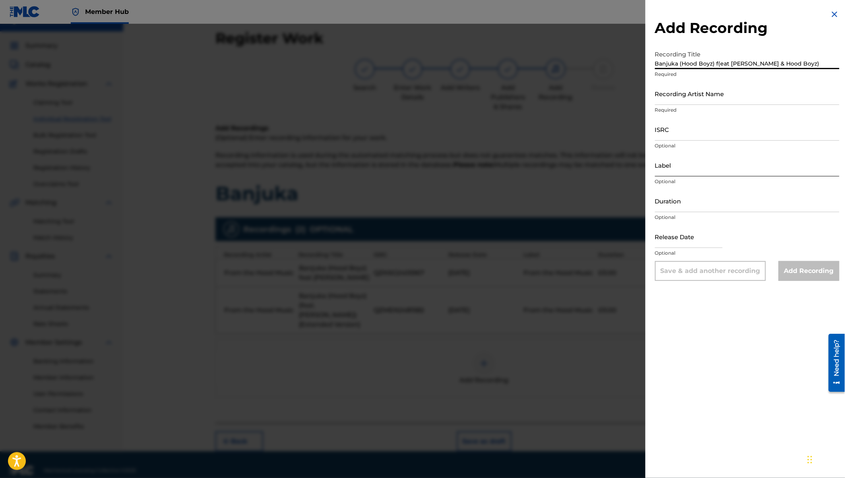
click at [669, 172] on input "Label" at bounding box center [747, 165] width 184 height 23
type input "From the Hood Music"
click at [666, 204] on input "Duration" at bounding box center [747, 200] width 184 height 23
type input "03:00"
click at [687, 242] on input "text" at bounding box center [689, 236] width 68 height 23
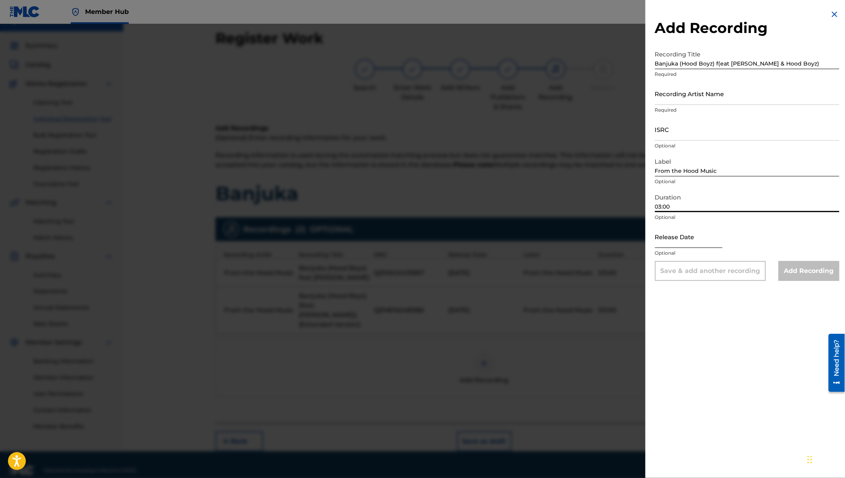
select select "8"
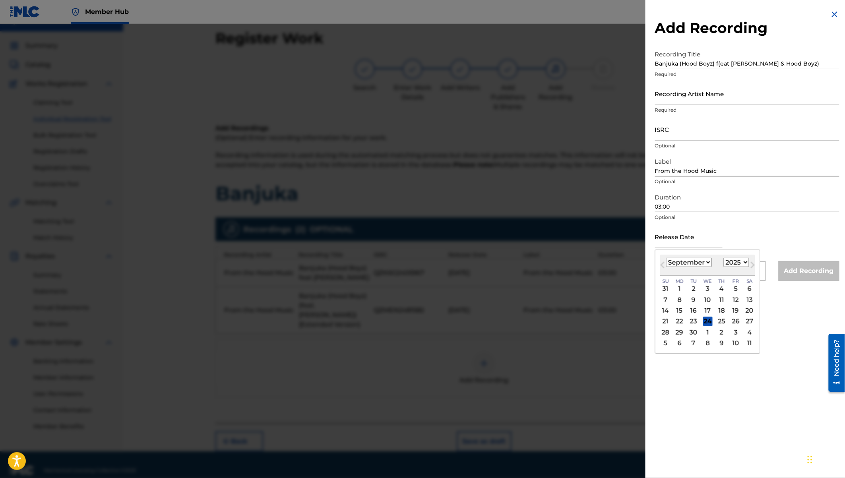
click at [743, 261] on select "1900 1901 1902 1903 1904 1905 1906 1907 1908 1909 1910 1911 1912 1913 1914 1915…" at bounding box center [735, 262] width 25 height 9
select select "2024"
click at [694, 261] on select "January February March April May June July August September October November De…" at bounding box center [689, 262] width 46 height 9
select select "4"
click at [748, 286] on div "4" at bounding box center [749, 289] width 10 height 10
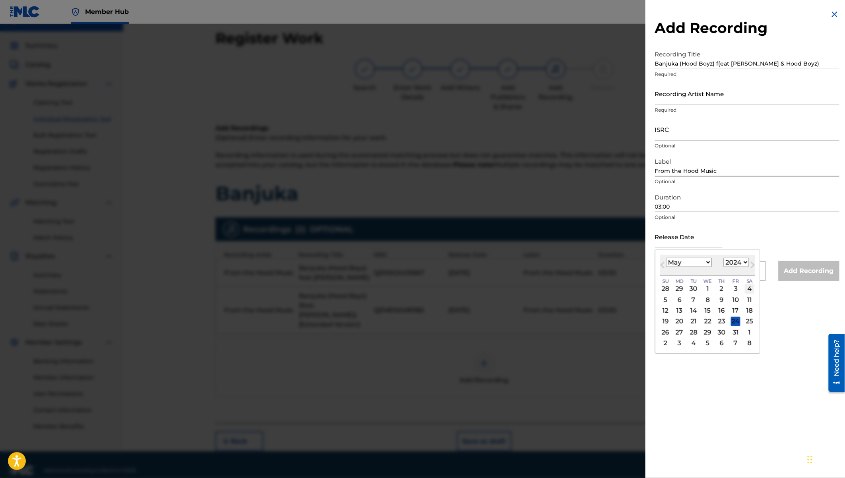
type input "[DATE]"
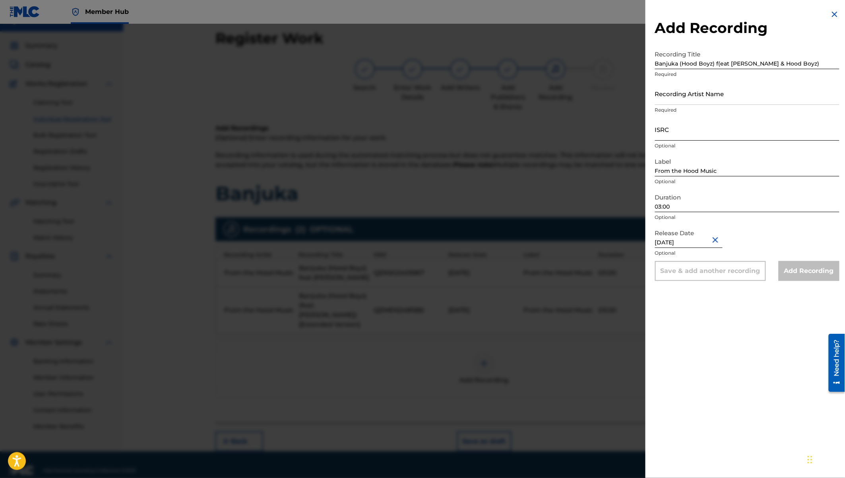
click at [666, 135] on input "ISRC" at bounding box center [747, 129] width 184 height 23
paste input "QZK6G2437869"
type input "QZK6G2437869"
click at [669, 98] on input "Recording Artist Name" at bounding box center [747, 93] width 184 height 23
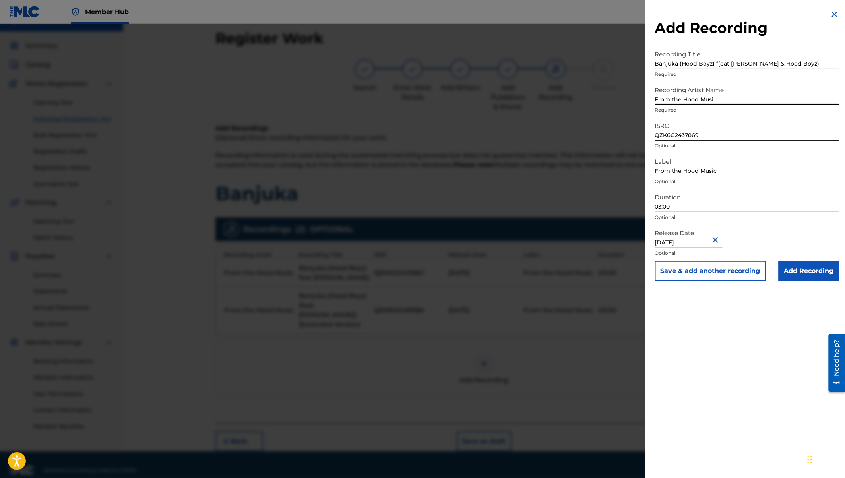
type input "From the Hood Music"
click at [796, 270] on input "Add Recording" at bounding box center [808, 271] width 61 height 20
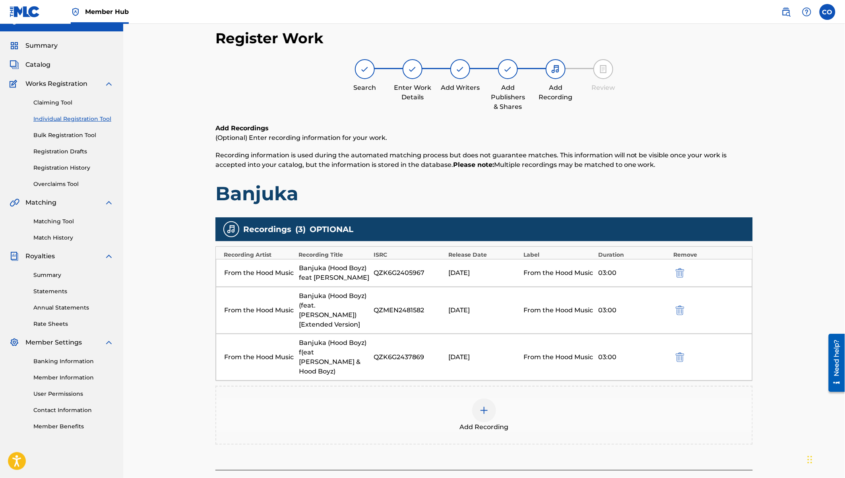
scroll to position [52, 0]
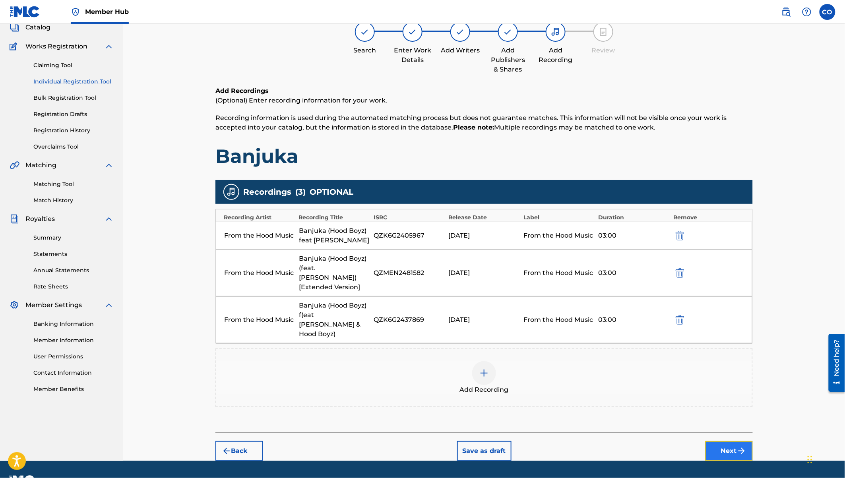
click at [731, 441] on button "Next" at bounding box center [729, 451] width 48 height 20
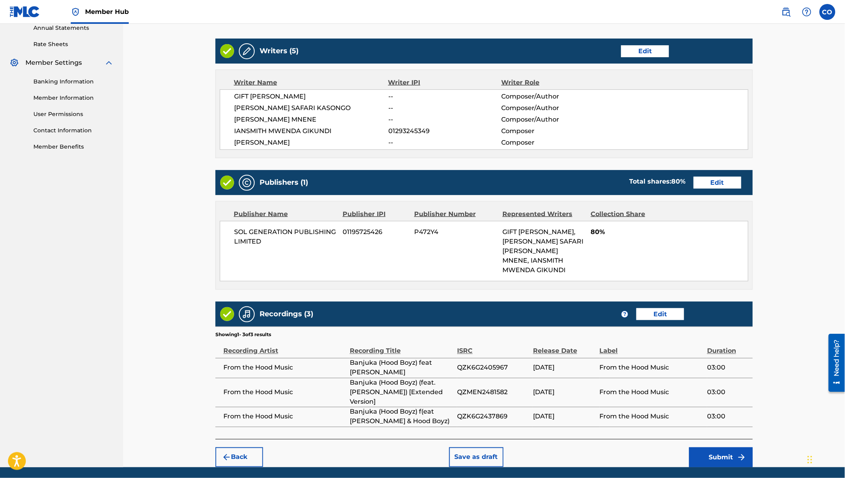
scroll to position [319, 0]
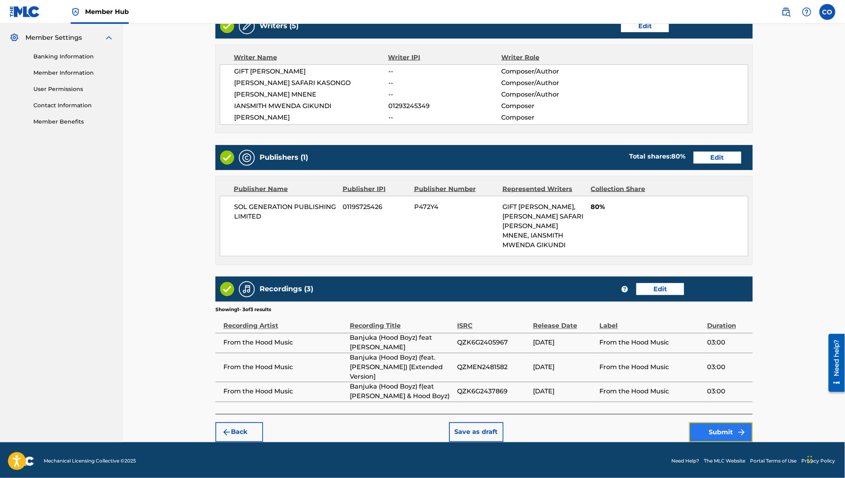
click at [723, 432] on button "Submit" at bounding box center [721, 432] width 64 height 20
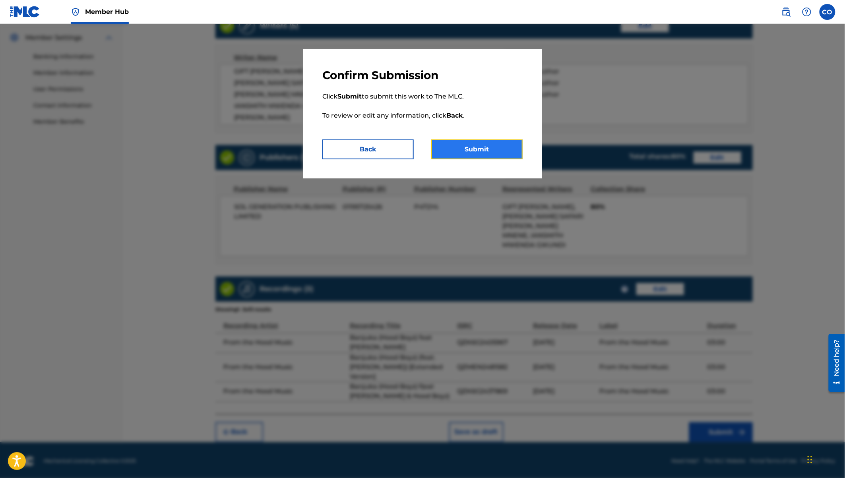
click at [492, 145] on button "Submit" at bounding box center [476, 149] width 91 height 20
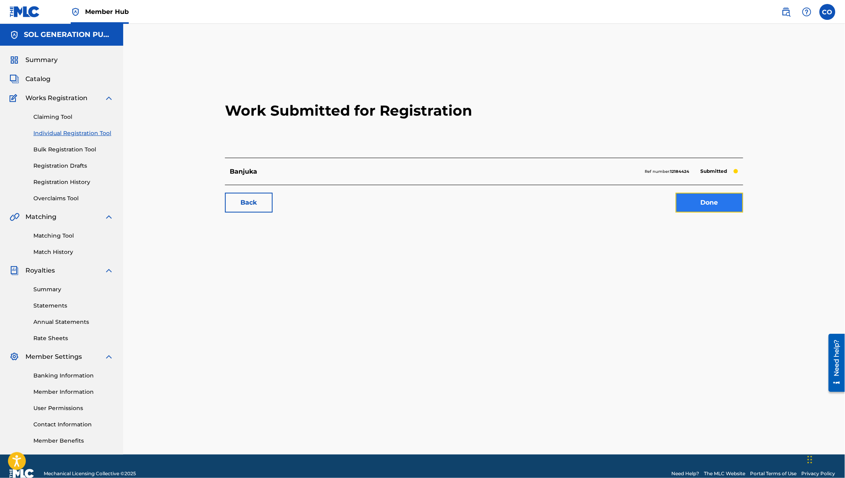
click at [703, 202] on link "Done" at bounding box center [709, 203] width 68 height 20
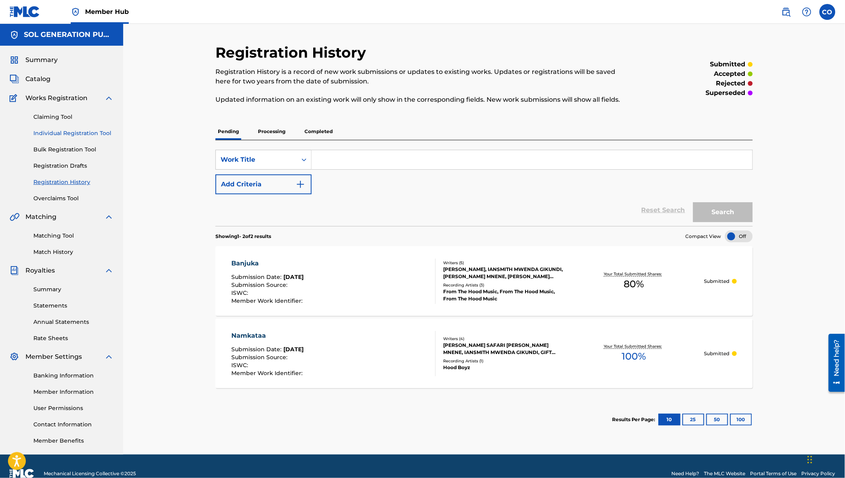
click at [61, 133] on link "Individual Registration Tool" at bounding box center [73, 133] width 80 height 8
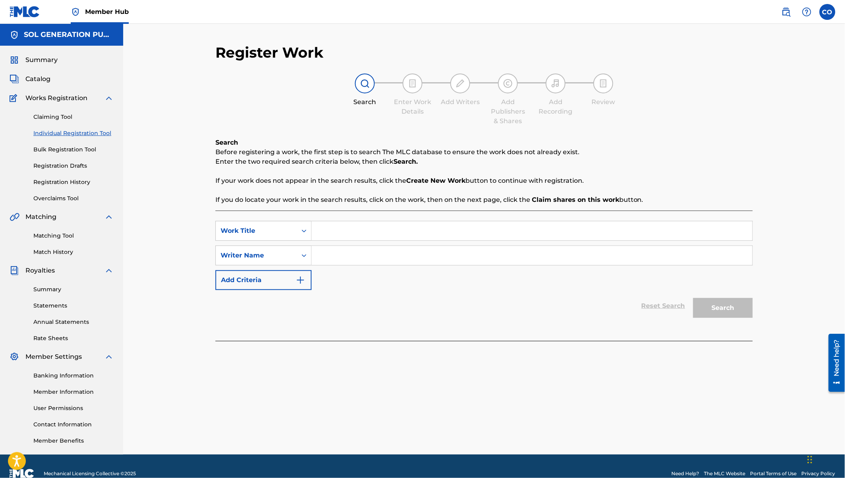
click at [363, 227] on input "Search Form" at bounding box center [531, 230] width 441 height 19
type input "[PERSON_NAME]"
click at [396, 258] on input "Search Form" at bounding box center [531, 255] width 441 height 19
type input "g"
type input "gIFT"
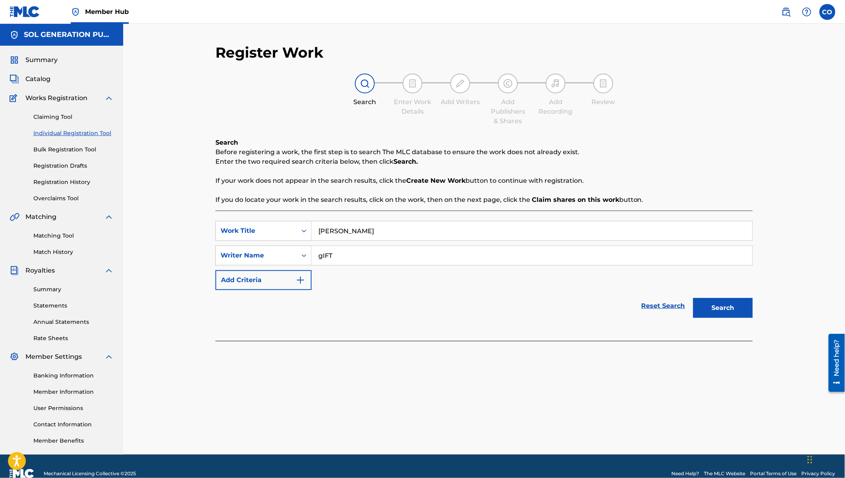
click at [693, 298] on button "Search" at bounding box center [723, 308] width 60 height 20
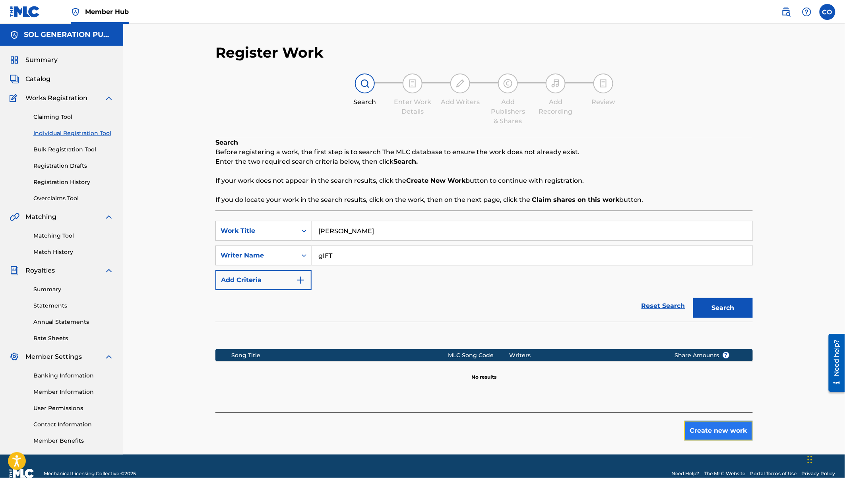
click at [728, 435] on button "Create new work" at bounding box center [718, 431] width 68 height 20
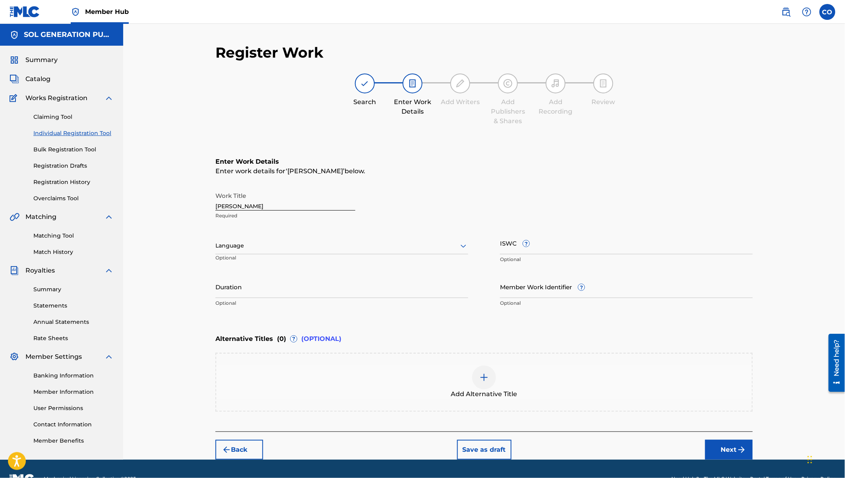
click at [232, 242] on div at bounding box center [341, 246] width 253 height 10
type input "SWA"
click at [234, 288] on input "Duration" at bounding box center [341, 286] width 253 height 23
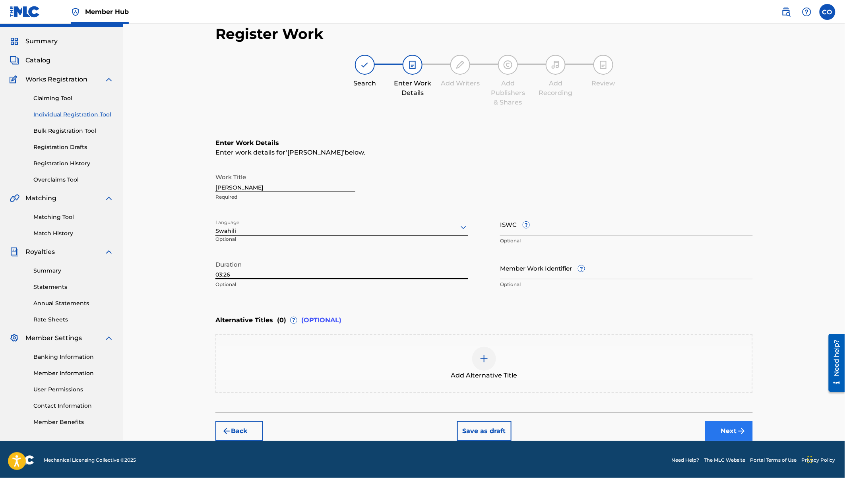
type input "03:26"
click at [726, 431] on button "Next" at bounding box center [729, 431] width 48 height 20
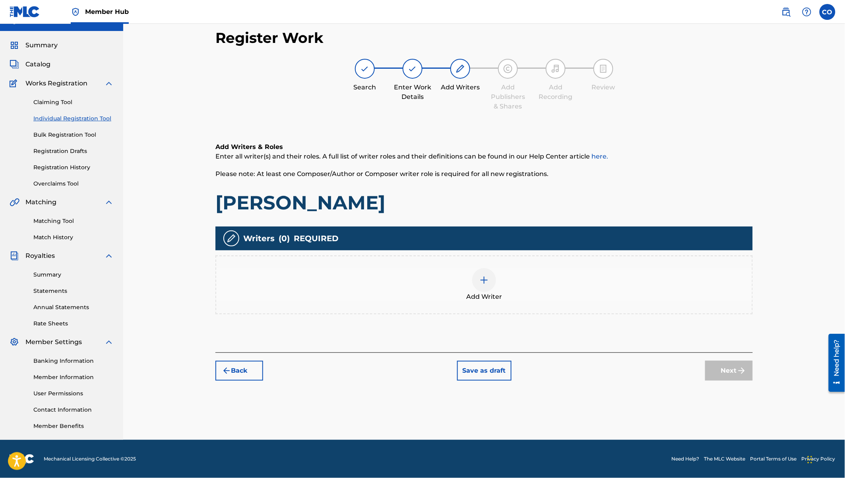
scroll to position [14, 0]
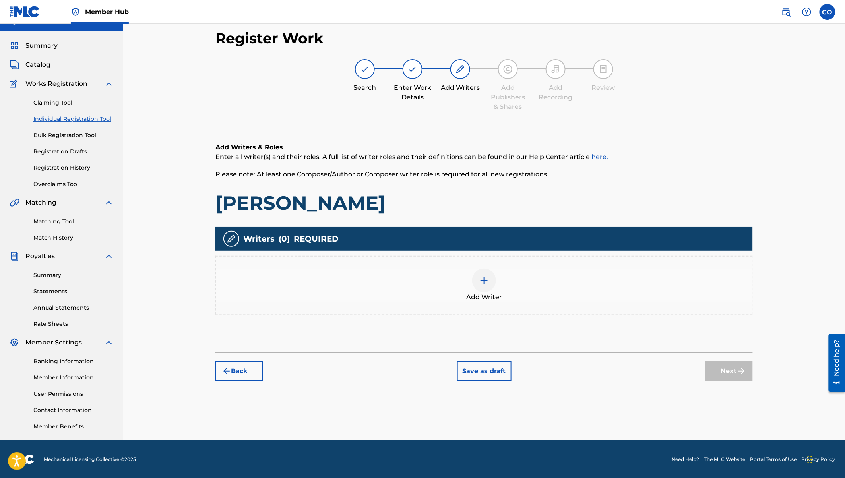
click at [483, 292] on span "Add Writer" at bounding box center [484, 297] width 36 height 10
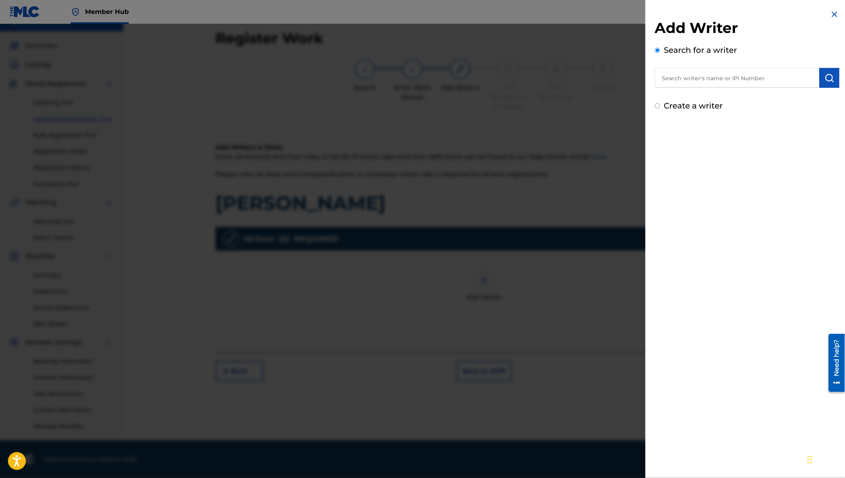
click at [692, 75] on input "text" at bounding box center [737, 78] width 164 height 20
type input "GIFT [PERSON_NAME]"
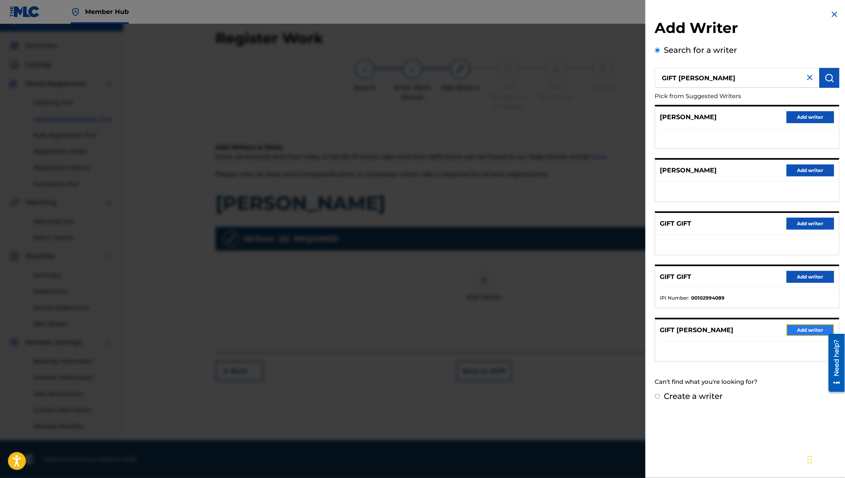
click at [807, 334] on button "Add writer" at bounding box center [810, 330] width 48 height 12
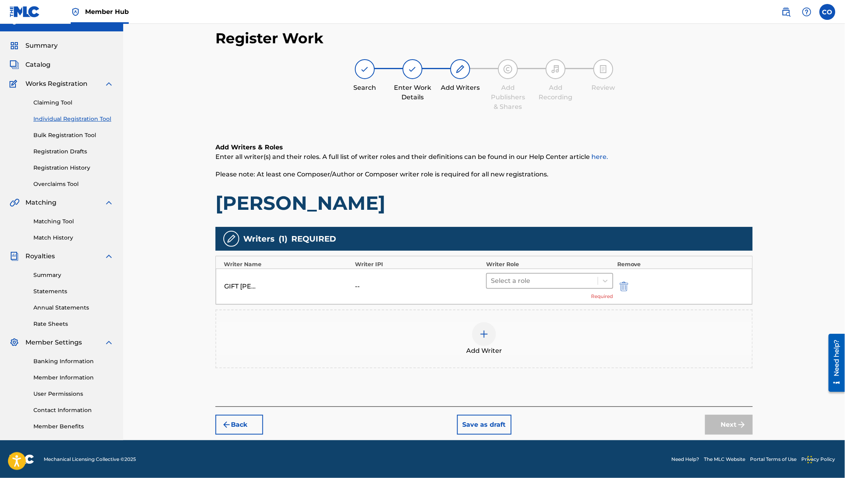
click at [543, 286] on div "Select a role" at bounding box center [542, 281] width 111 height 14
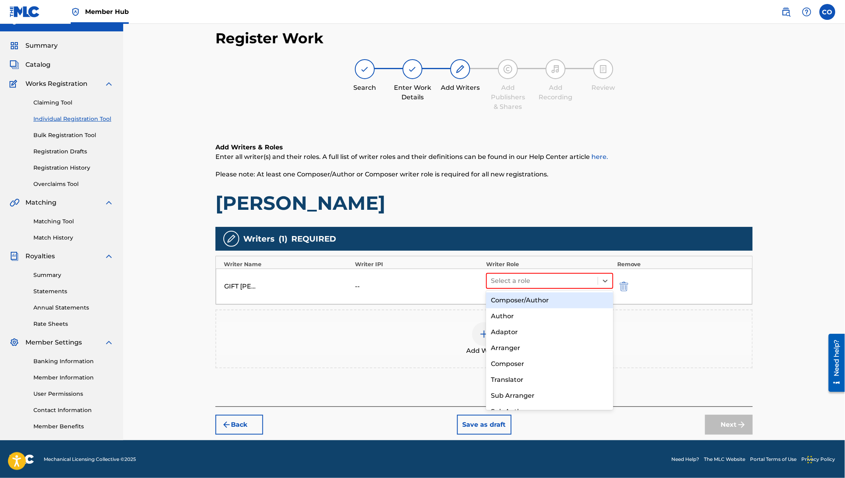
click at [528, 298] on div "Composer/Author" at bounding box center [549, 300] width 127 height 16
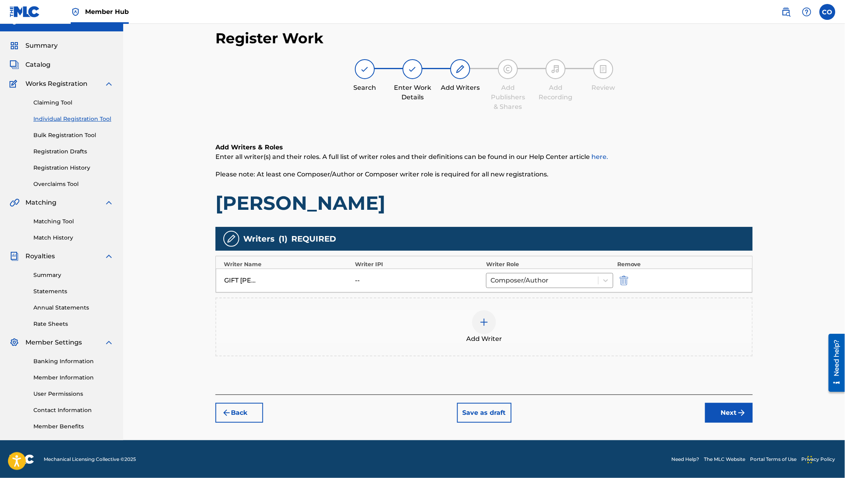
click at [482, 313] on div at bounding box center [484, 322] width 24 height 24
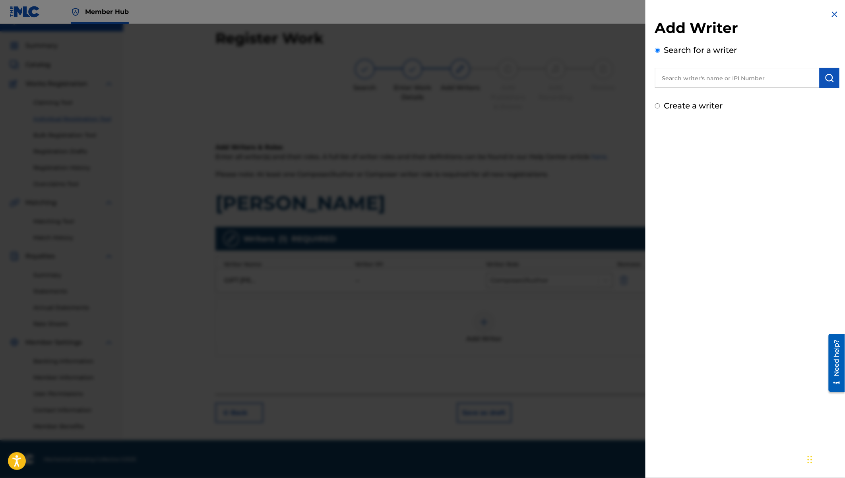
click at [681, 83] on input "text" at bounding box center [737, 78] width 164 height 20
click at [723, 80] on input "MARTINKILAVO MENE" at bounding box center [737, 78] width 164 height 20
click at [689, 78] on input "MARTINKILAVO MNENE" at bounding box center [737, 78] width 164 height 20
type input "[PERSON_NAME] MNENE"
click at [828, 74] on img "submit" at bounding box center [829, 78] width 10 height 10
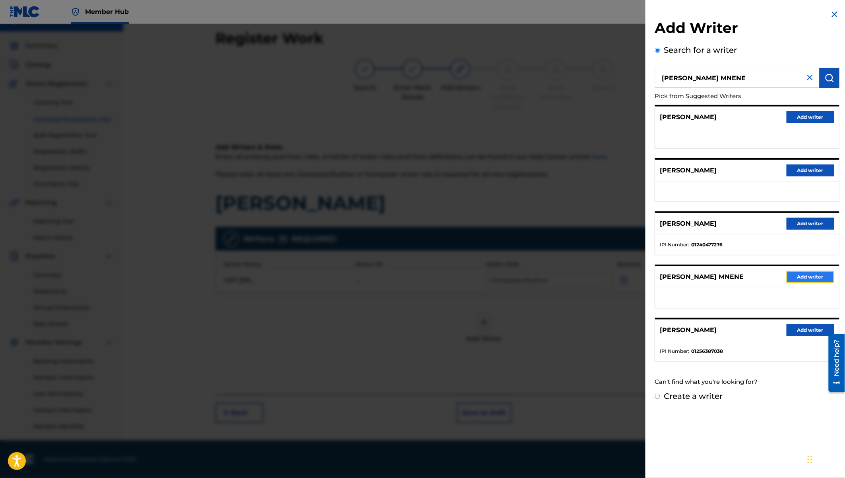
click at [812, 276] on button "Add writer" at bounding box center [810, 277] width 48 height 12
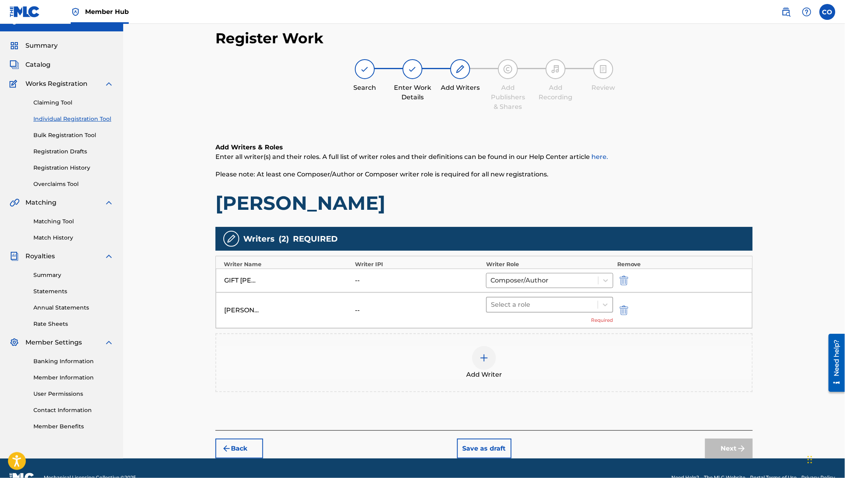
click at [505, 302] on div at bounding box center [542, 304] width 103 height 11
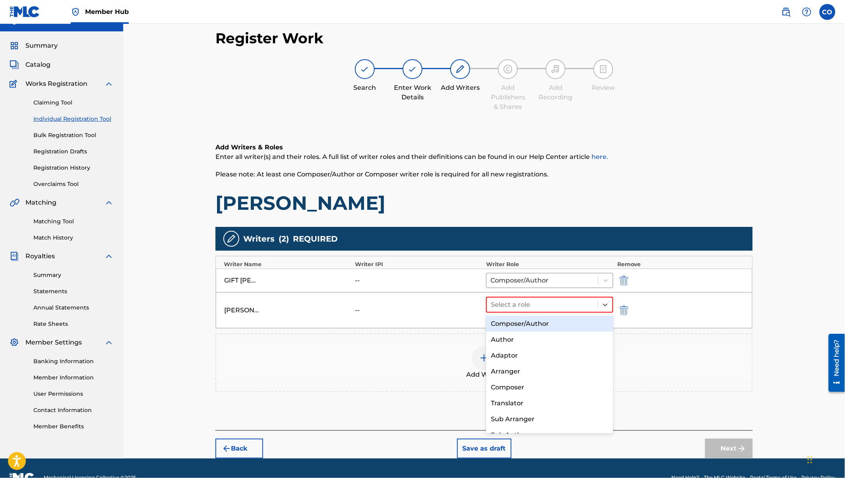
click at [513, 321] on div "Composer/Author" at bounding box center [549, 324] width 127 height 16
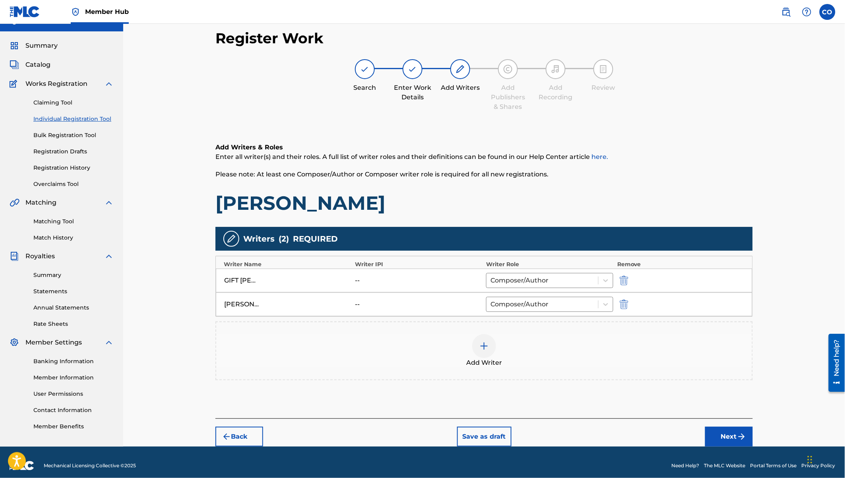
click at [487, 334] on div at bounding box center [484, 346] width 24 height 24
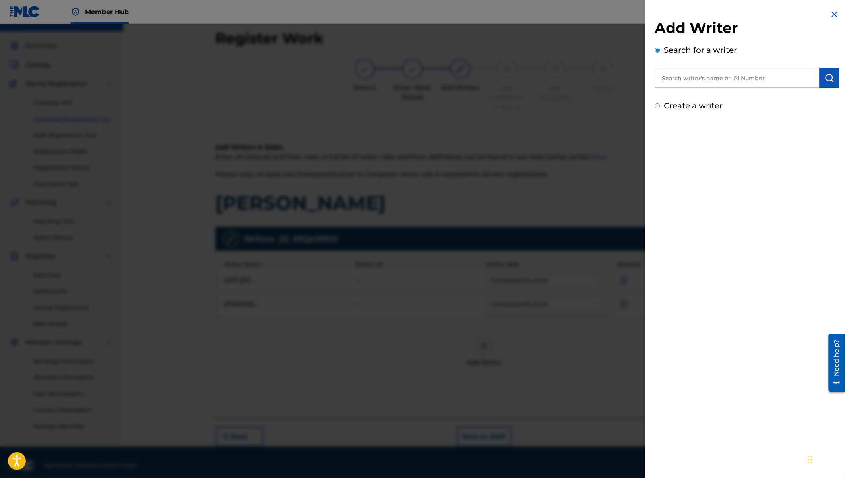
click at [678, 77] on input "text" at bounding box center [737, 78] width 164 height 20
type input "[PERSON_NAME] safari kasongo"
click at [825, 73] on img "submit" at bounding box center [829, 78] width 10 height 10
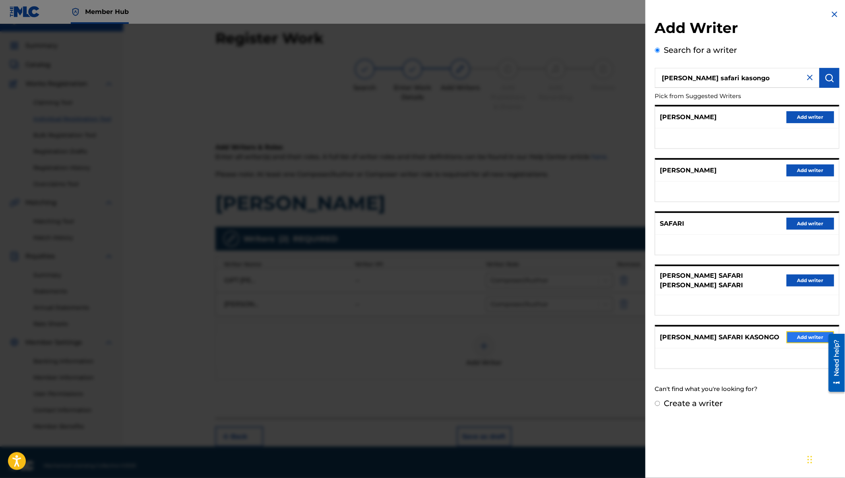
click at [790, 331] on button "Add writer" at bounding box center [810, 337] width 48 height 12
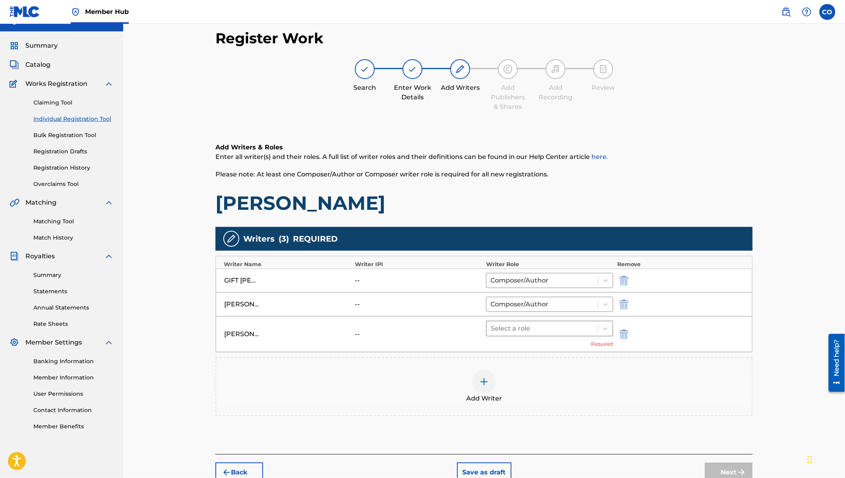
click at [524, 329] on div at bounding box center [542, 328] width 103 height 11
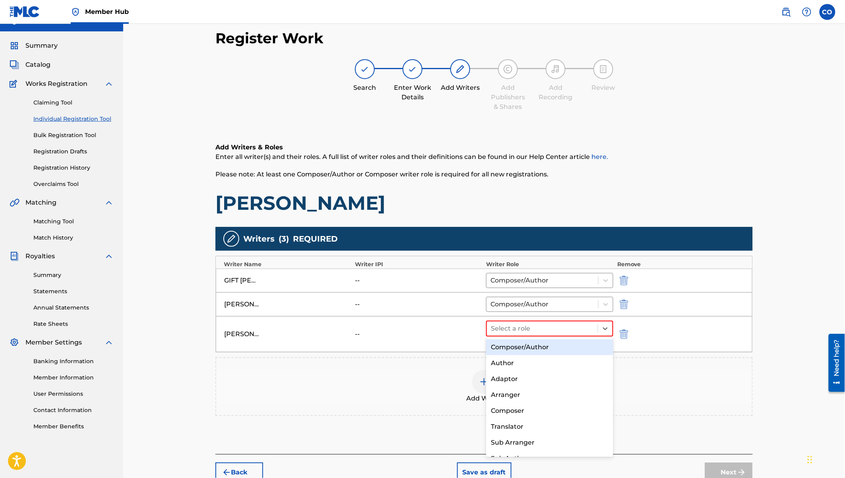
click at [525, 346] on div "Composer/Author" at bounding box center [549, 347] width 127 height 16
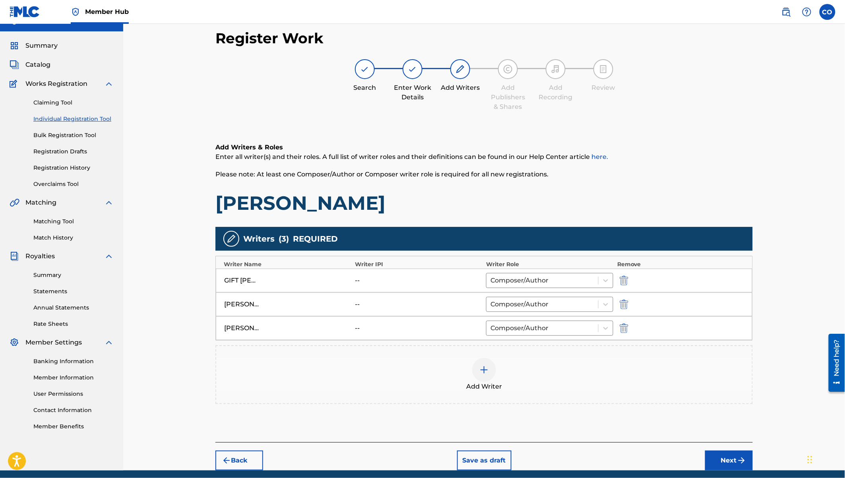
click at [487, 371] on img at bounding box center [484, 370] width 10 height 10
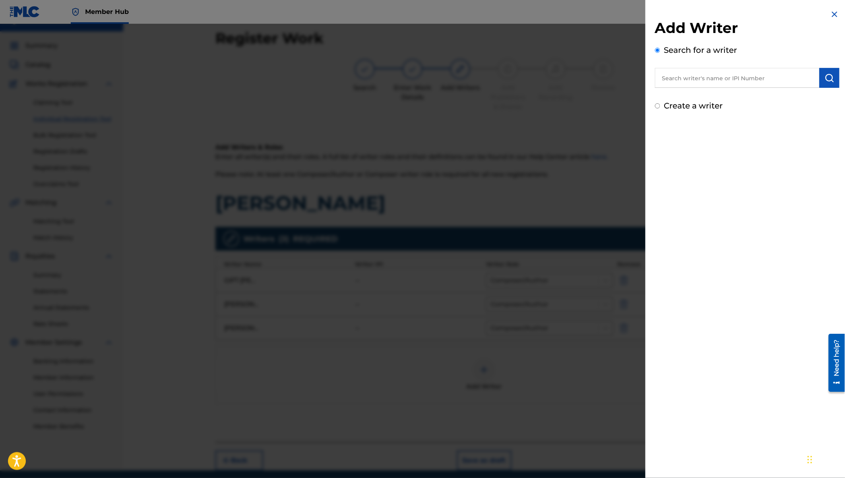
click at [674, 84] on input "text" at bounding box center [737, 78] width 164 height 20
type input "iansmith mwenda gikundi"
click at [732, 94] on strong "gikundi" at bounding box center [736, 96] width 25 height 8
click at [836, 77] on button "submit" at bounding box center [829, 78] width 20 height 20
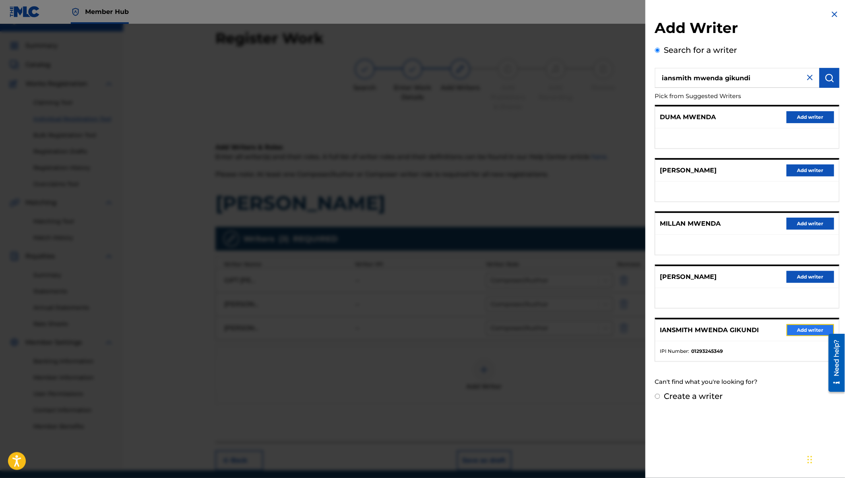
click at [798, 330] on button "Add writer" at bounding box center [810, 330] width 48 height 12
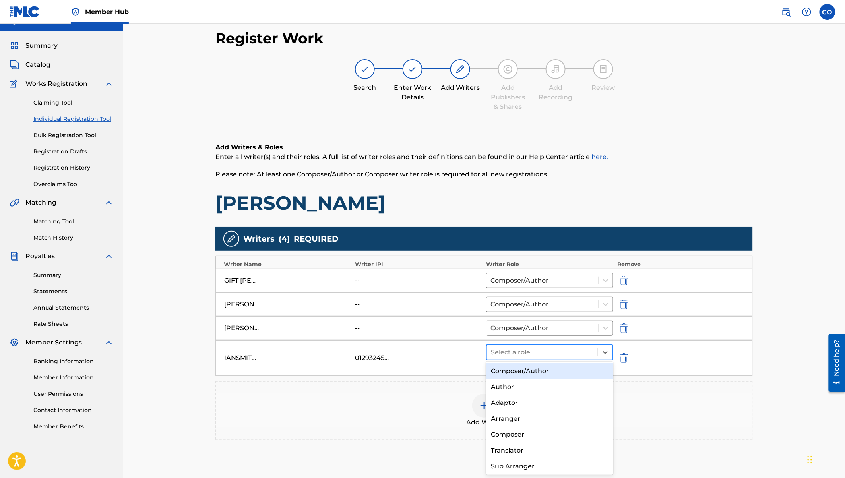
click at [526, 349] on div at bounding box center [542, 352] width 103 height 11
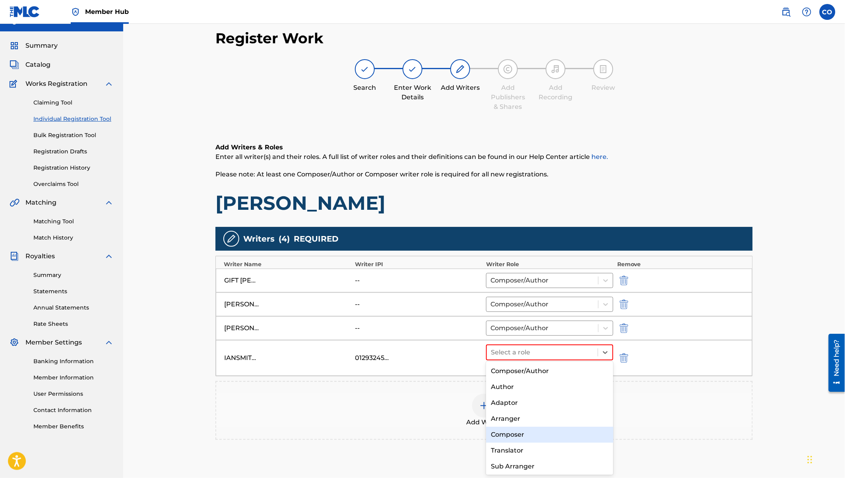
click at [518, 432] on div "Composer" at bounding box center [549, 435] width 127 height 16
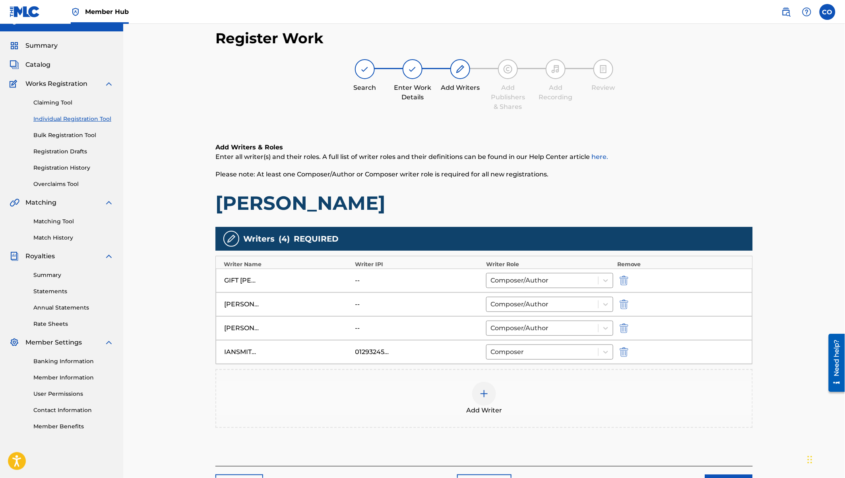
click at [485, 393] on img at bounding box center [484, 394] width 10 height 10
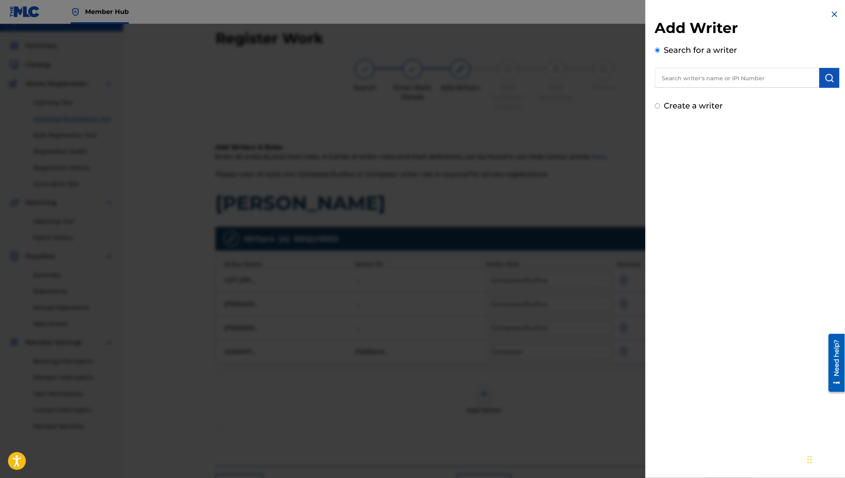
click at [721, 82] on input "text" at bounding box center [737, 78] width 164 height 20
type input "[PERSON_NAME] The Prodigy"
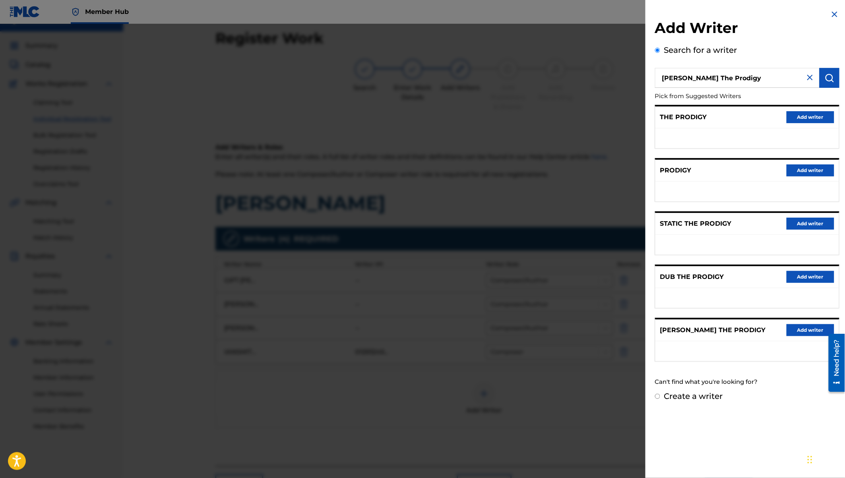
click at [692, 391] on label "Create a writer" at bounding box center [693, 396] width 59 height 10
radio input "true"
click at [660, 394] on input "Create a writer" at bounding box center [657, 396] width 5 height 5
radio input "false"
radio input "true"
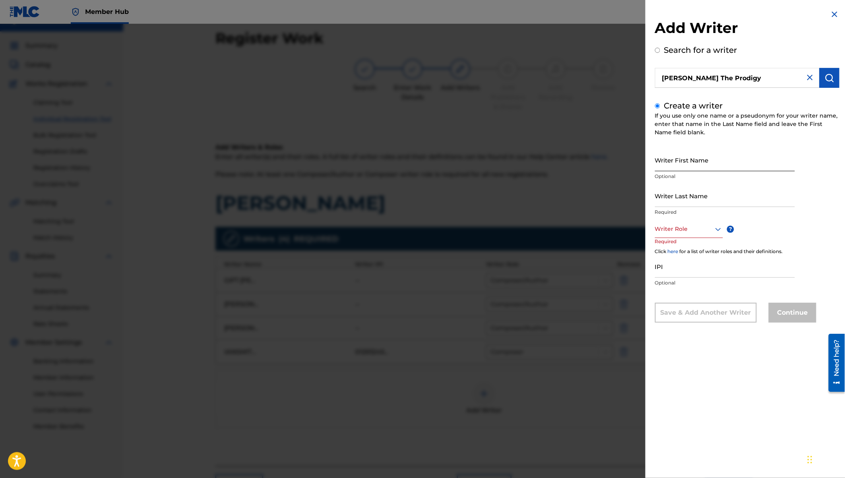
click at [656, 167] on input "Writer First Name" at bounding box center [725, 160] width 140 height 23
type input "[PERSON_NAME] the"
click at [673, 204] on input "Writer Last Name" at bounding box center [725, 195] width 140 height 23
type input "Prodigy"
click at [685, 230] on div at bounding box center [689, 229] width 68 height 10
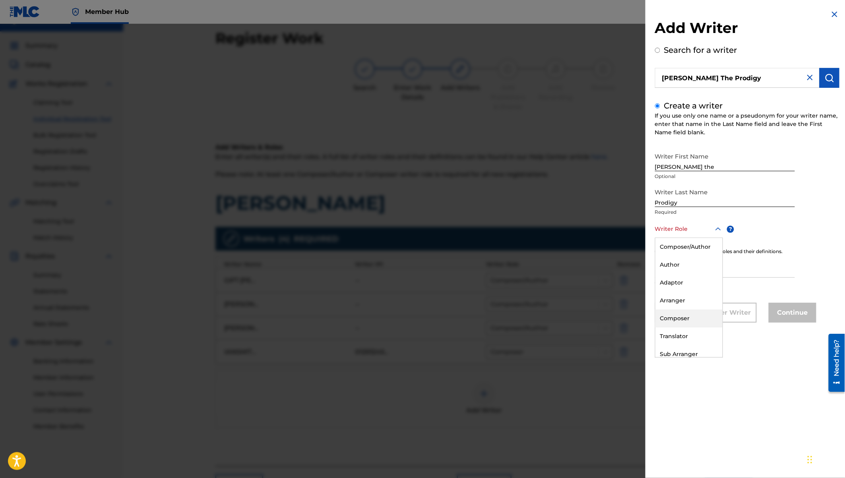
click at [686, 318] on div "Composer" at bounding box center [688, 318] width 67 height 18
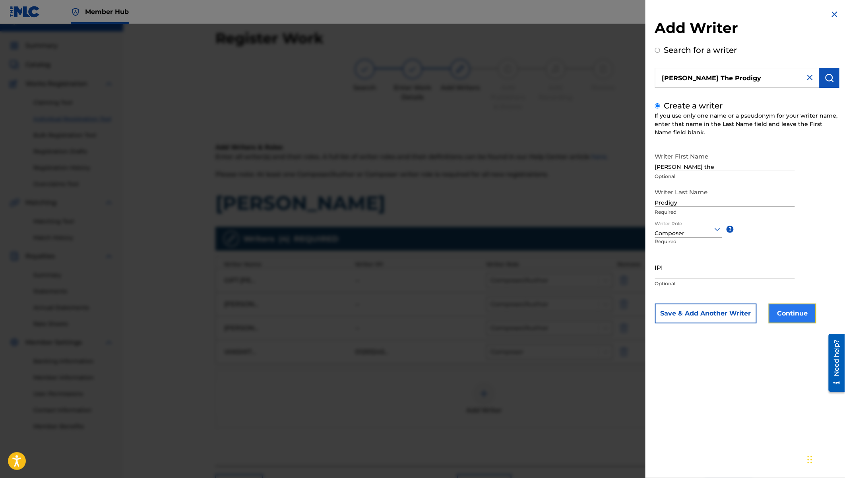
click at [788, 313] on button "Continue" at bounding box center [792, 313] width 48 height 20
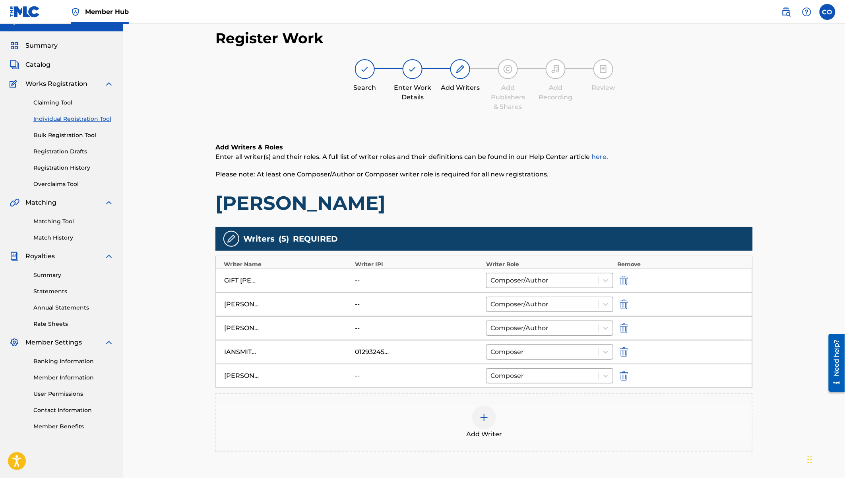
scroll to position [90, 0]
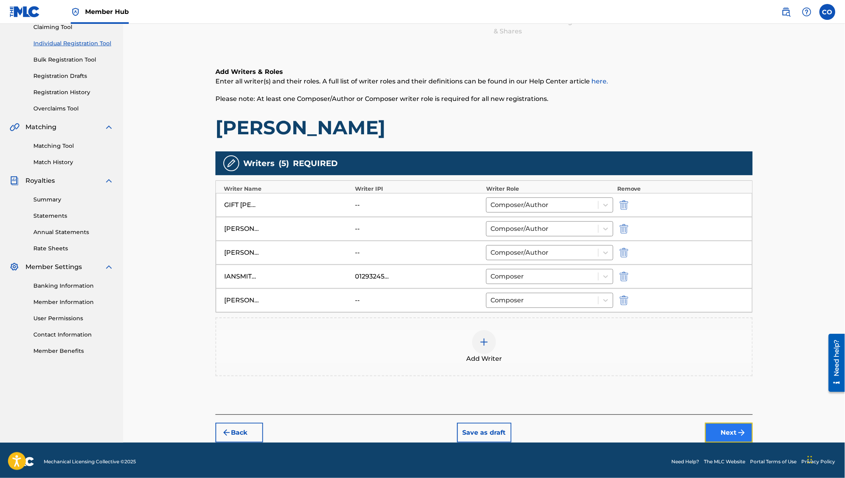
click at [738, 431] on img "submit" at bounding box center [741, 433] width 10 height 10
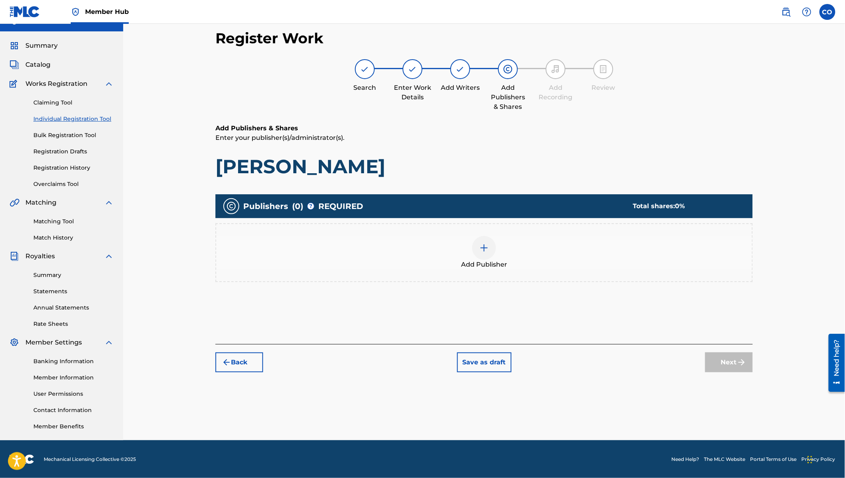
click at [487, 245] on img at bounding box center [484, 248] width 10 height 10
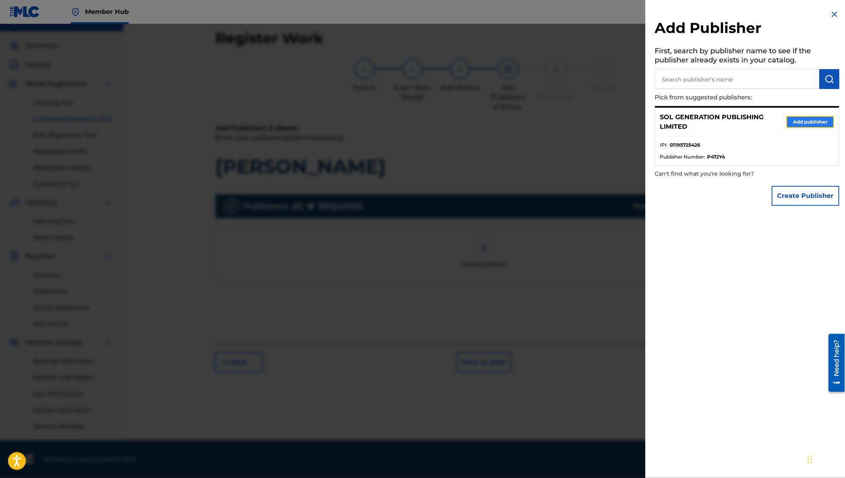
click at [809, 127] on button "Add publisher" at bounding box center [810, 122] width 48 height 12
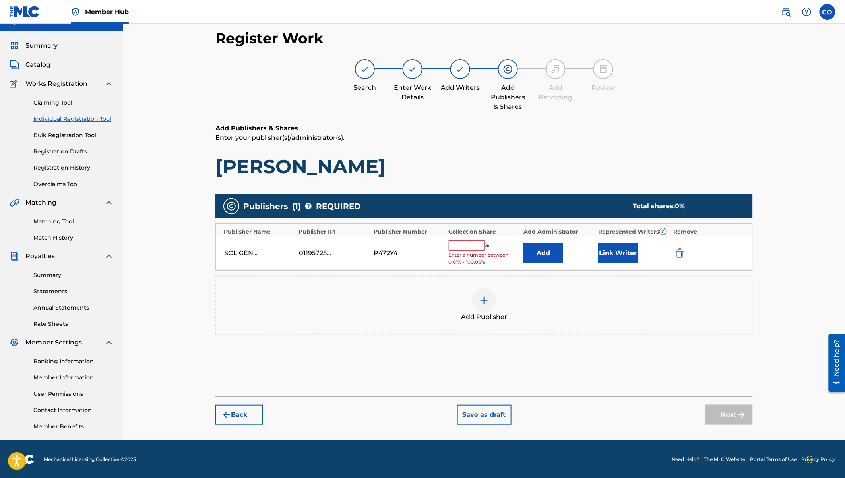
click at [464, 247] on input "text" at bounding box center [466, 245] width 36 height 10
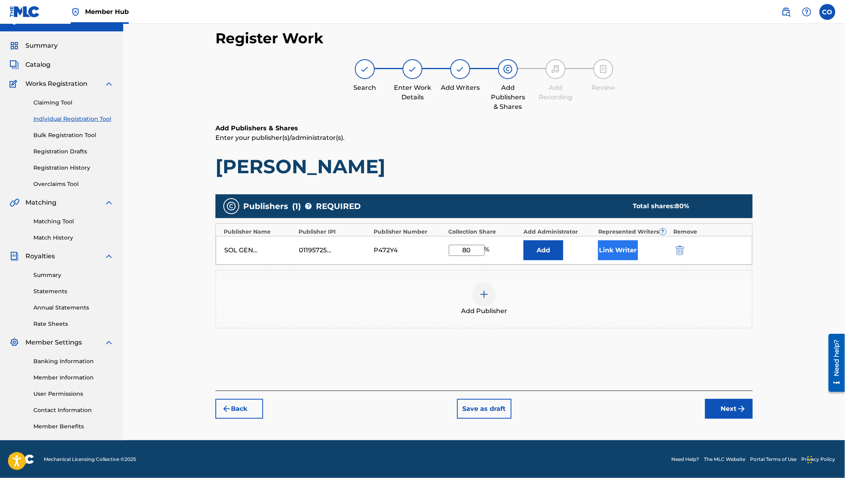
type input "80"
click at [617, 250] on button "Link Writer" at bounding box center [618, 250] width 40 height 20
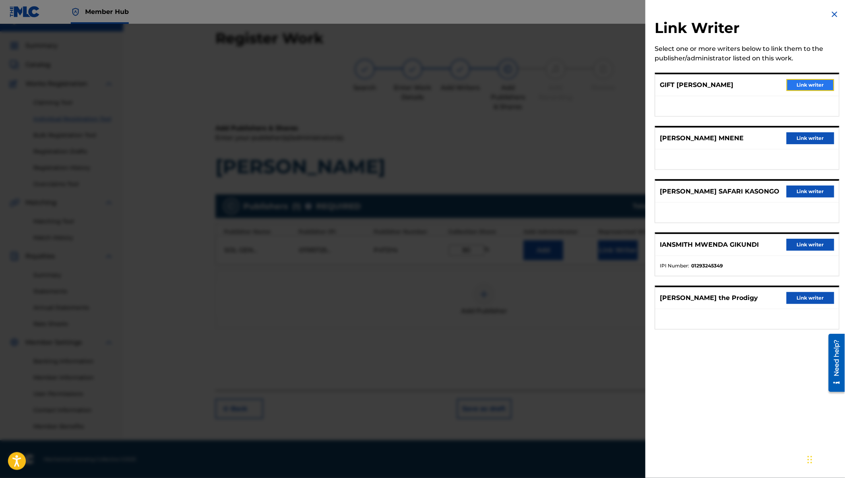
click at [818, 81] on button "Link writer" at bounding box center [810, 85] width 48 height 12
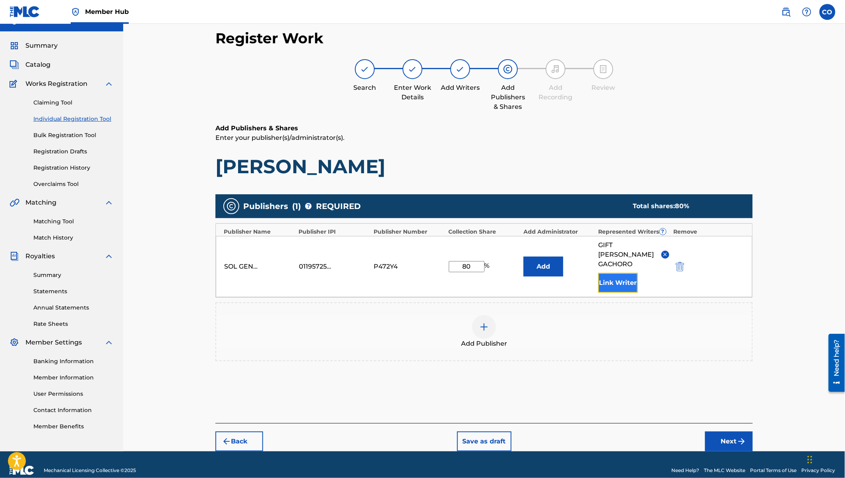
click at [619, 273] on button "Link Writer" at bounding box center [618, 283] width 40 height 20
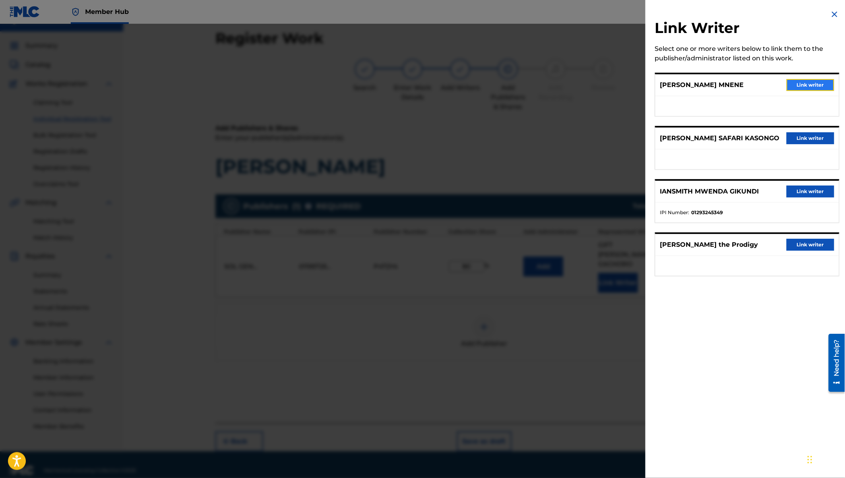
click at [796, 84] on button "Link writer" at bounding box center [810, 85] width 48 height 12
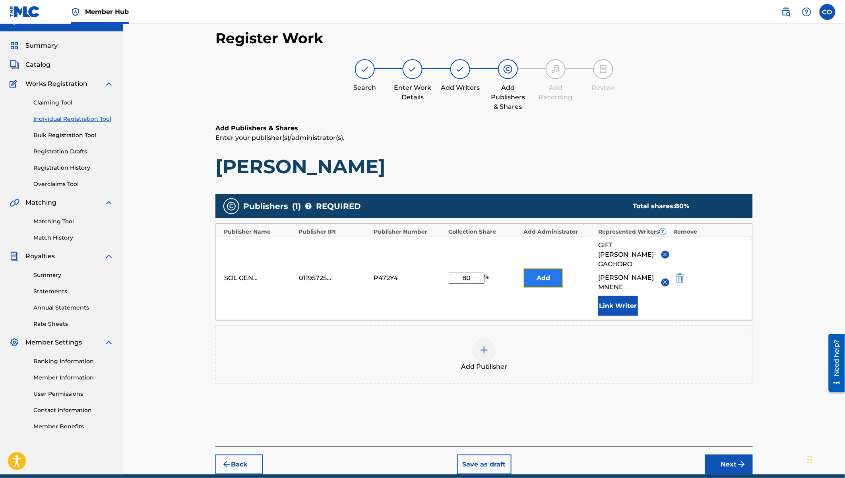
click at [552, 279] on button "Add" at bounding box center [543, 278] width 40 height 20
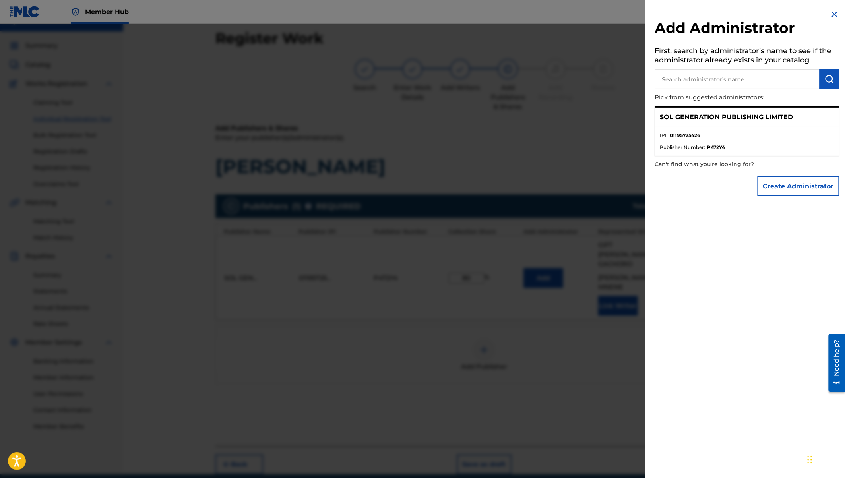
click at [832, 15] on img at bounding box center [834, 15] width 10 height 10
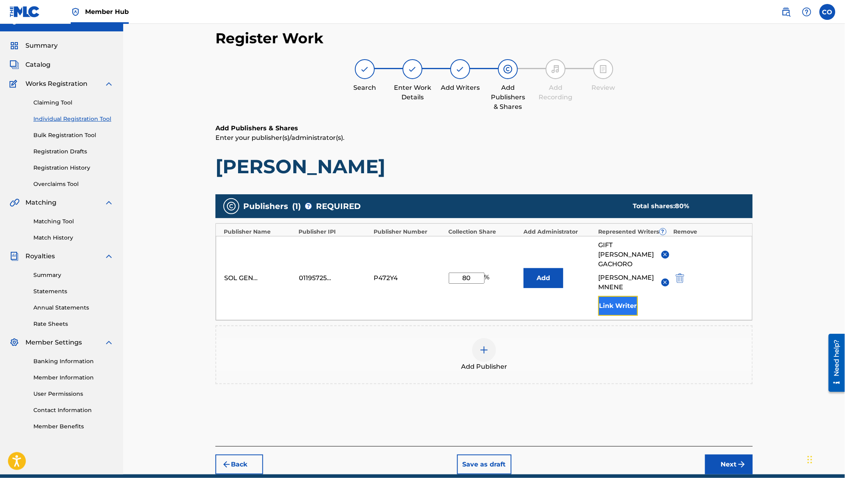
click at [606, 299] on button "Link Writer" at bounding box center [618, 306] width 40 height 20
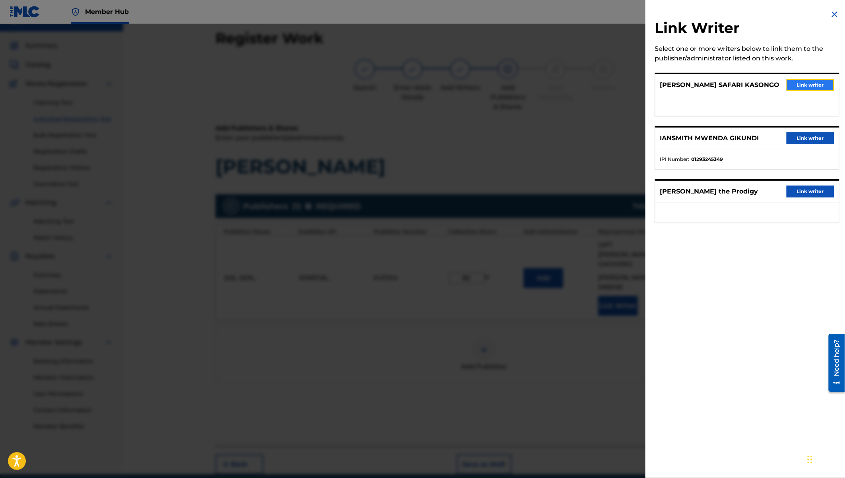
click at [815, 87] on button "Link writer" at bounding box center [810, 85] width 48 height 12
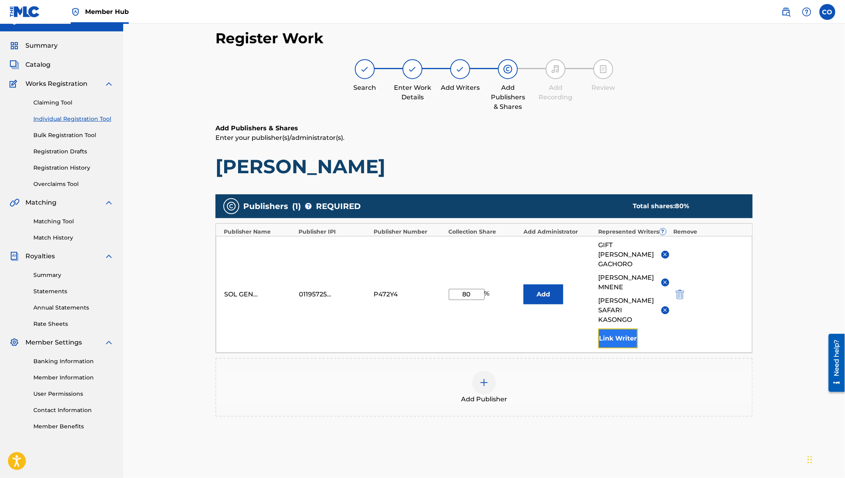
click at [620, 329] on button "Link Writer" at bounding box center [618, 339] width 40 height 20
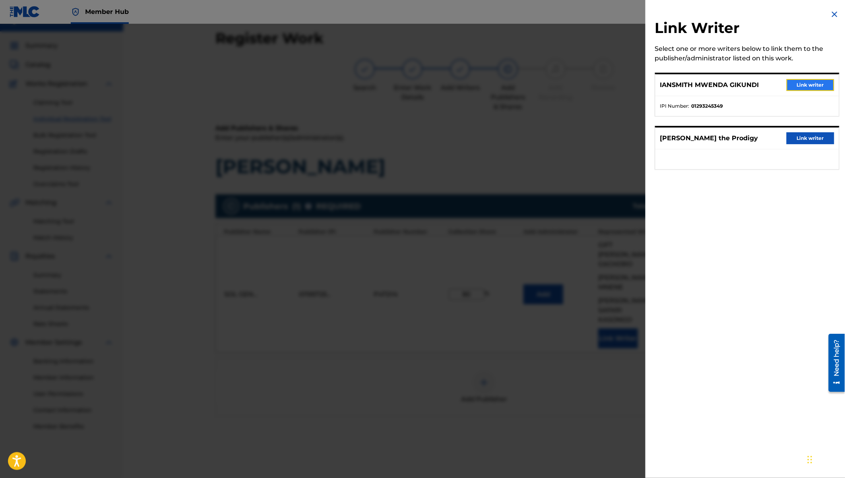
click at [813, 80] on button "Link writer" at bounding box center [810, 85] width 48 height 12
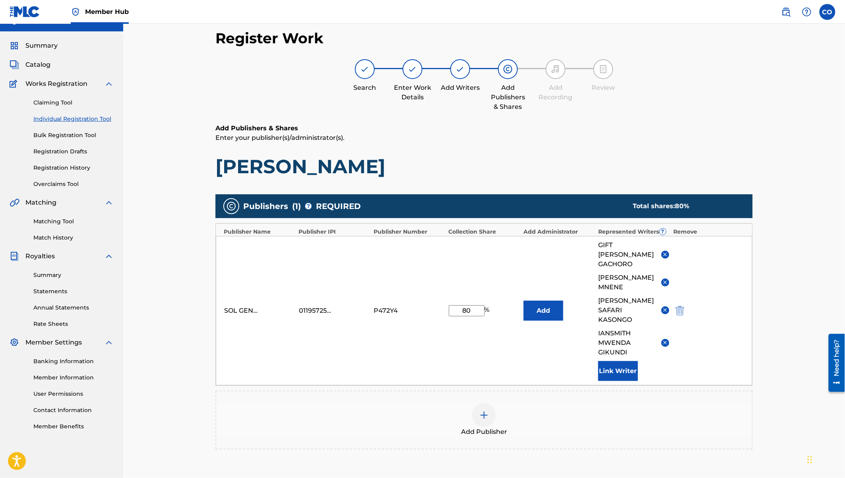
scroll to position [93, 0]
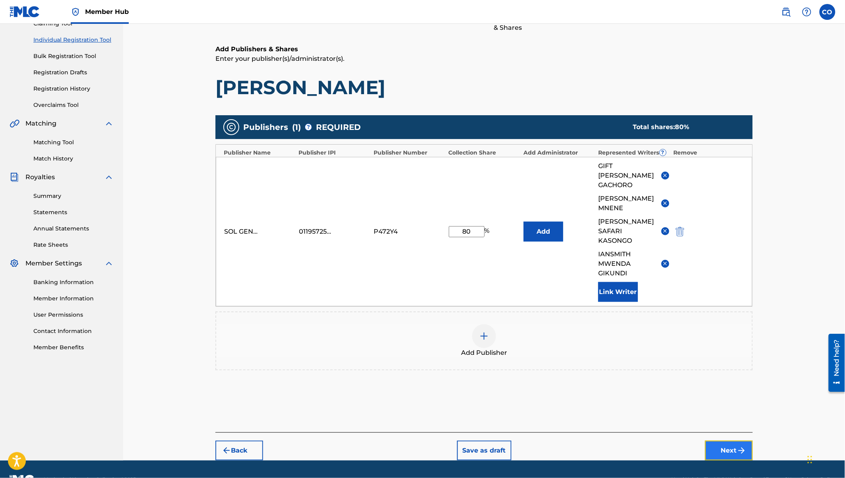
click at [730, 441] on button "Next" at bounding box center [729, 451] width 48 height 20
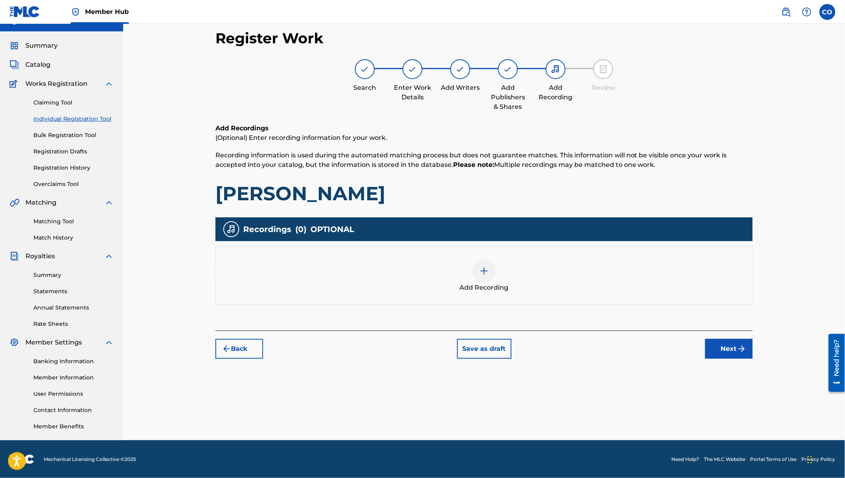
click at [483, 275] on div at bounding box center [484, 271] width 24 height 24
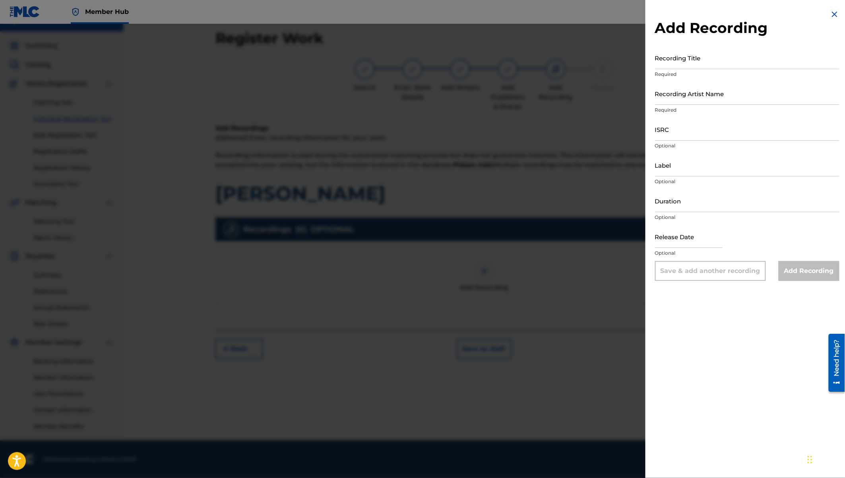
click at [833, 11] on img at bounding box center [834, 15] width 10 height 10
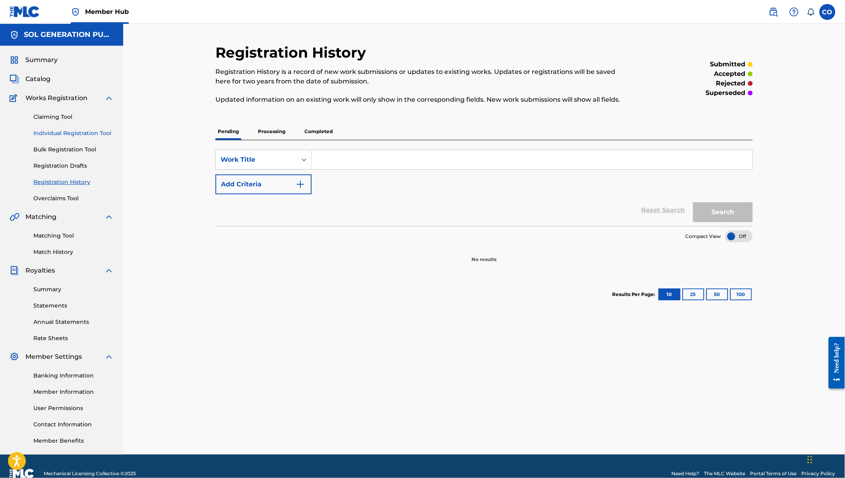
click at [82, 132] on link "Individual Registration Tool" at bounding box center [73, 133] width 80 height 8
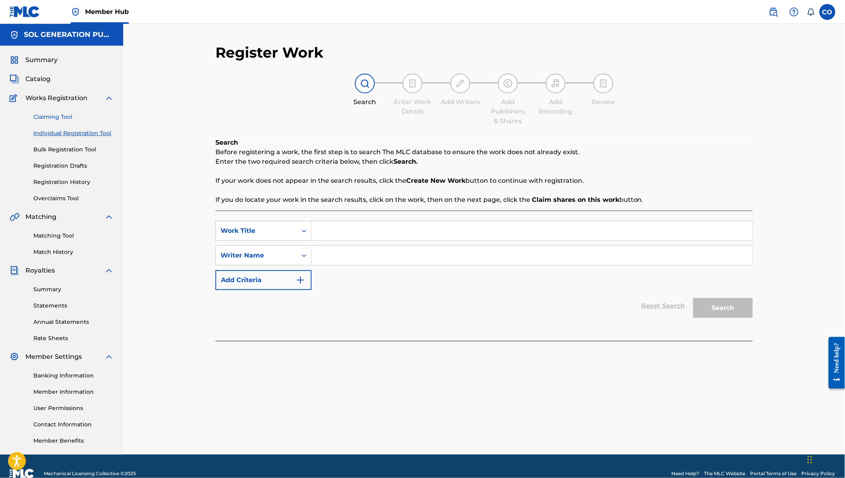
click at [66, 118] on link "Claiming Tool" at bounding box center [73, 117] width 80 height 8
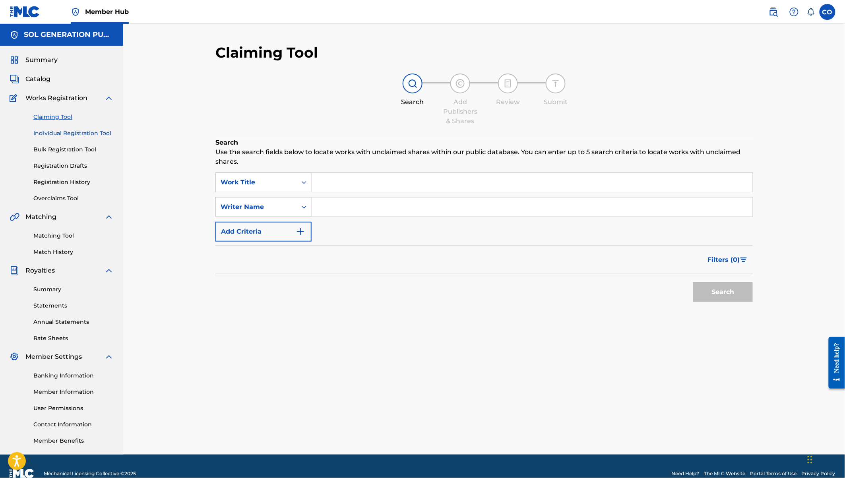
click at [80, 134] on link "Individual Registration Tool" at bounding box center [73, 133] width 80 height 8
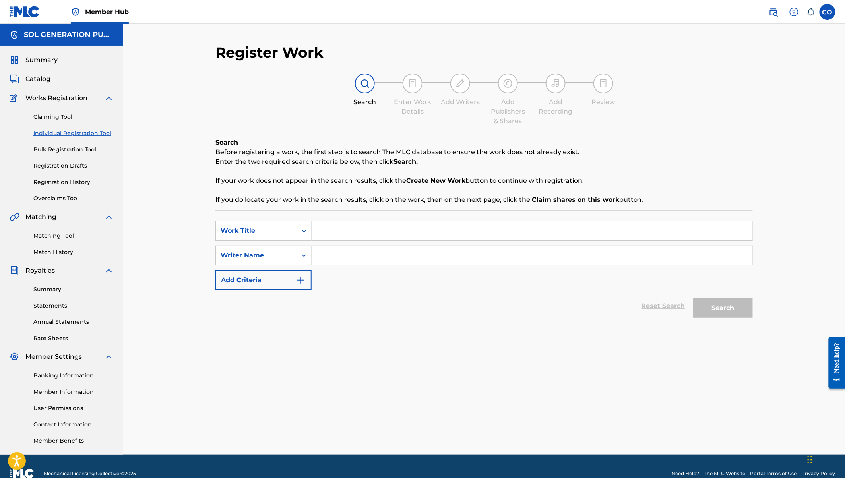
click at [338, 227] on input "Search Form" at bounding box center [531, 230] width 441 height 19
type input "[PERSON_NAME]"
click at [384, 257] on input "Search Form" at bounding box center [531, 255] width 441 height 19
type input "gift"
click at [693, 298] on button "Search" at bounding box center [723, 308] width 60 height 20
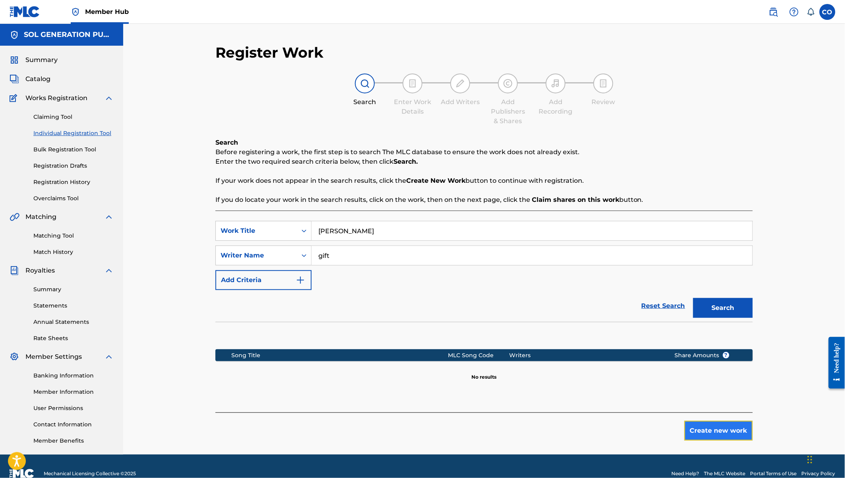
click at [712, 429] on button "Create new work" at bounding box center [718, 431] width 68 height 20
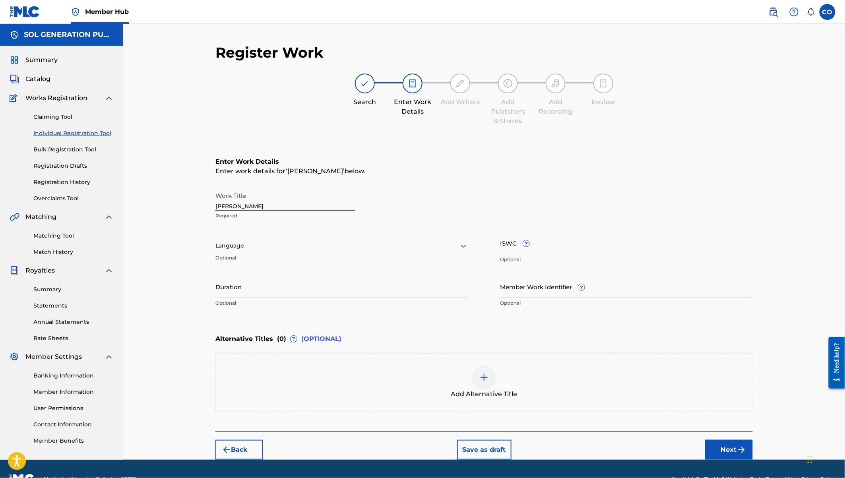
click at [225, 249] on div at bounding box center [341, 246] width 253 height 10
type input "sw"
click at [237, 298] on div "Swahili" at bounding box center [342, 299] width 252 height 18
click at [244, 289] on input "Duration" at bounding box center [341, 286] width 253 height 23
type input "03:26"
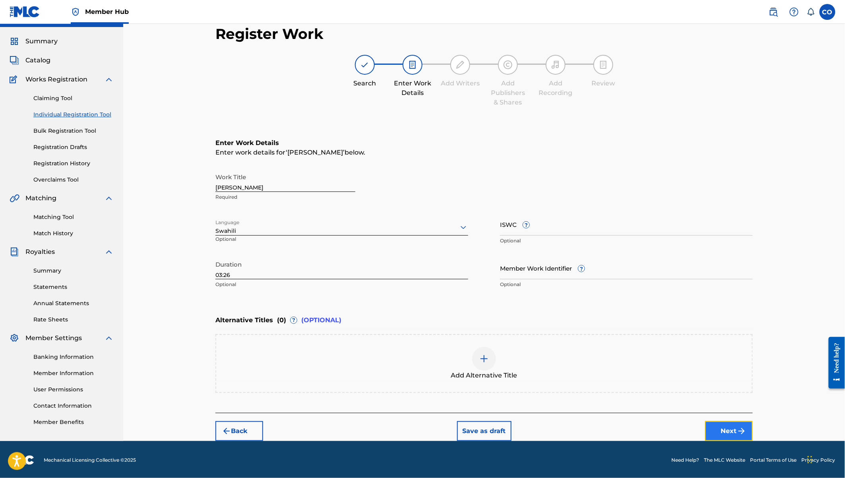
click at [737, 427] on img "submit" at bounding box center [741, 431] width 10 height 10
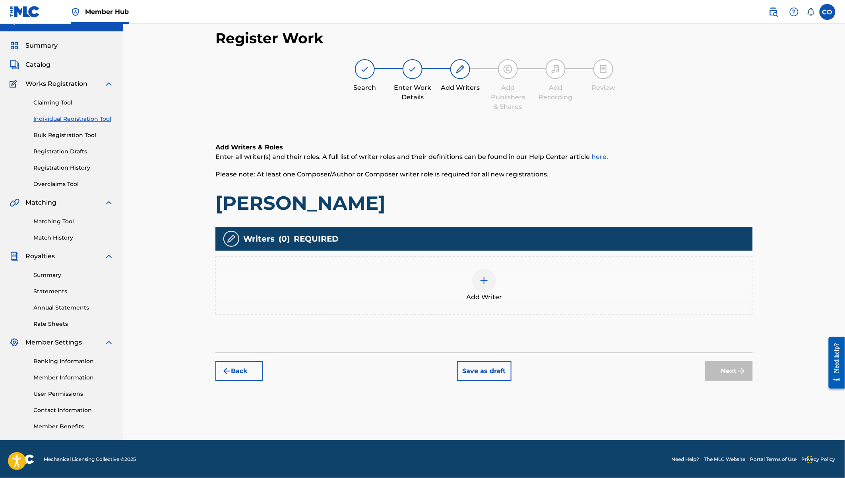
click at [487, 279] on img at bounding box center [484, 281] width 10 height 10
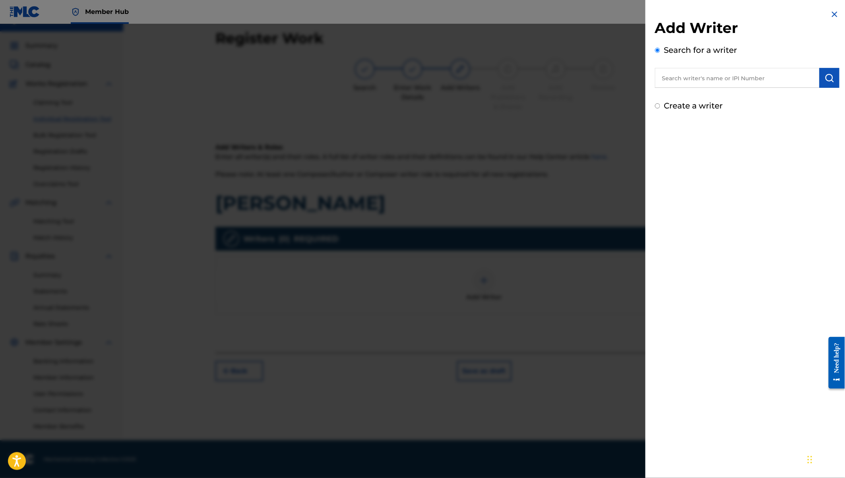
click at [704, 73] on input "text" at bounding box center [737, 78] width 164 height 20
type input "a"
type input "gift [PERSON_NAME]"
click at [825, 78] on img "submit" at bounding box center [829, 78] width 10 height 10
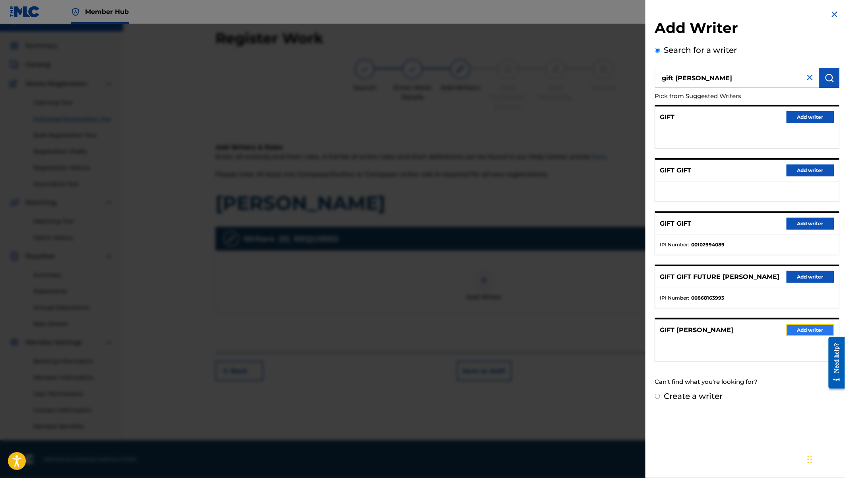
click at [802, 328] on button "Add writer" at bounding box center [810, 330] width 48 height 12
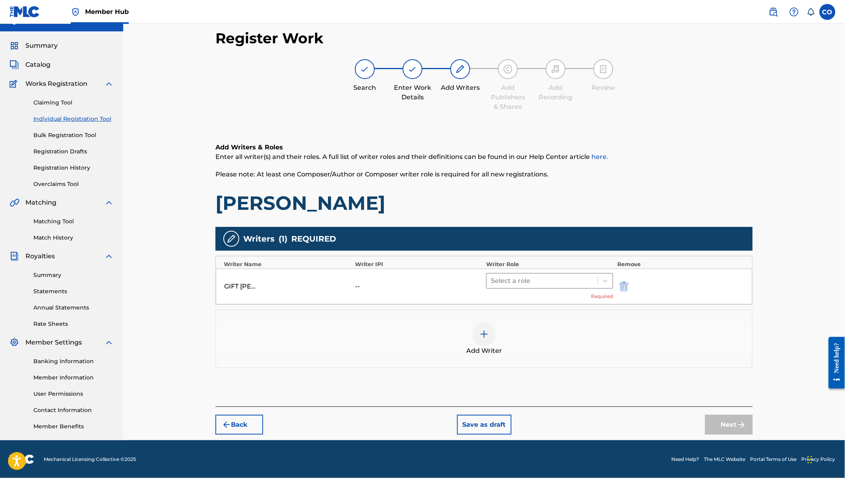
click at [548, 280] on div at bounding box center [542, 280] width 103 height 11
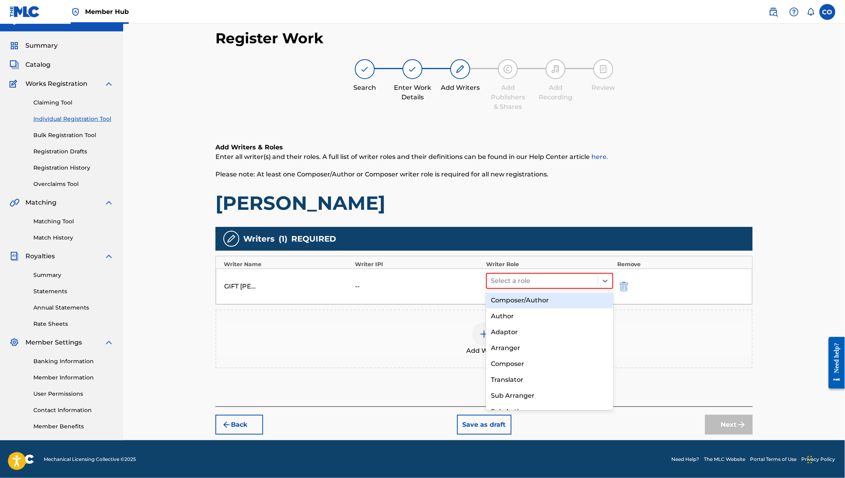
click at [541, 299] on div "Composer/Author" at bounding box center [549, 300] width 127 height 16
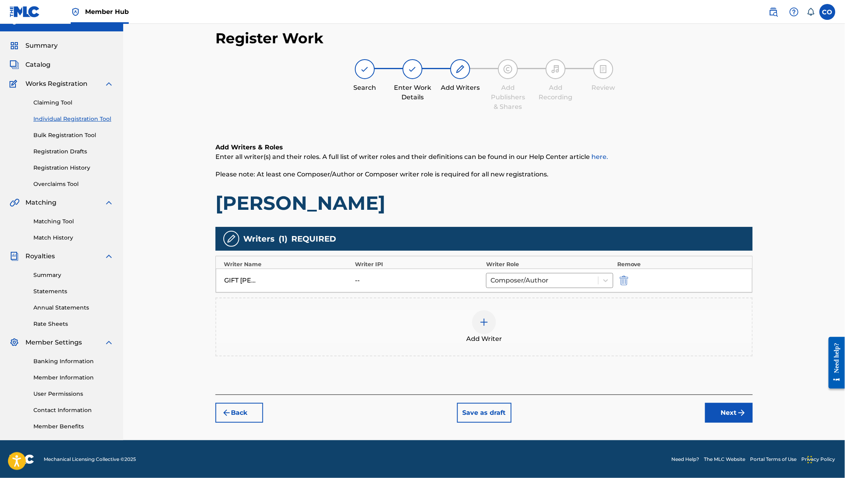
click at [481, 320] on img at bounding box center [484, 322] width 10 height 10
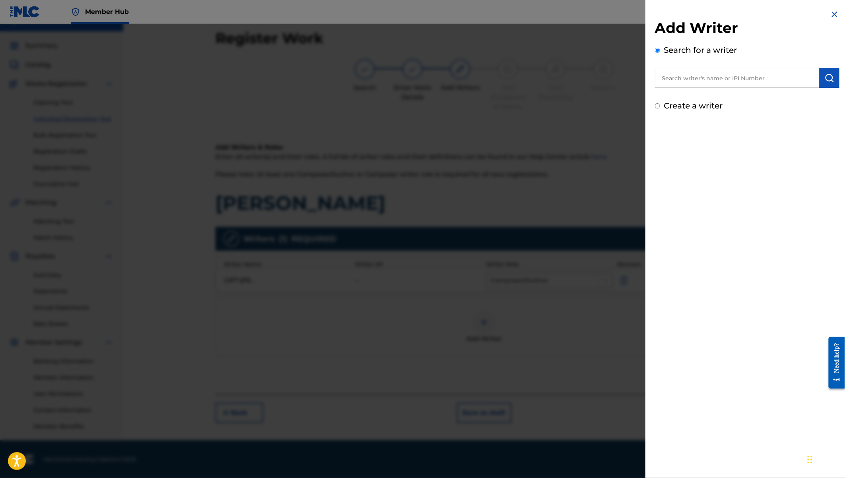
click at [705, 80] on input "text" at bounding box center [737, 78] width 164 height 20
type input "[PERSON_NAME] mnene"
click at [832, 77] on button "submit" at bounding box center [829, 78] width 20 height 20
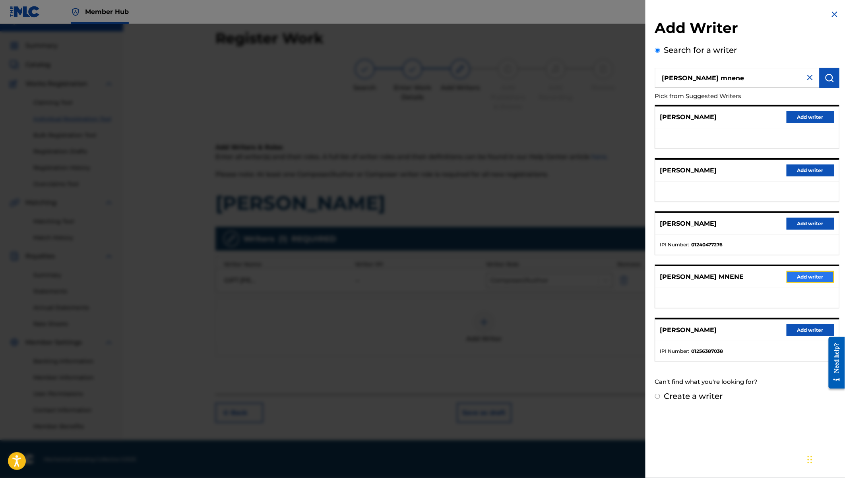
click at [811, 274] on button "Add writer" at bounding box center [810, 277] width 48 height 12
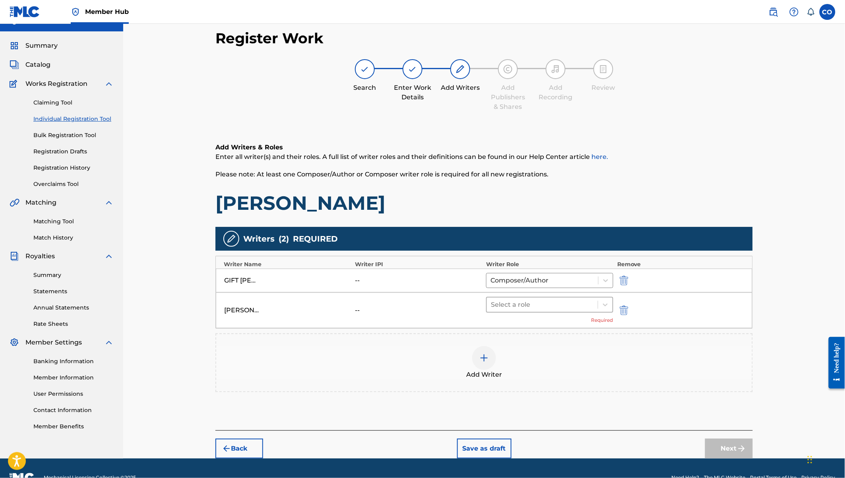
click at [557, 303] on div at bounding box center [542, 304] width 103 height 11
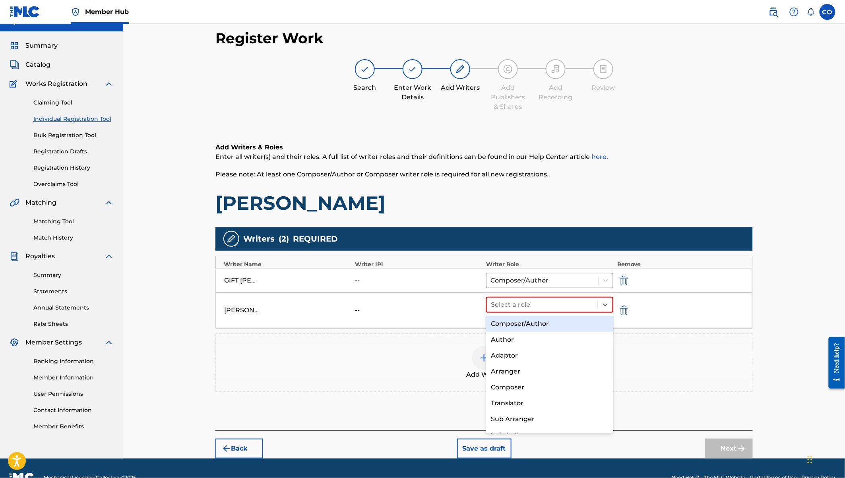
click at [542, 322] on div "Composer/Author" at bounding box center [549, 324] width 127 height 16
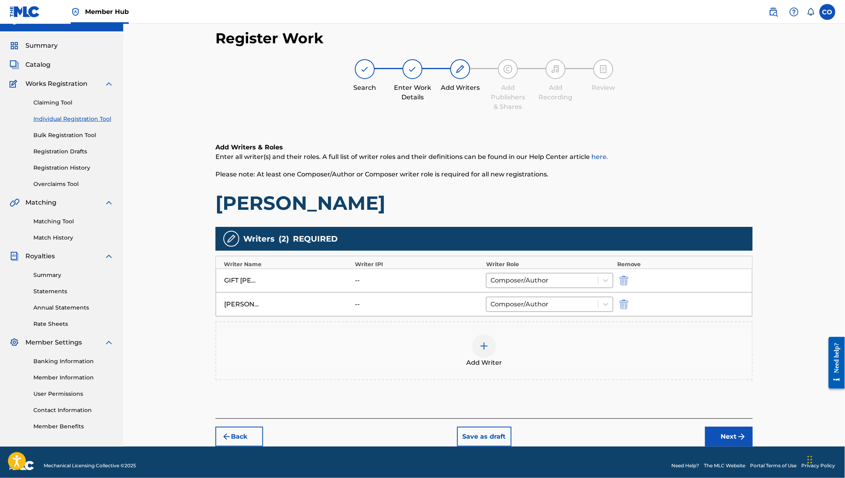
scroll to position [19, 0]
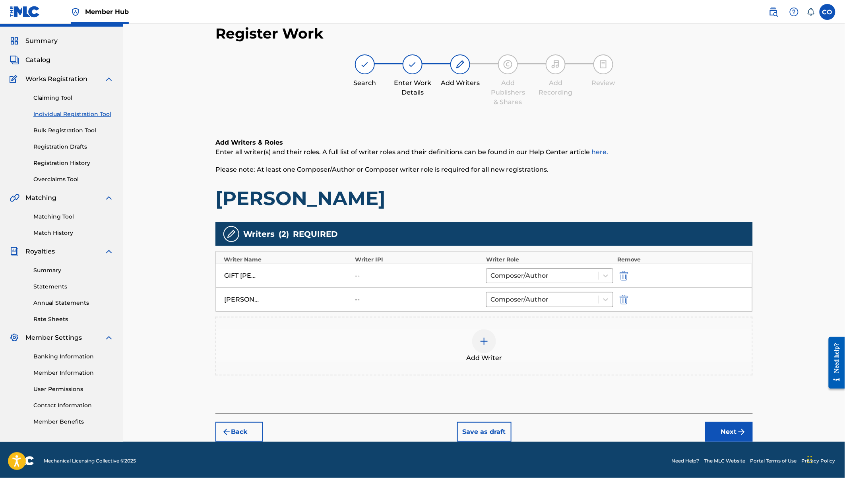
click at [484, 342] on img at bounding box center [484, 341] width 10 height 10
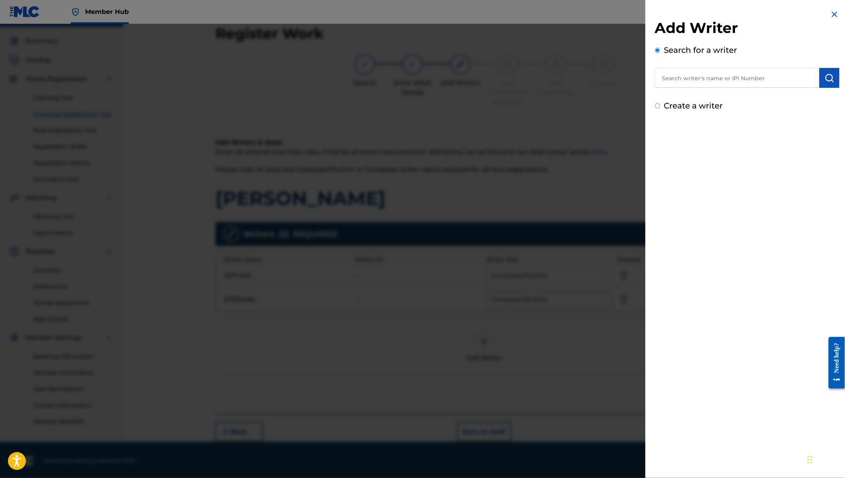
click at [687, 81] on input "text" at bounding box center [737, 78] width 164 height 20
type input "[PERSON_NAME] safari kasongo"
click at [825, 77] on img "submit" at bounding box center [829, 78] width 10 height 10
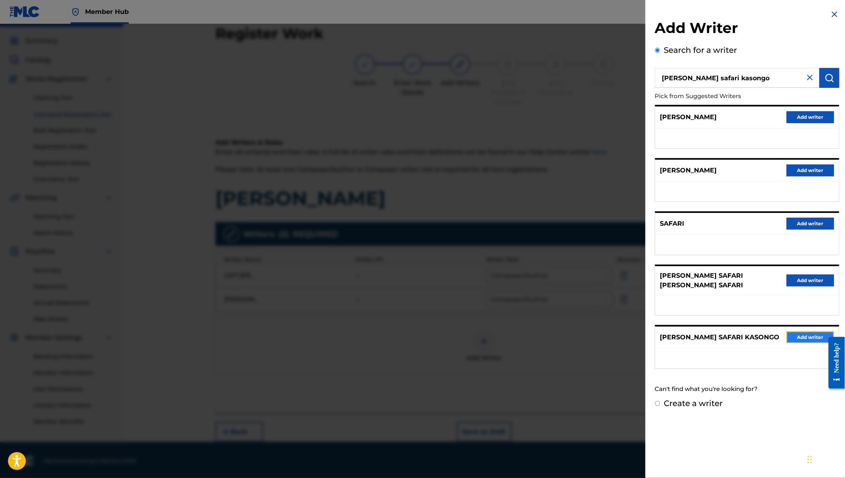
click at [802, 331] on button "Add writer" at bounding box center [810, 337] width 48 height 12
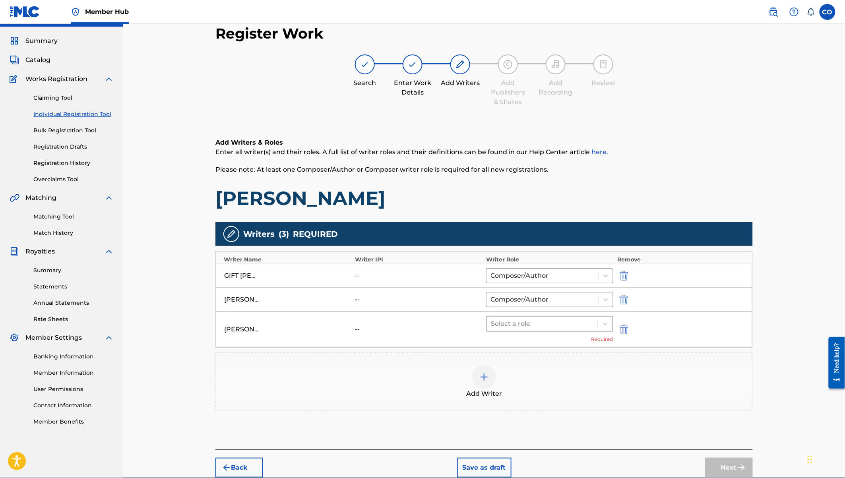
click at [539, 326] on div at bounding box center [542, 323] width 103 height 11
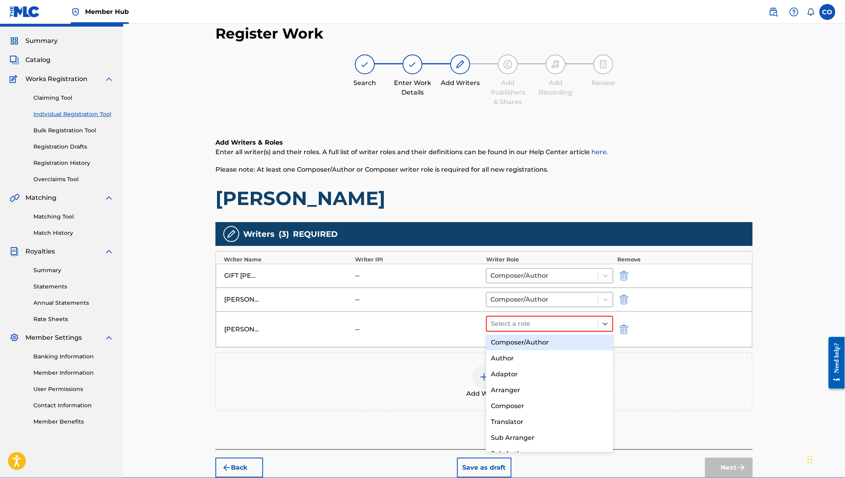
click at [532, 342] on div "Composer/Author" at bounding box center [549, 342] width 127 height 16
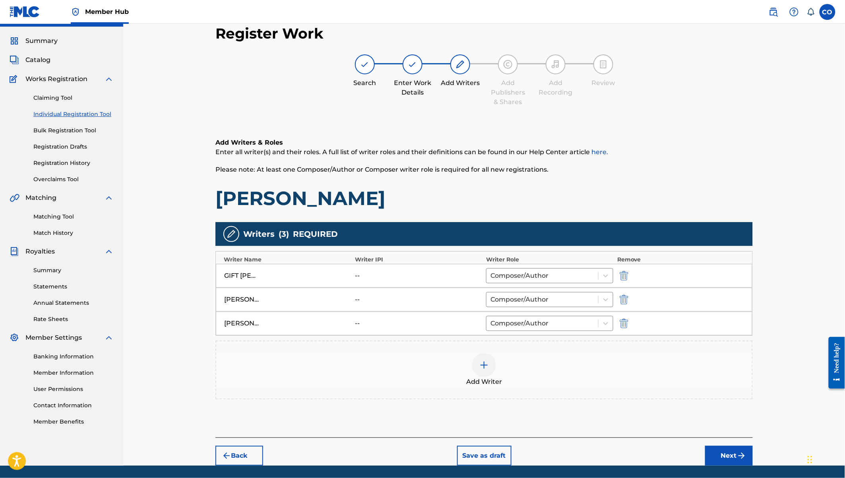
click at [484, 367] on img at bounding box center [484, 365] width 10 height 10
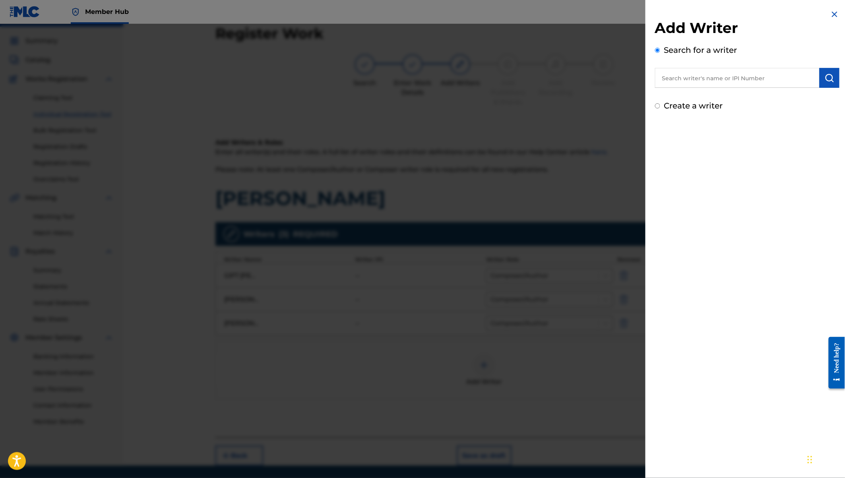
click at [681, 78] on input "text" at bounding box center [737, 78] width 164 height 20
type input "iansmith mwenda gikundi"
click at [829, 81] on img "submit" at bounding box center [829, 78] width 10 height 10
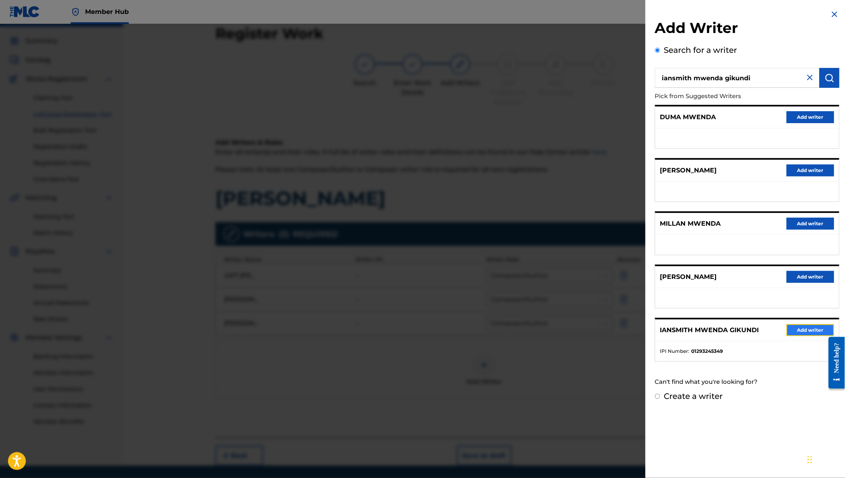
click at [800, 327] on button "Add writer" at bounding box center [810, 330] width 48 height 12
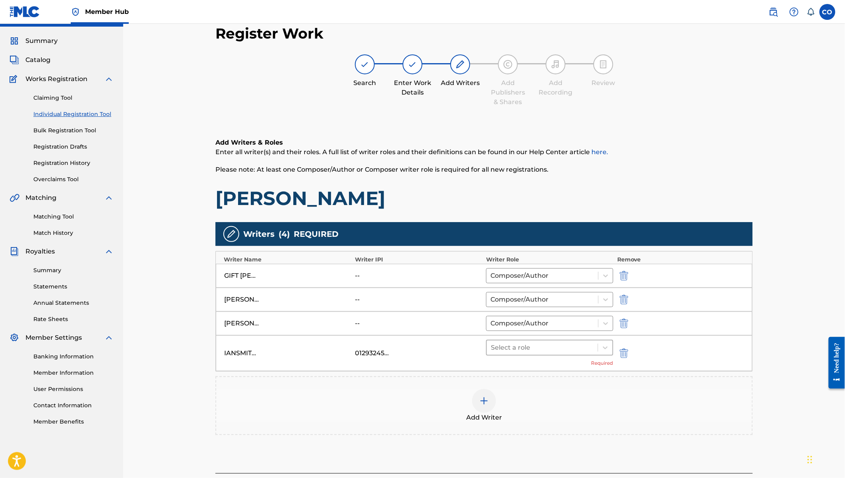
click at [535, 343] on div at bounding box center [542, 347] width 103 height 11
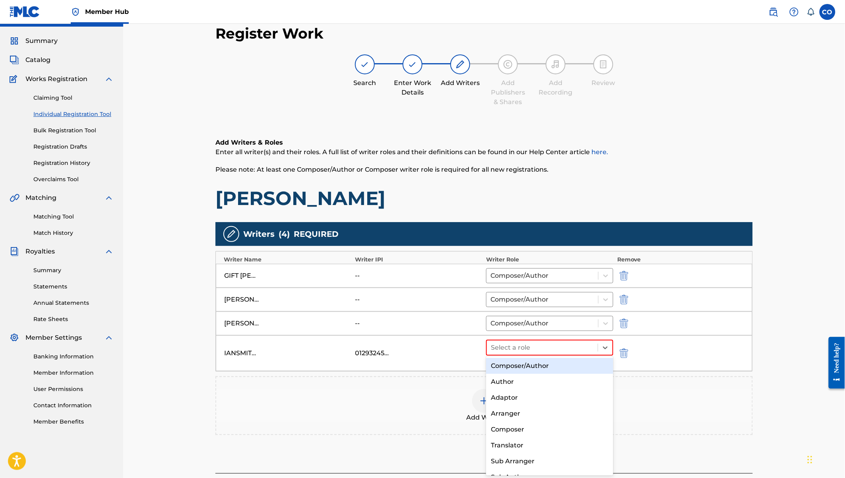
click at [524, 366] on div "Composer/Author" at bounding box center [549, 366] width 127 height 16
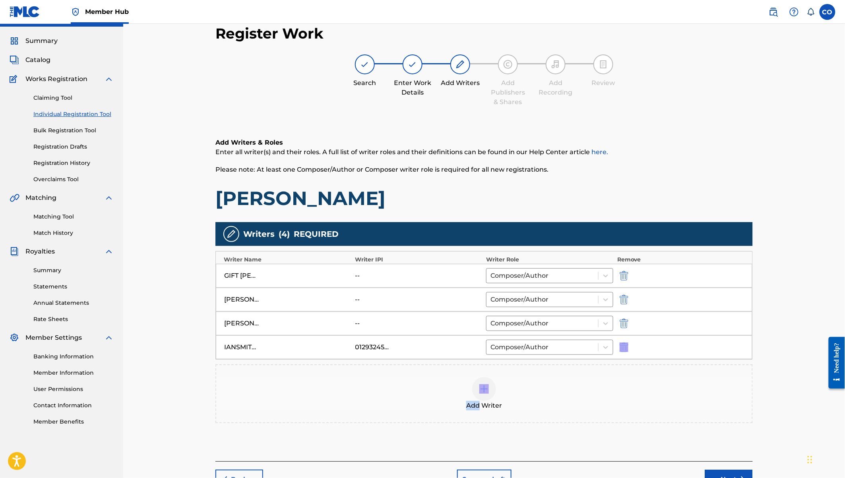
click at [524, 366] on div "Add Writer" at bounding box center [483, 393] width 537 height 59
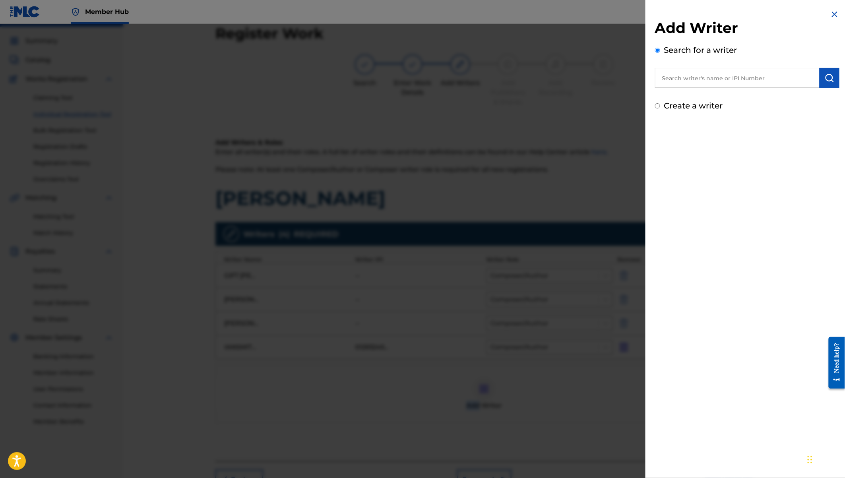
click at [832, 14] on img at bounding box center [834, 15] width 10 height 10
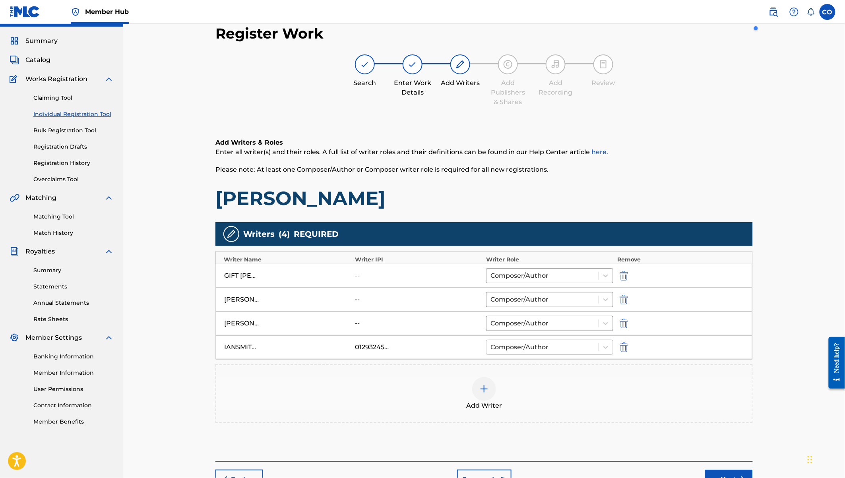
click at [529, 344] on div at bounding box center [542, 347] width 104 height 11
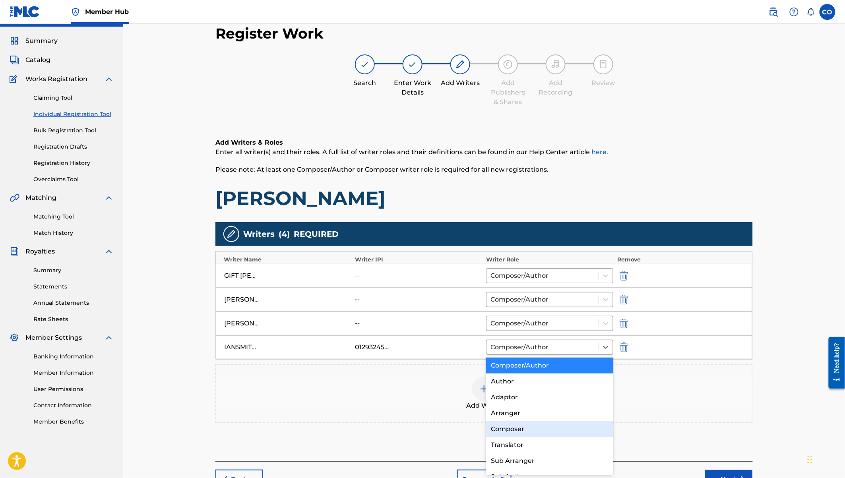
click at [520, 428] on div "Composer" at bounding box center [549, 429] width 127 height 16
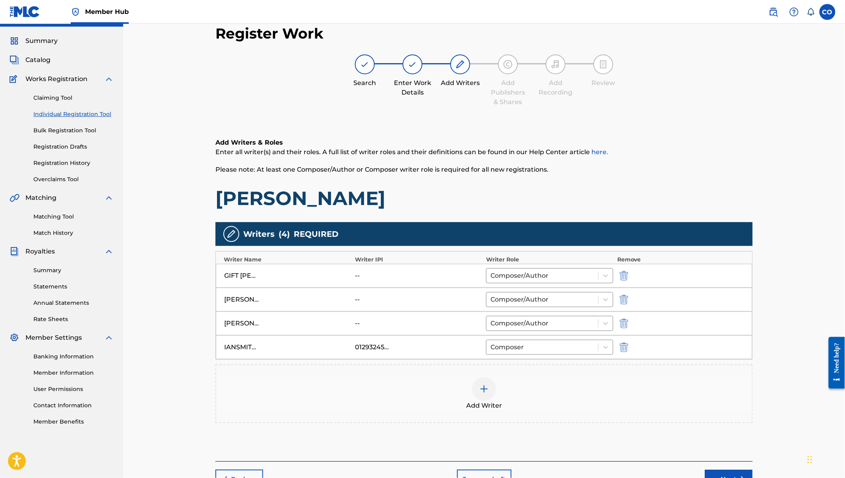
click at [487, 388] on img at bounding box center [484, 389] width 10 height 10
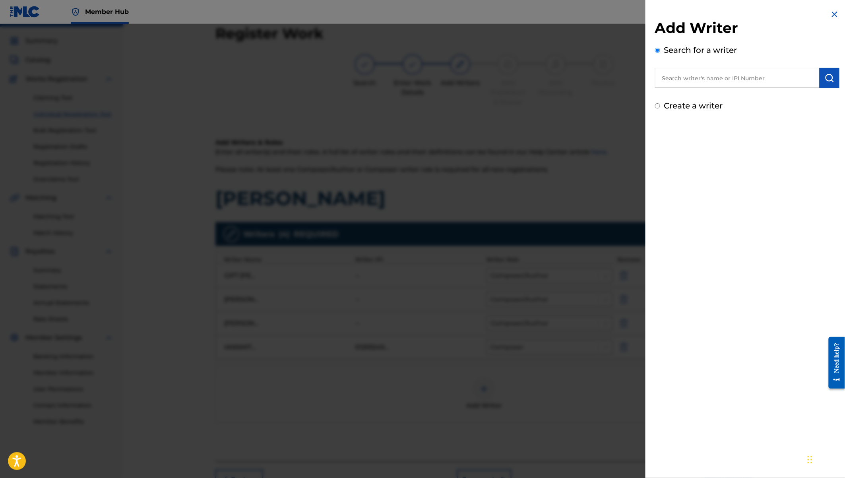
click at [725, 77] on input "text" at bounding box center [737, 78] width 164 height 20
type input "s"
type input "SOSA THE PRODIGY"
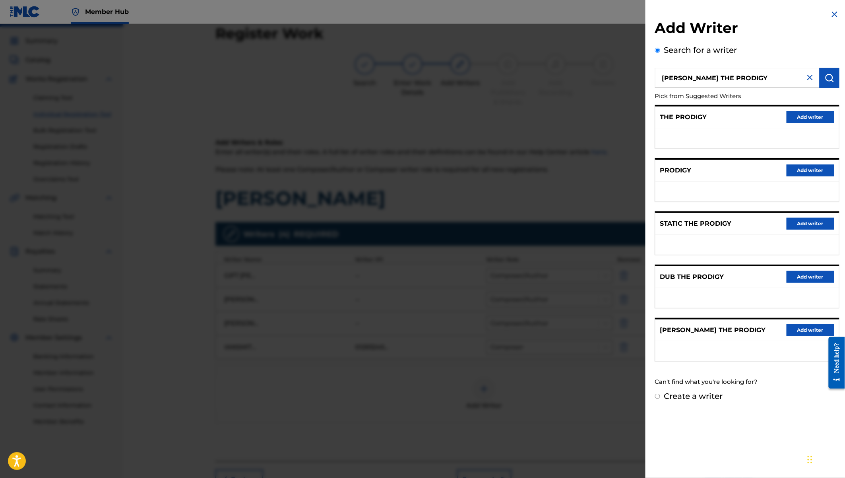
click at [708, 396] on label "Create a writer" at bounding box center [693, 396] width 59 height 10
radio input "true"
click at [660, 396] on input "Create a writer" at bounding box center [657, 396] width 5 height 5
radio input "false"
radio input "true"
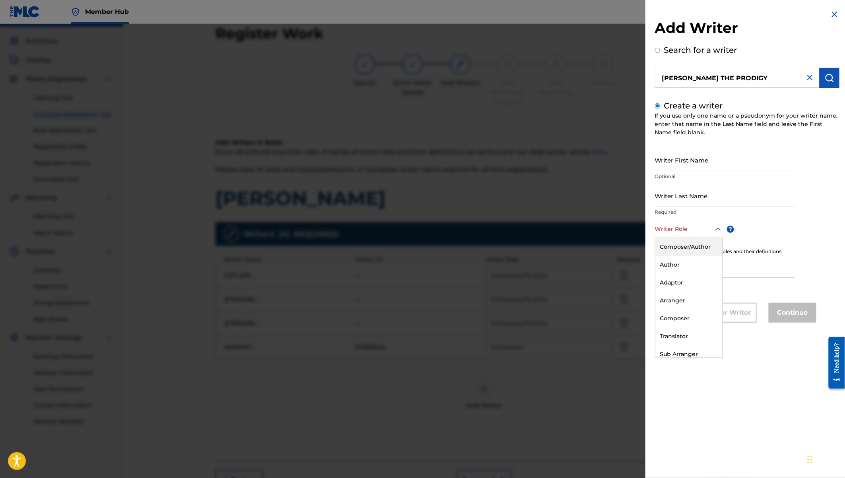
click at [678, 236] on div "Writer Role" at bounding box center [689, 229] width 68 height 18
click at [680, 319] on div "Composer" at bounding box center [688, 318] width 67 height 18
click at [677, 160] on input "Writer First Name" at bounding box center [725, 160] width 140 height 23
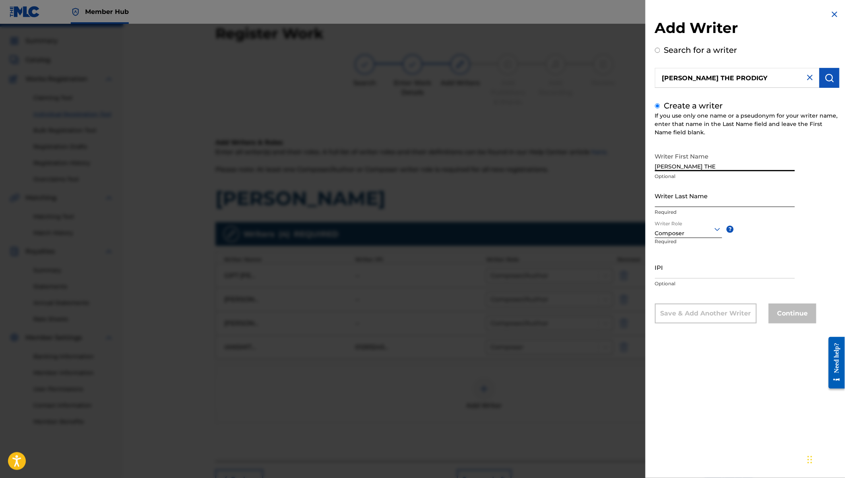
type input "SOSA THE"
click at [662, 203] on input "Writer Last Name" at bounding box center [725, 195] width 140 height 23
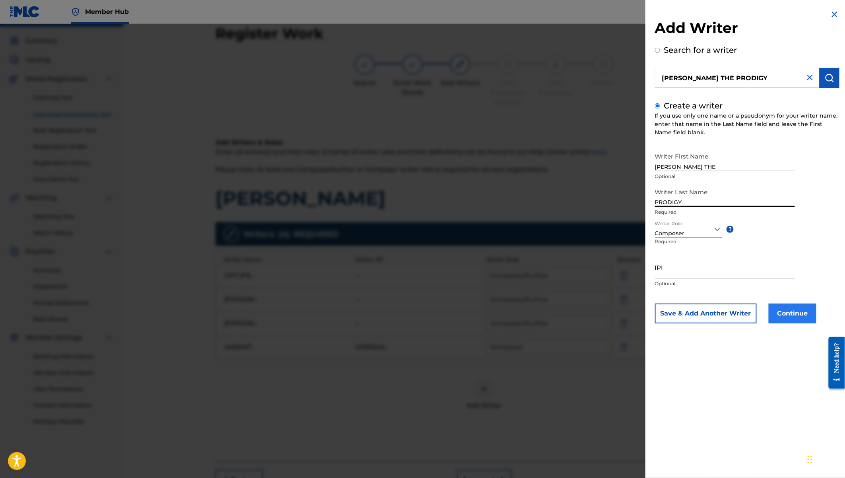
type input "PRODIGY"
click at [802, 309] on button "Continue" at bounding box center [792, 313] width 48 height 20
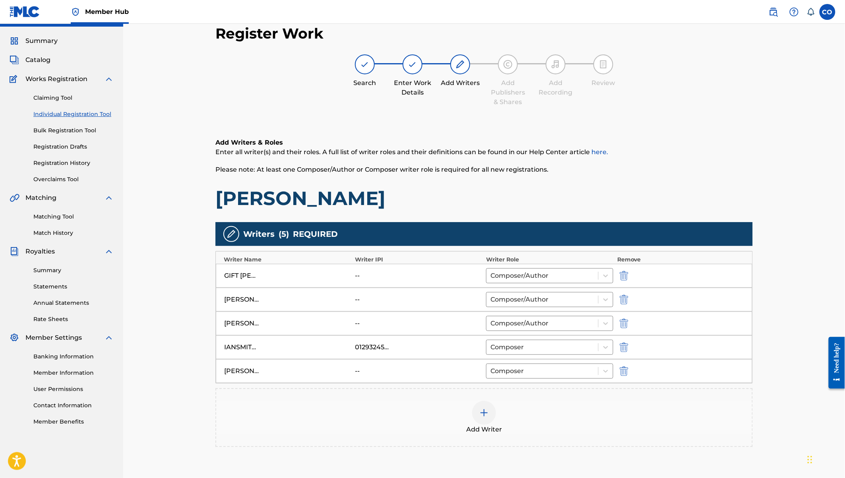
scroll to position [90, 0]
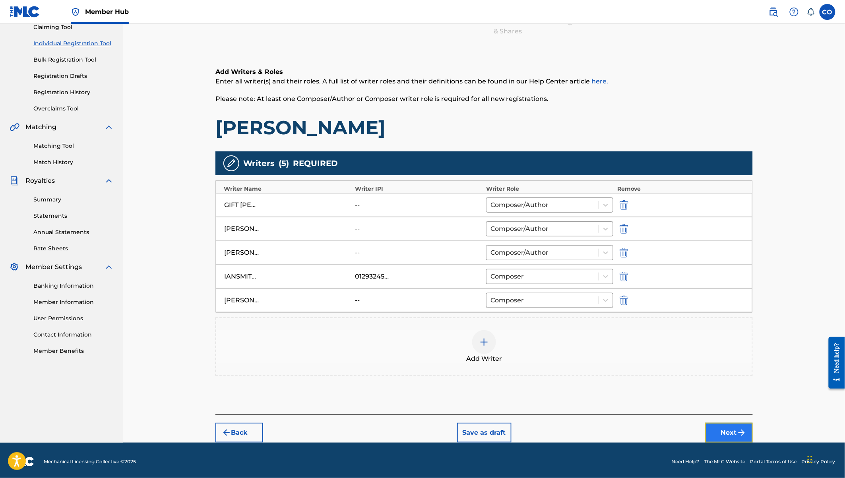
click at [732, 434] on button "Next" at bounding box center [729, 433] width 48 height 20
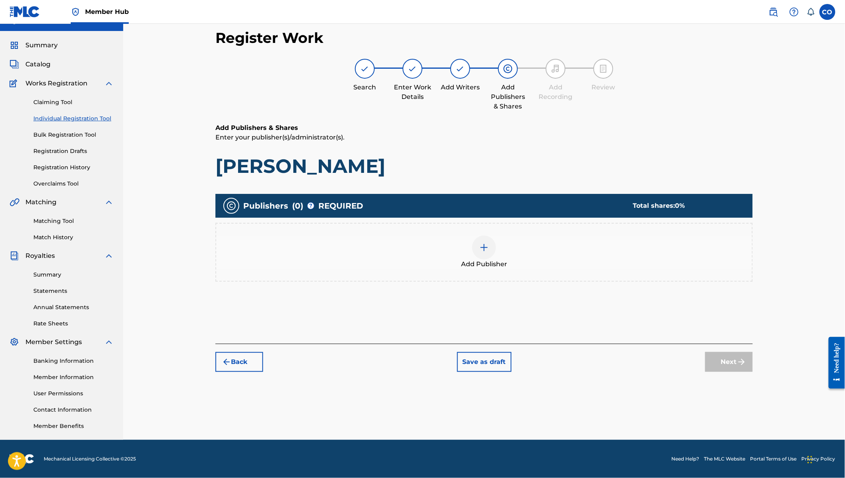
scroll to position [14, 0]
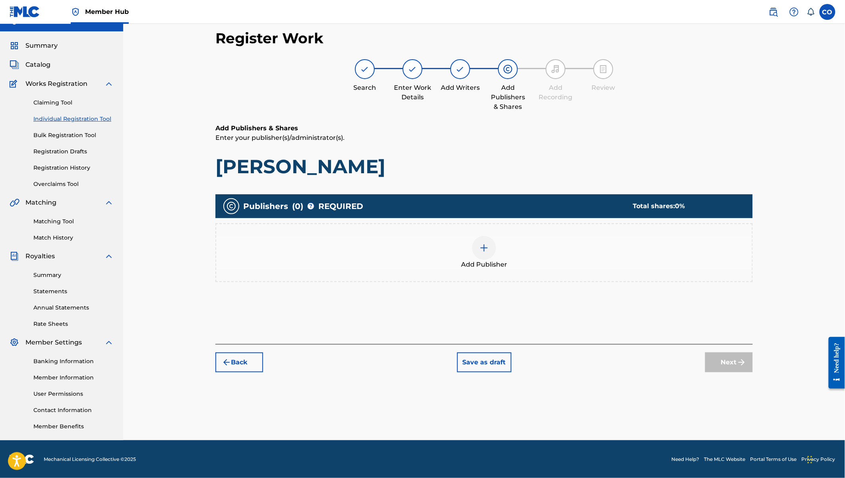
click at [484, 244] on img at bounding box center [484, 248] width 10 height 10
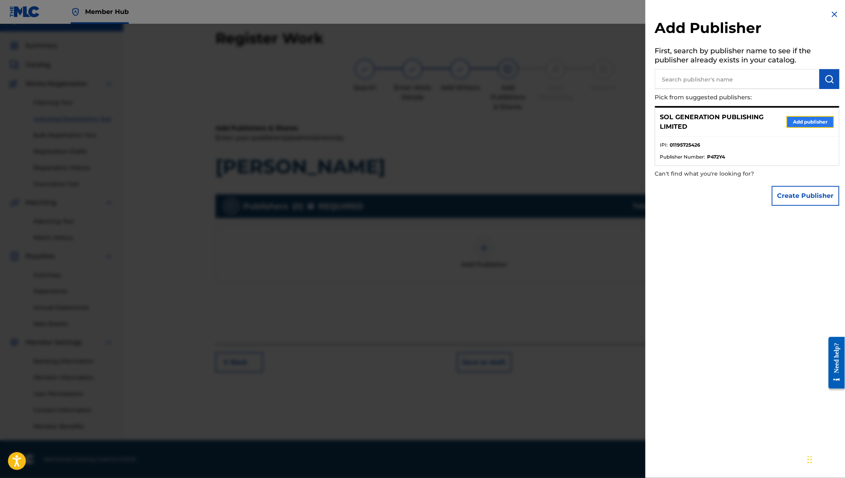
click at [807, 122] on button "Add publisher" at bounding box center [810, 122] width 48 height 12
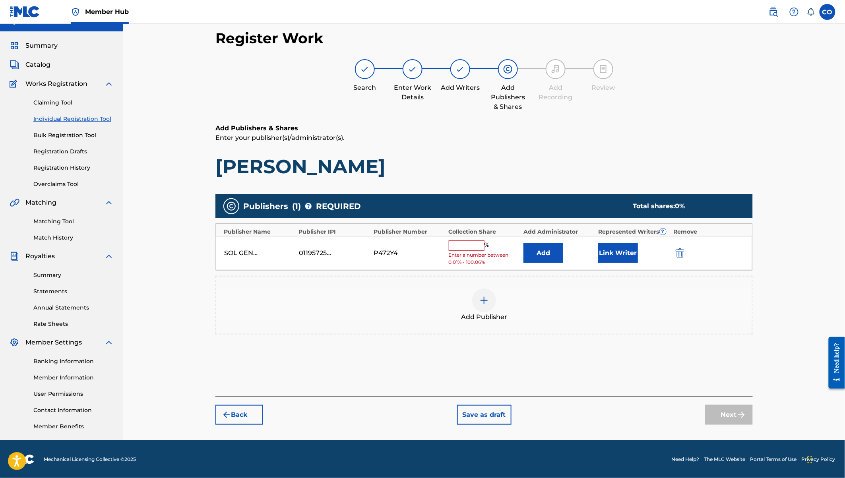
click at [469, 243] on input "text" at bounding box center [466, 245] width 36 height 10
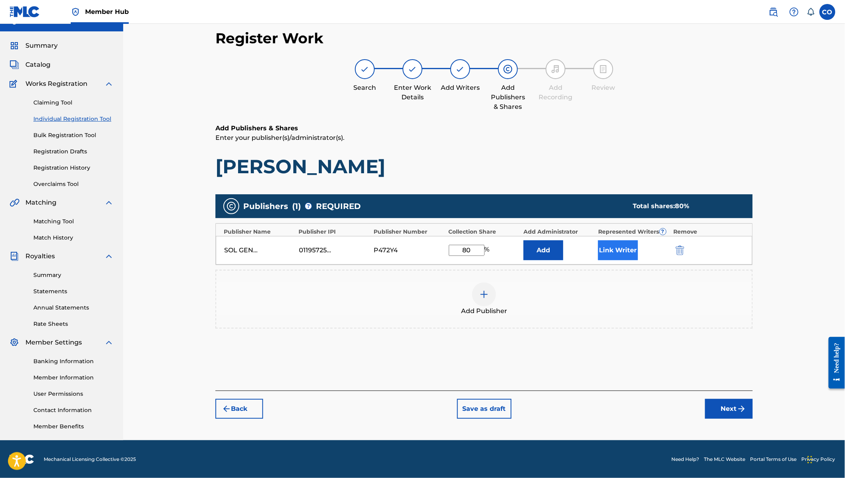
type input "80"
click at [615, 253] on button "Link Writer" at bounding box center [618, 250] width 40 height 20
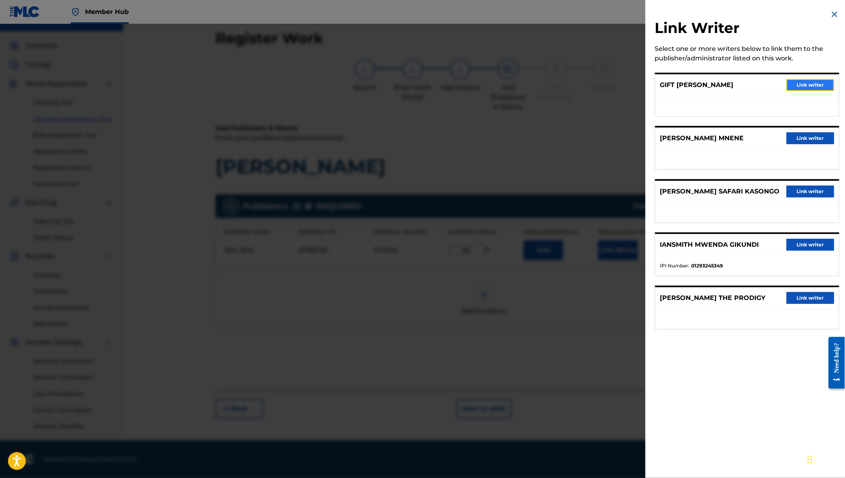
click at [815, 83] on button "Link writer" at bounding box center [810, 85] width 48 height 12
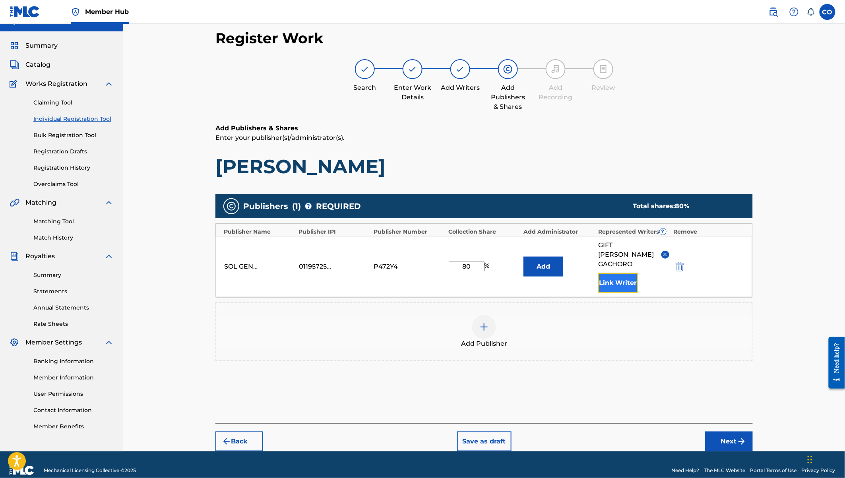
click at [622, 273] on button "Link Writer" at bounding box center [618, 283] width 40 height 20
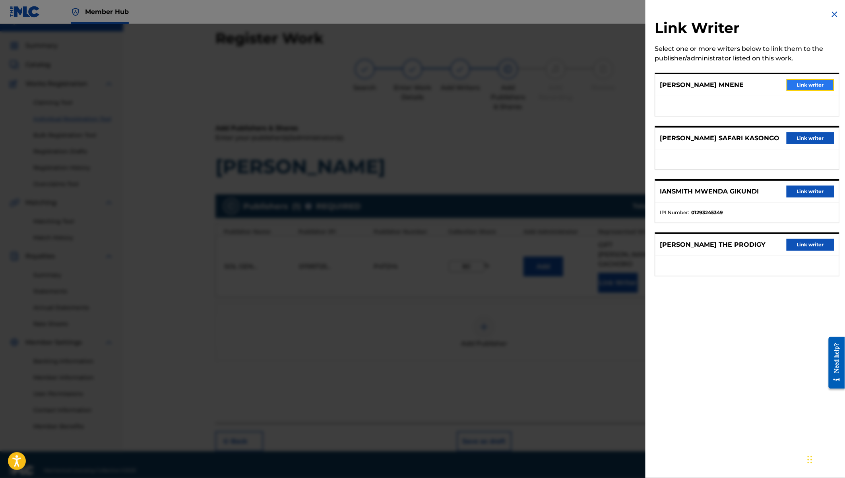
click at [808, 87] on button "Link writer" at bounding box center [810, 85] width 48 height 12
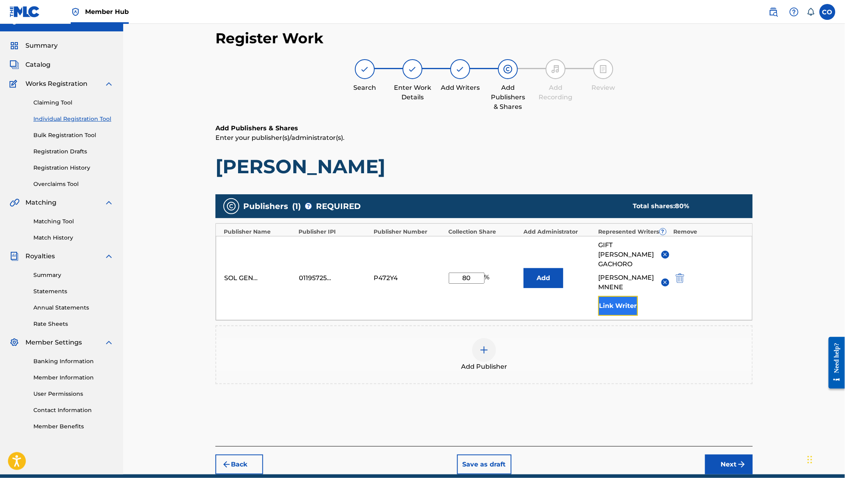
click at [629, 296] on button "Link Writer" at bounding box center [618, 306] width 40 height 20
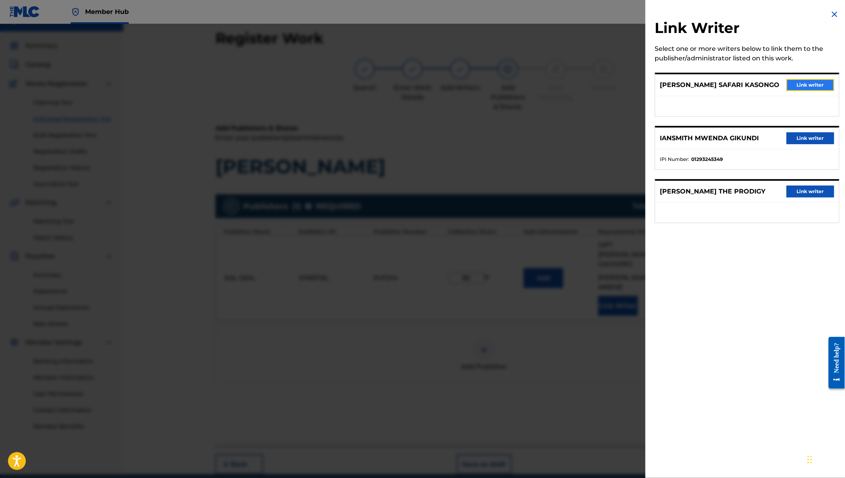
click at [800, 83] on button "Link writer" at bounding box center [810, 85] width 48 height 12
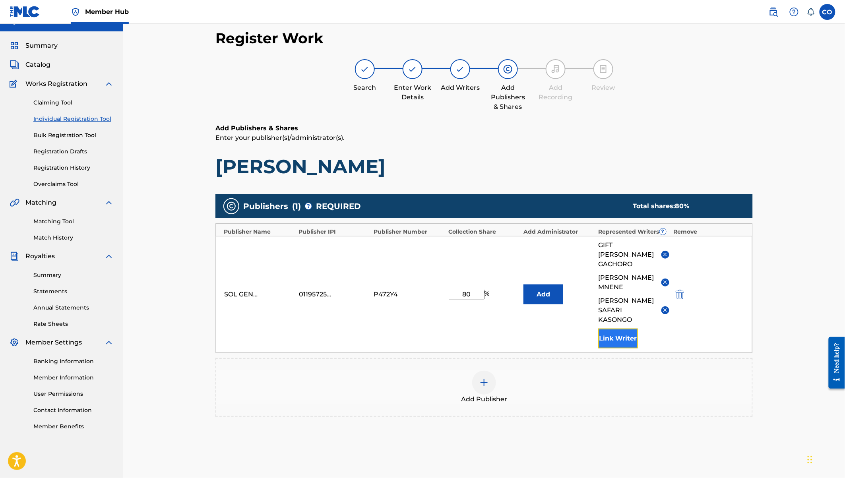
click at [626, 329] on button "Link Writer" at bounding box center [618, 339] width 40 height 20
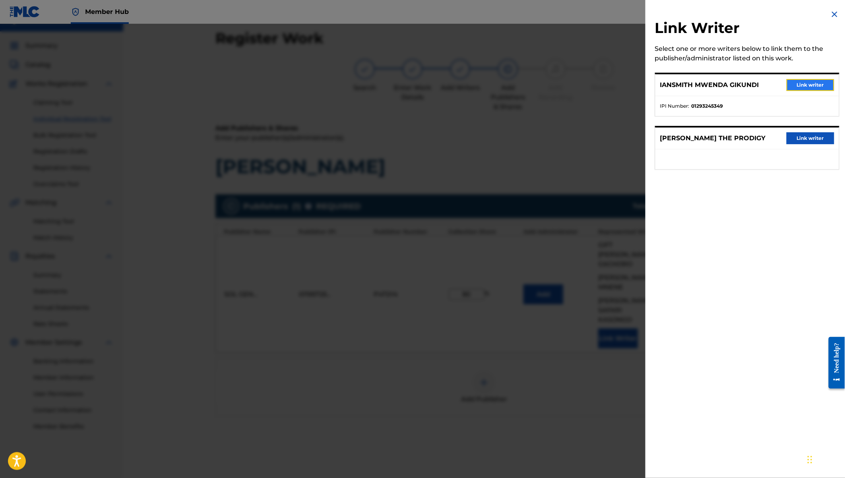
click at [816, 84] on button "Link writer" at bounding box center [810, 85] width 48 height 12
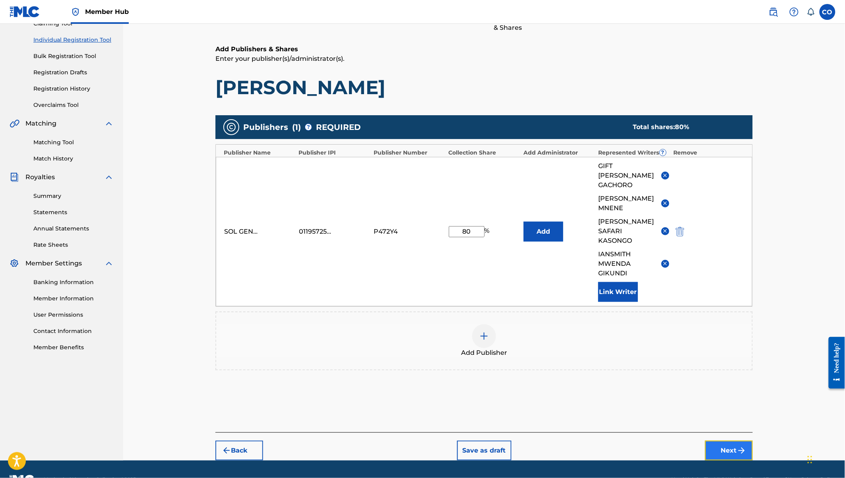
click at [727, 441] on button "Next" at bounding box center [729, 451] width 48 height 20
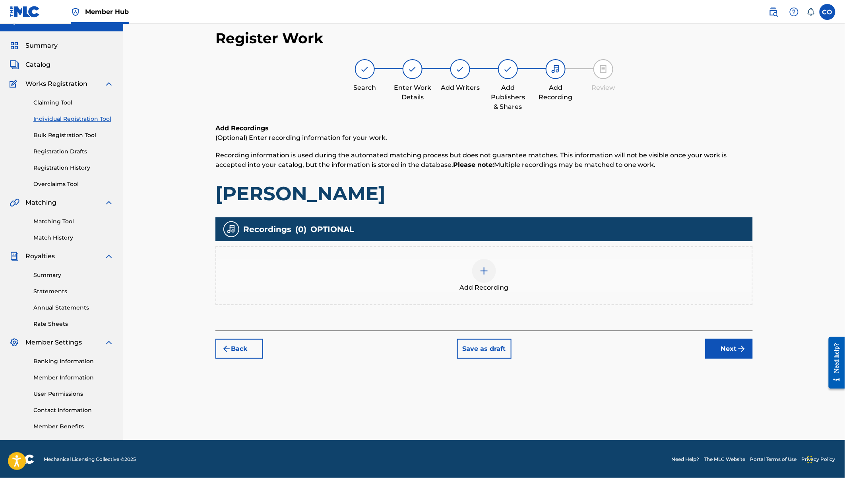
click at [488, 280] on div at bounding box center [484, 271] width 24 height 24
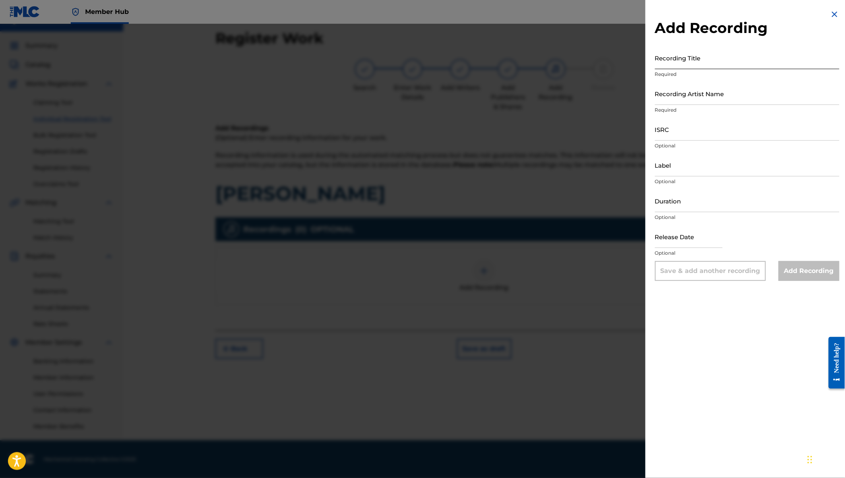
click at [680, 63] on input "Recording Title" at bounding box center [747, 57] width 184 height 23
paste input "CHEKI MDEM (HOOD BOYZ) (feat. SOSA THE PRODIGY)"
type input "CHEKI MDEM (HOOD BOYZ) (feat. SOSA THE PRODIGY)"
click at [700, 101] on input "Recording Artist Name" at bounding box center [747, 93] width 184 height 23
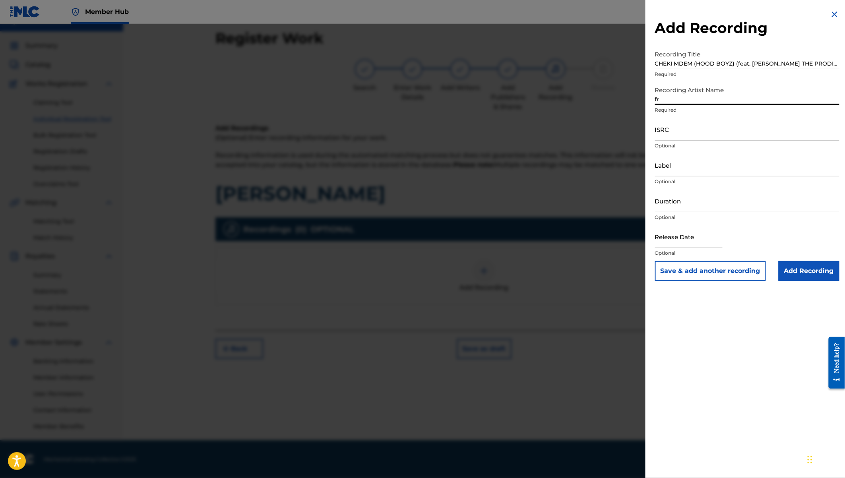
type input "f"
type input "From the Hood Music"
click at [677, 200] on input "Duration" at bounding box center [747, 200] width 184 height 23
type input "03:26"
click at [675, 160] on input "Label" at bounding box center [747, 165] width 184 height 23
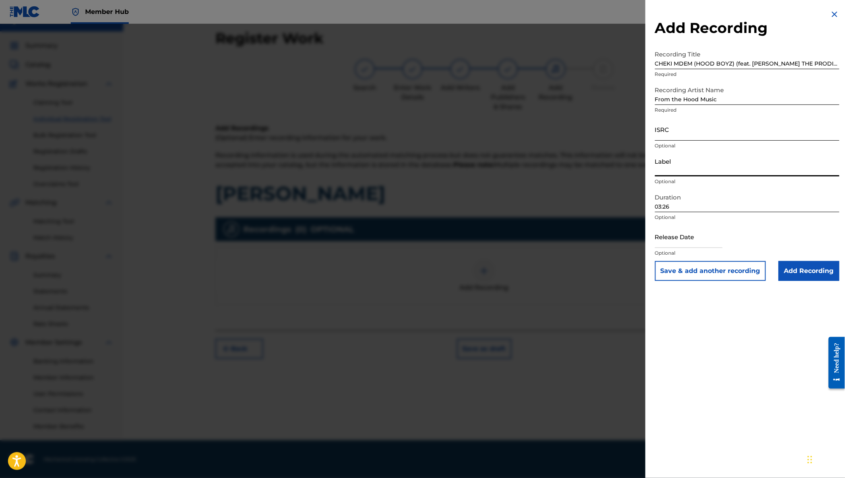
click at [667, 128] on input "ISRC" at bounding box center [747, 129] width 184 height 23
paste input "QZMEN2483033"
type input "QZMEN2483033"
click at [674, 233] on input "text" at bounding box center [689, 236] width 68 height 23
select select "8"
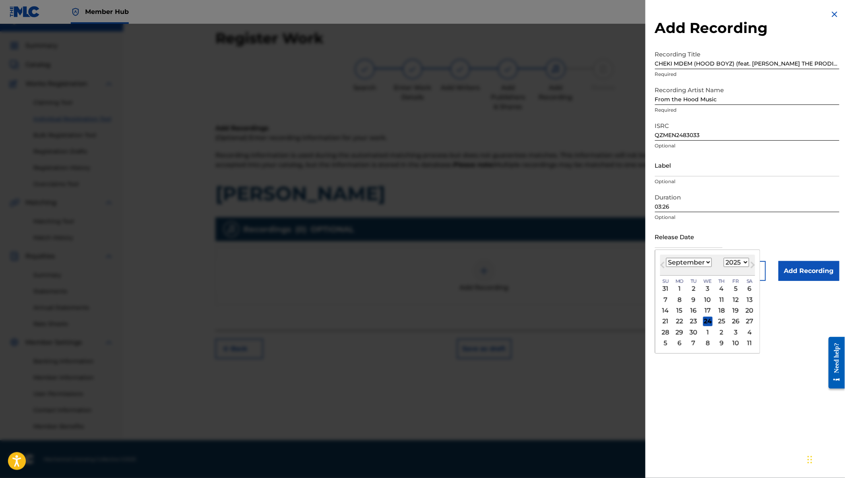
click at [732, 260] on select "1900 1901 1902 1903 1904 1905 1906 1907 1908 1909 1910 1911 1912 1913 1914 1915…" at bounding box center [735, 262] width 25 height 9
select select "2024"
click at [698, 266] on select "January February March April May June July August September October November De…" at bounding box center [689, 262] width 46 height 9
select select "4"
click at [721, 308] on div "16" at bounding box center [722, 311] width 10 height 10
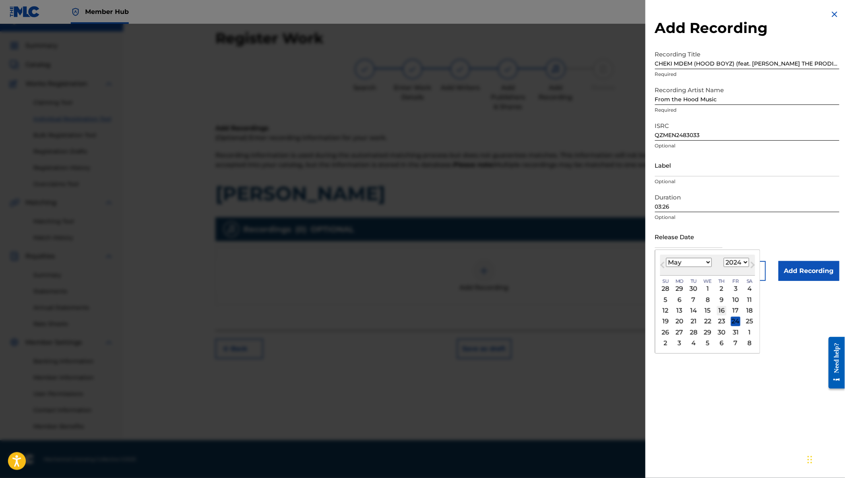
type input "May 16 2024"
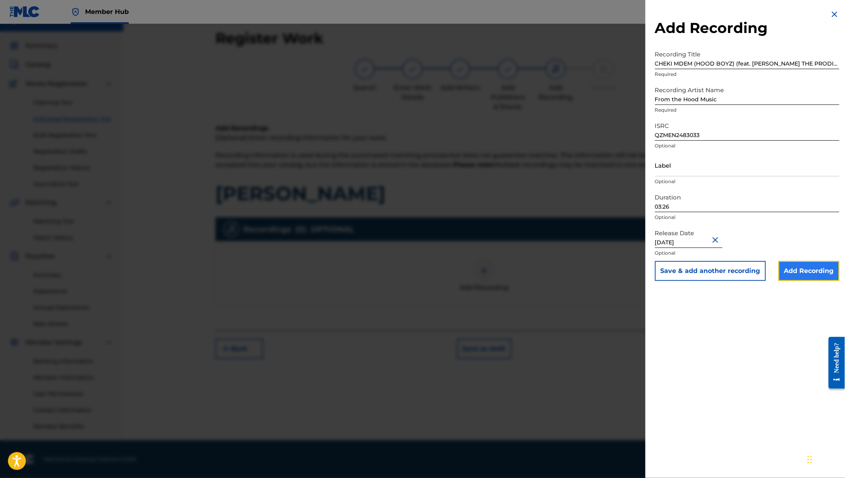
click at [825, 273] on input "Add Recording" at bounding box center [808, 271] width 61 height 20
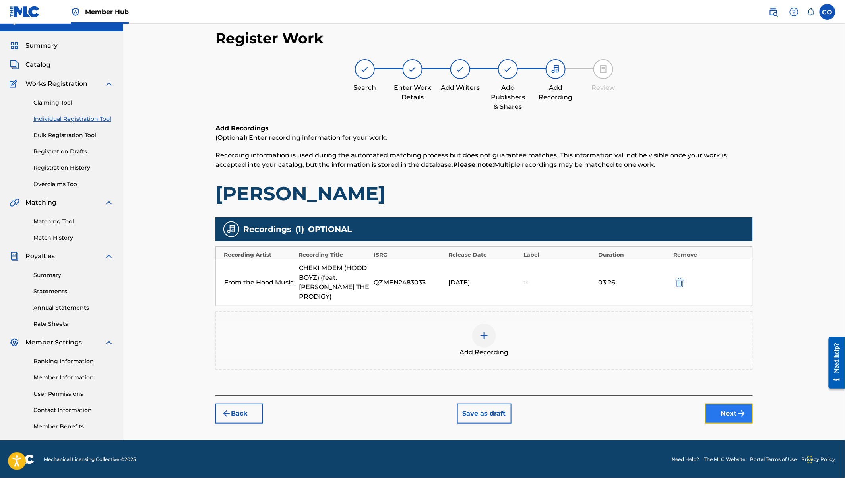
click at [734, 404] on button "Next" at bounding box center [729, 414] width 48 height 20
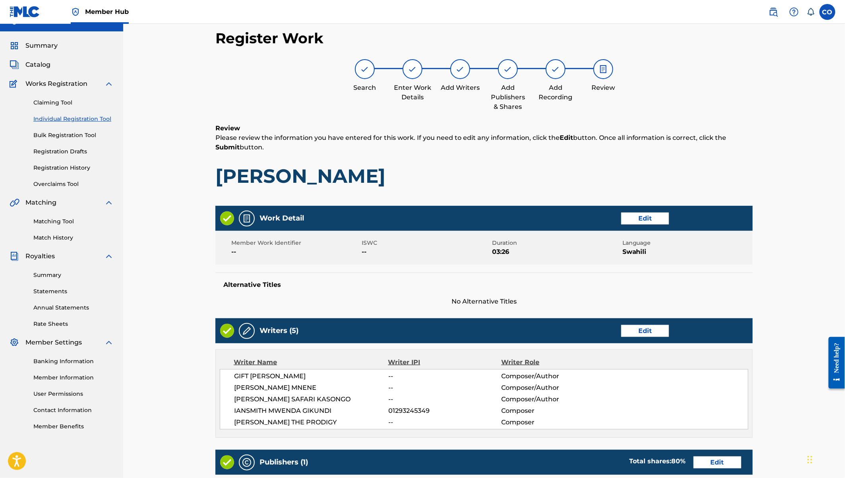
scroll to position [279, 0]
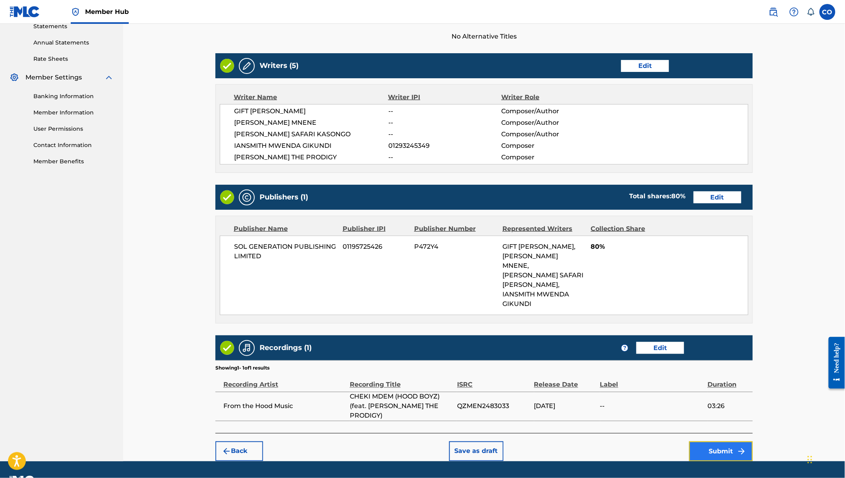
click at [719, 441] on button "Submit" at bounding box center [721, 451] width 64 height 20
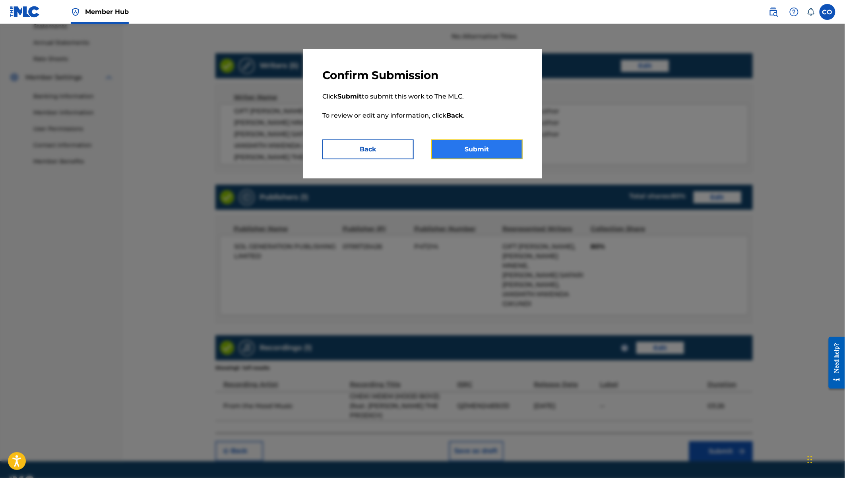
click at [487, 151] on button "Submit" at bounding box center [476, 149] width 91 height 20
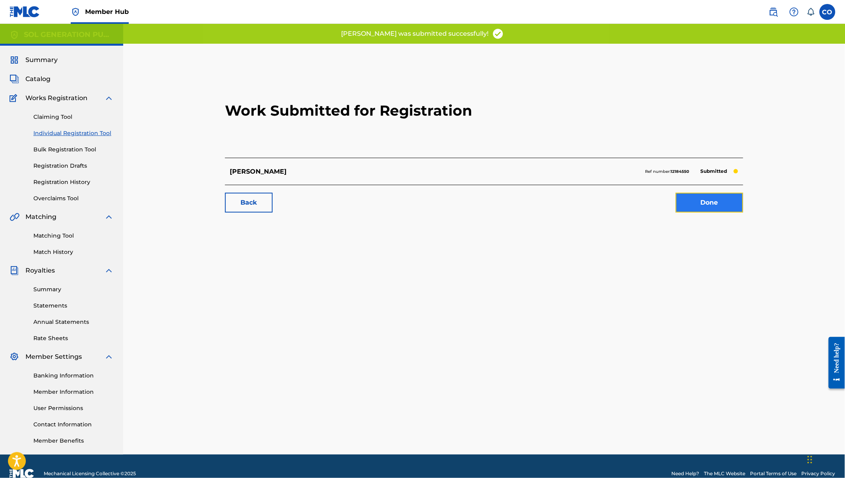
click at [695, 200] on link "Done" at bounding box center [709, 203] width 68 height 20
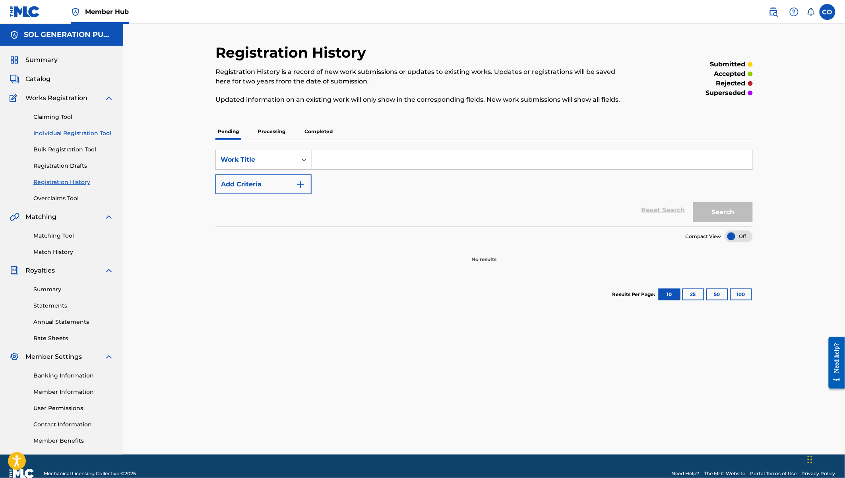
click at [79, 132] on link "Individual Registration Tool" at bounding box center [73, 133] width 80 height 8
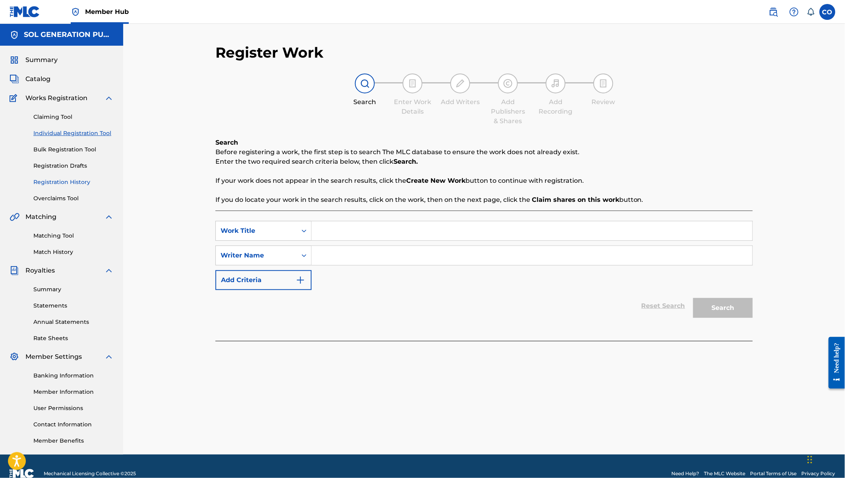
click at [66, 178] on link "Registration History" at bounding box center [73, 182] width 80 height 8
